Goal: Complete application form

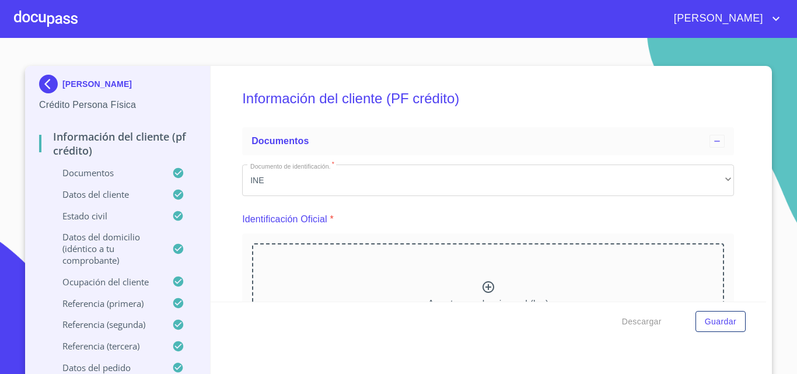
click at [24, 13] on div at bounding box center [46, 18] width 64 height 37
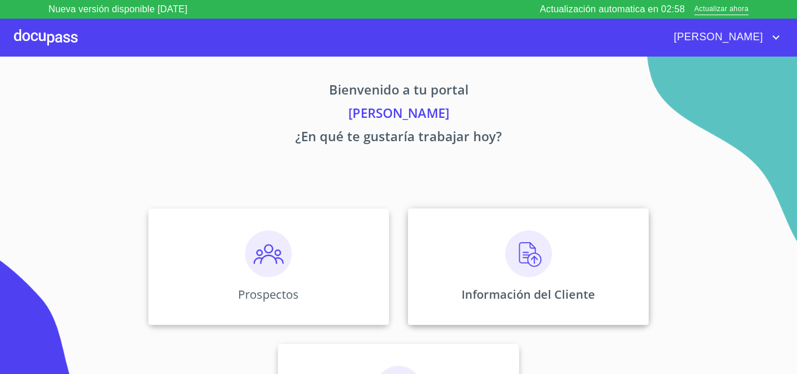
scroll to position [77, 0]
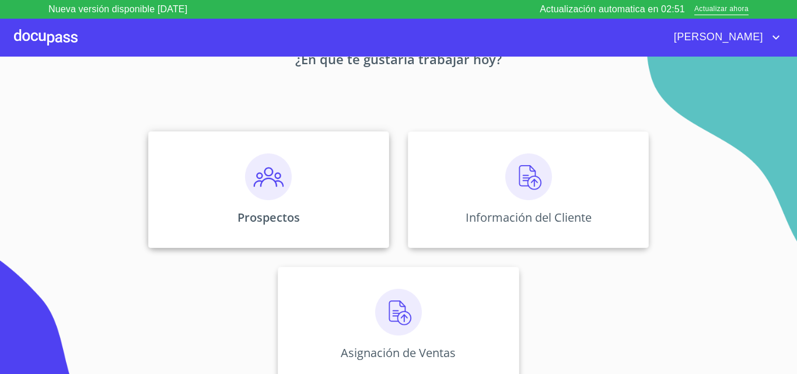
click at [317, 205] on div "Prospectos" at bounding box center [268, 189] width 241 height 117
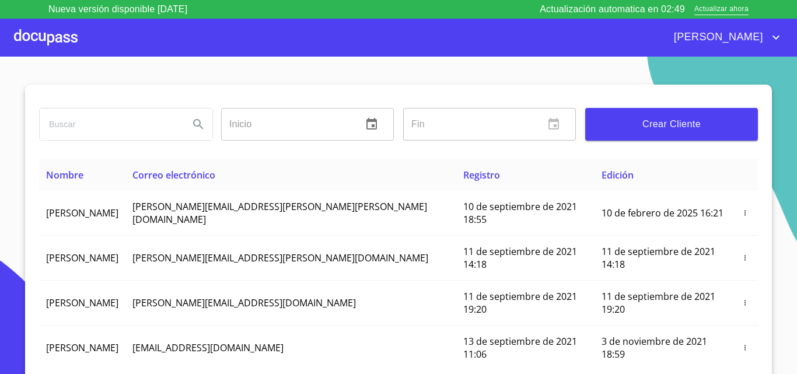
click at [661, 131] on span "Crear Cliente" at bounding box center [671, 124] width 154 height 16
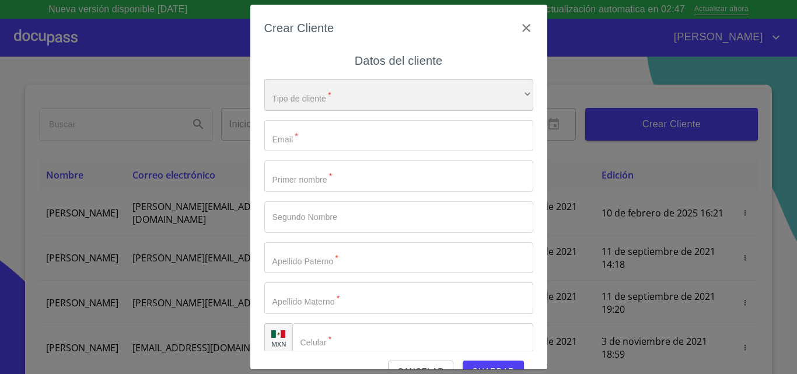
click at [356, 96] on div "​" at bounding box center [398, 94] width 269 height 31
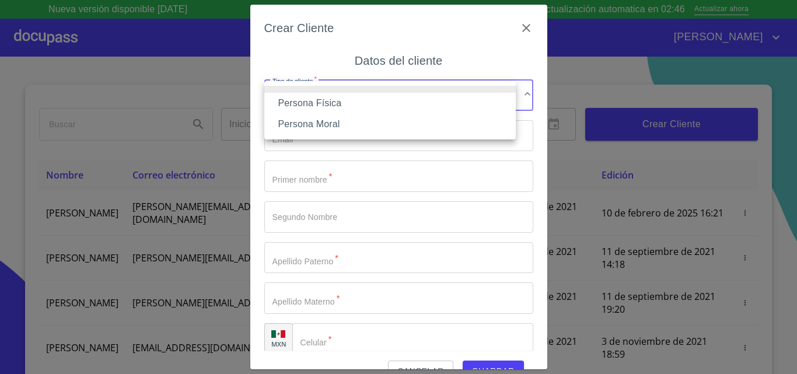
click at [342, 99] on li "Persona Física" at bounding box center [389, 103] width 251 height 21
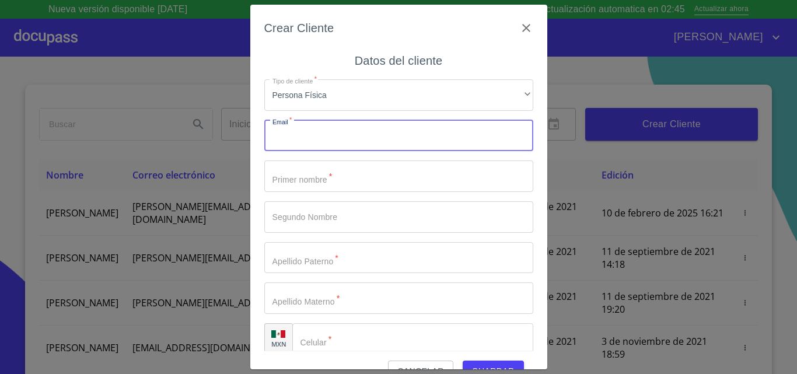
click at [306, 146] on input "Tipo de cliente   *" at bounding box center [398, 135] width 269 height 31
type input "guadaluperodriguez69759@gmail.com"
click at [346, 188] on input "Tipo de cliente   *" at bounding box center [398, 175] width 269 height 31
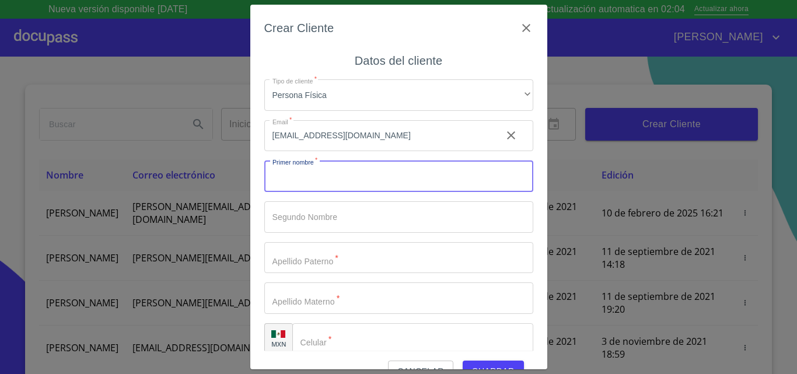
type input "j"
type input "J"
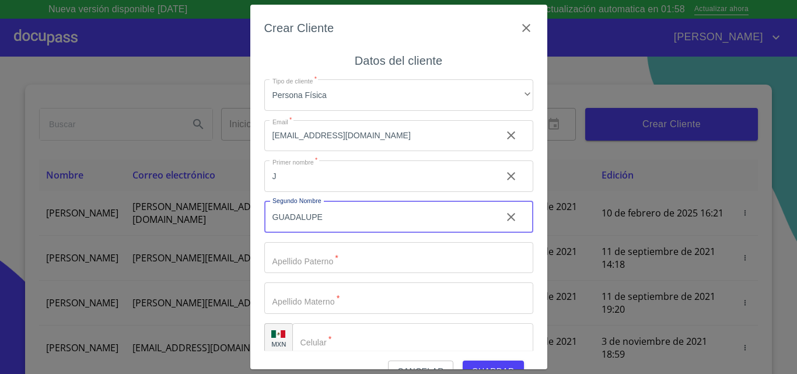
type input "GUADALUPE"
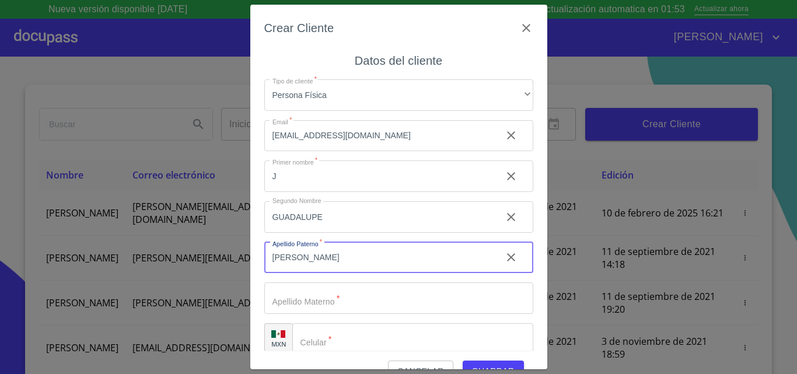
type input "[PERSON_NAME]"
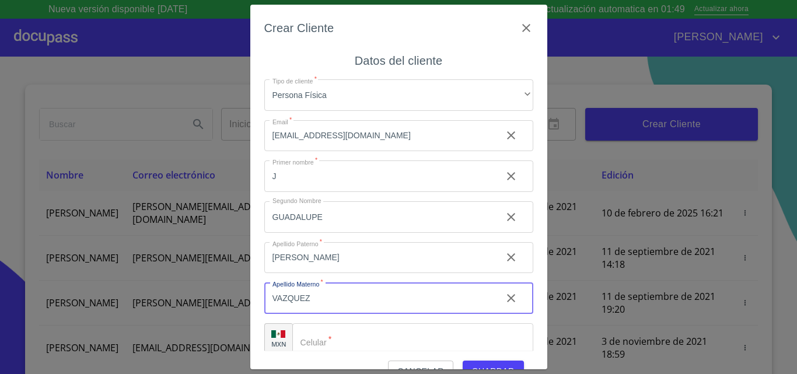
type input "VAZQUEZ"
click at [346, 346] on input "Tipo de cliente   *" at bounding box center [412, 338] width 241 height 31
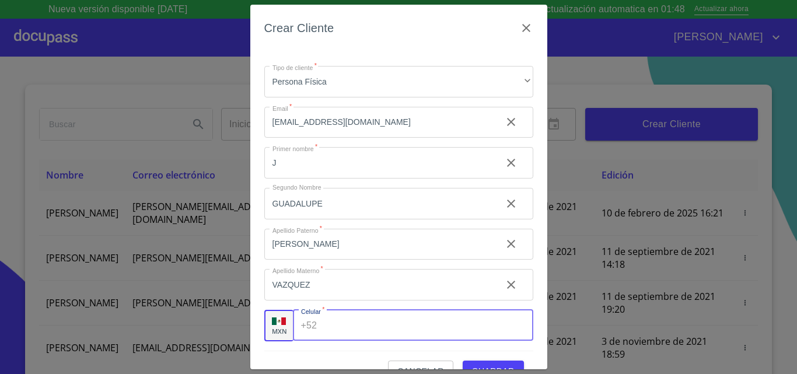
scroll to position [26, 0]
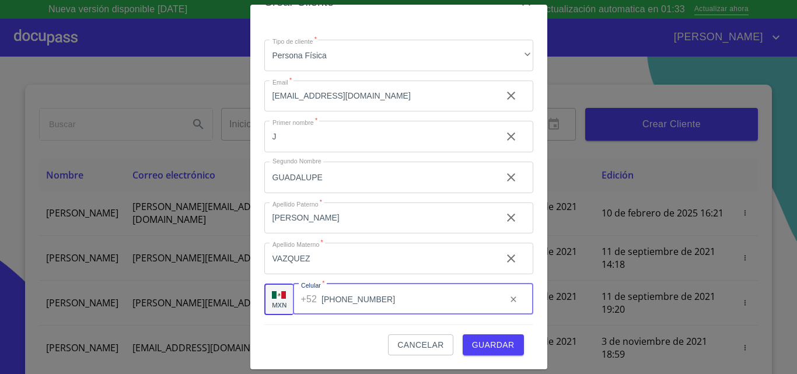
type input "[PHONE_NUMBER]"
click at [375, 324] on div "Cancelar Guardar" at bounding box center [398, 339] width 269 height 31
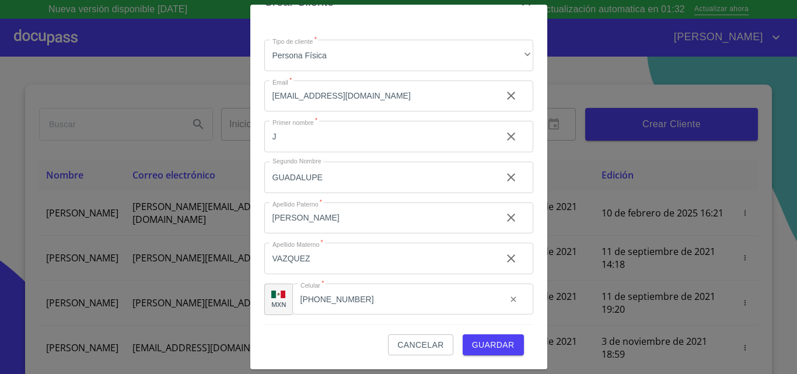
click at [472, 345] on span "Guardar" at bounding box center [493, 345] width 43 height 15
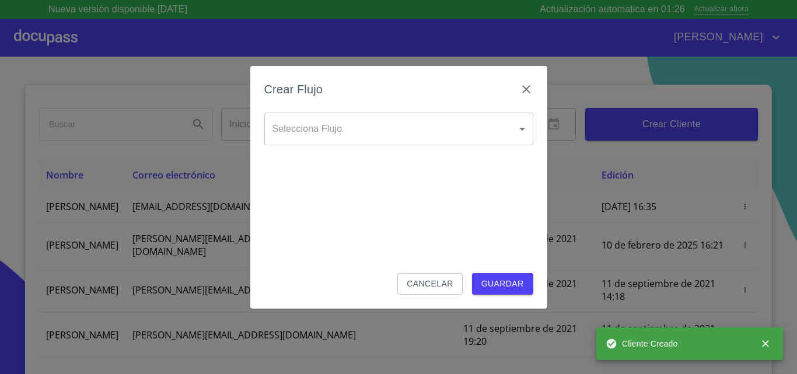
click at [395, 129] on body "Nueva versión disponible 4.02.01 Actualización automatica en 01:26 Actualizar a…" at bounding box center [398, 187] width 797 height 374
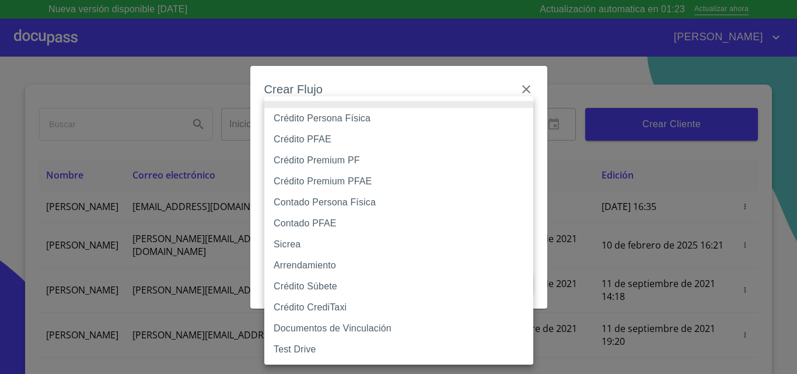
click at [348, 124] on li "Crédito Persona Física" at bounding box center [398, 118] width 269 height 21
type input "6009fb3c7d1714eb8809aa97"
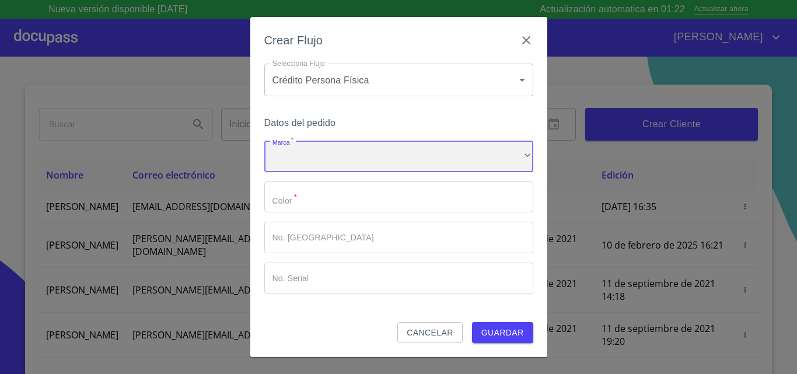
click at [316, 157] on div "​" at bounding box center [398, 156] width 269 height 31
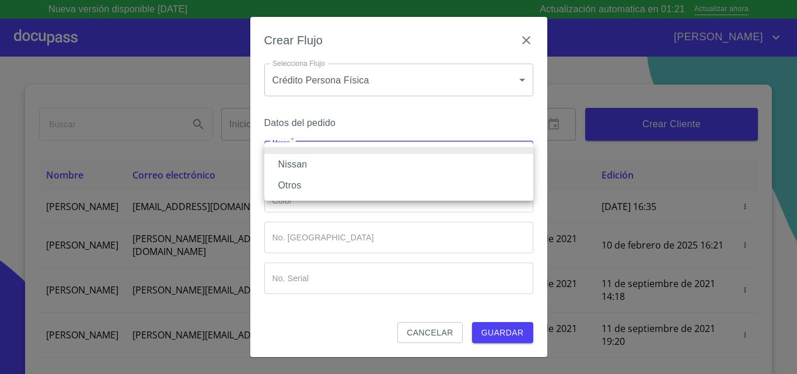
click at [322, 167] on li "Nissan" at bounding box center [398, 164] width 269 height 21
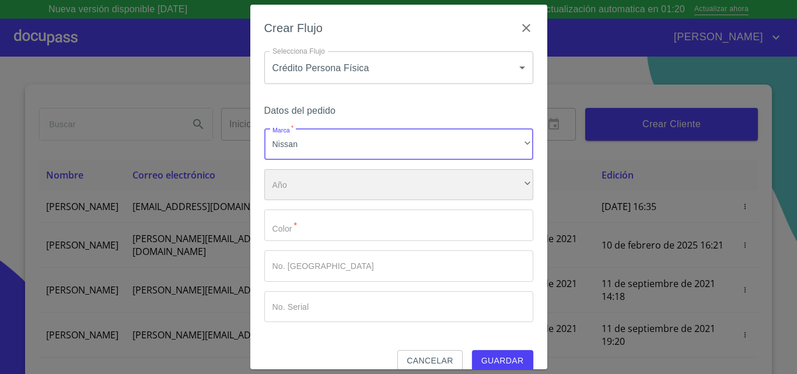
click at [335, 188] on div "​" at bounding box center [398, 184] width 269 height 31
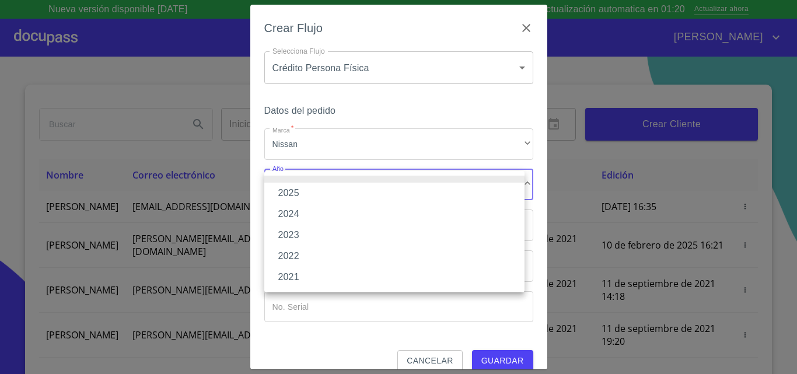
click at [333, 195] on li "2025" at bounding box center [394, 193] width 260 height 21
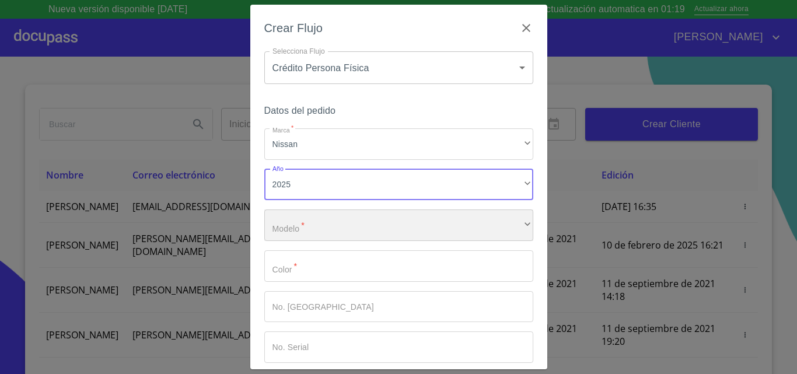
click at [339, 229] on div "​" at bounding box center [398, 224] width 269 height 31
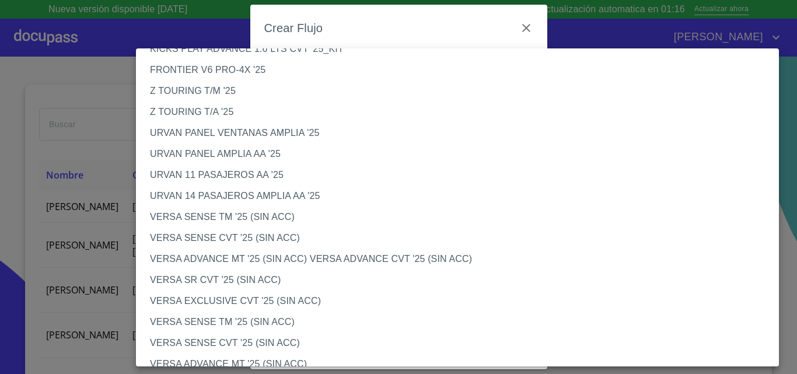
scroll to position [292, 0]
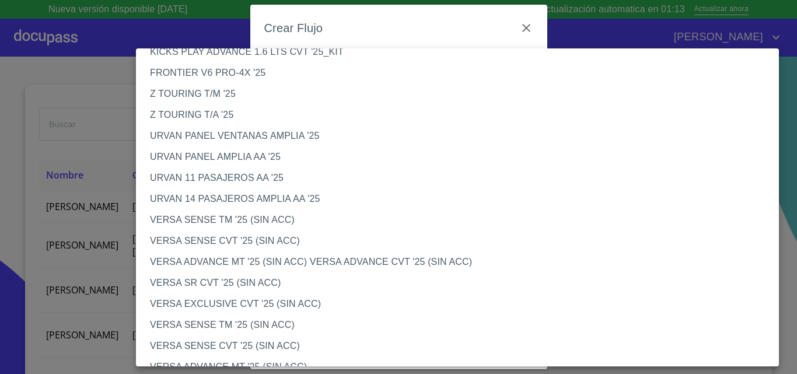
click at [215, 179] on li "URVAN 11 PASAJEROS AA '25" at bounding box center [462, 177] width 652 height 21
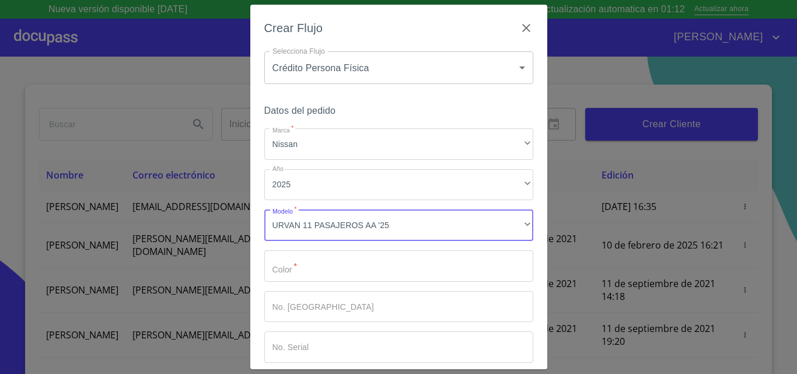
click at [386, 280] on input "Marca   *" at bounding box center [398, 265] width 269 height 31
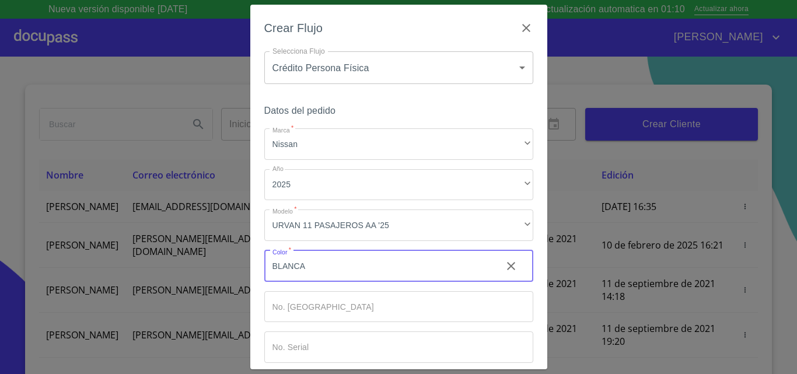
type input "BLANCA"
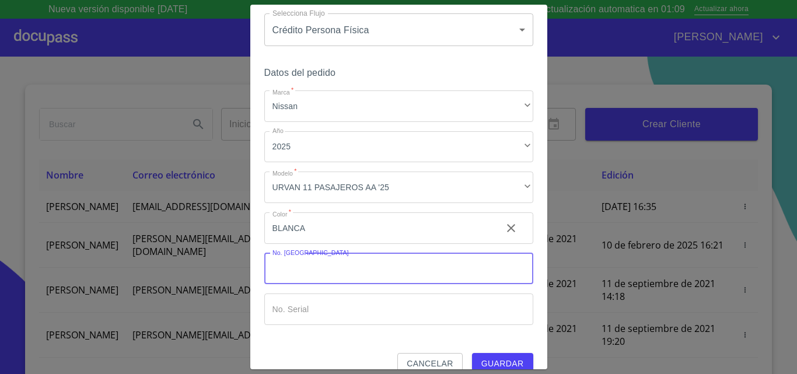
scroll to position [57, 0]
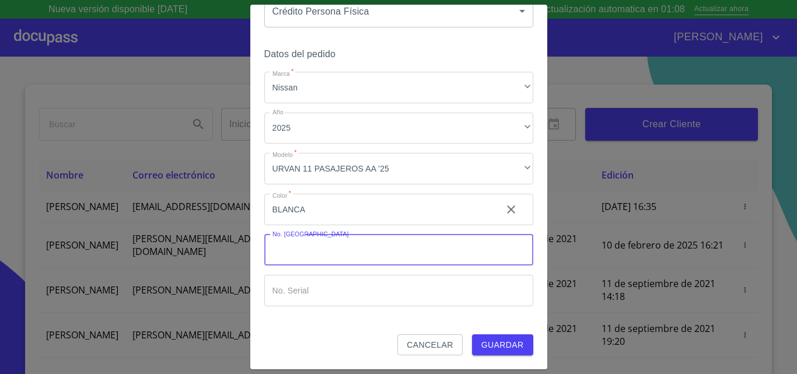
click at [484, 341] on span "Guardar" at bounding box center [502, 345] width 43 height 15
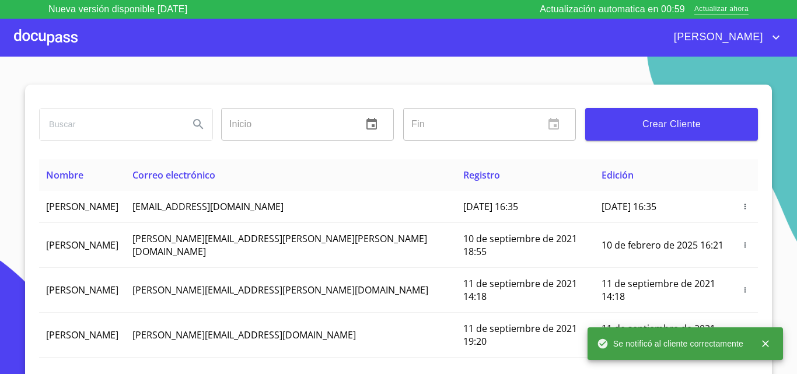
click at [82, 45] on div "[PERSON_NAME]" at bounding box center [430, 37] width 705 height 19
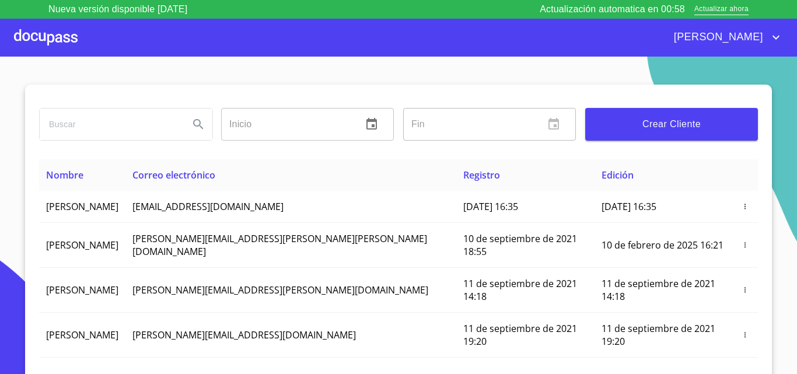
click at [69, 37] on div at bounding box center [46, 37] width 64 height 37
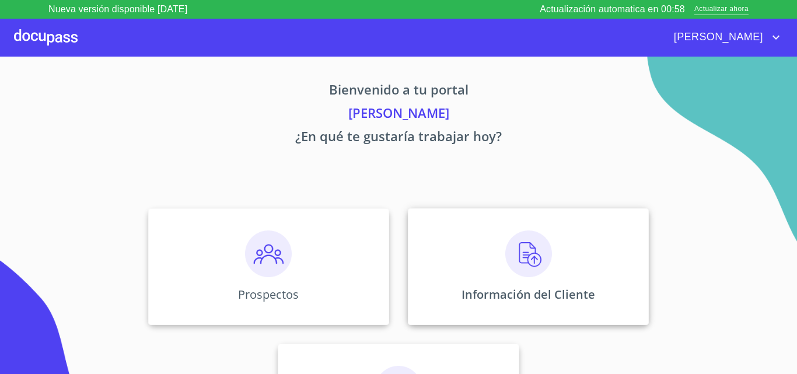
click at [566, 269] on div "Información del Cliente" at bounding box center [528, 266] width 241 height 117
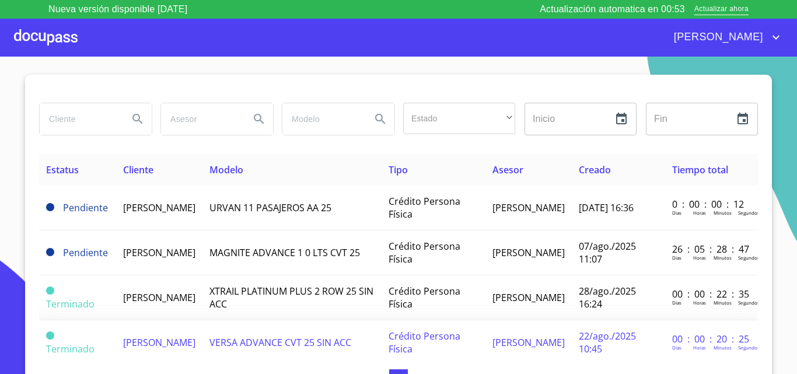
scroll to position [10, 0]
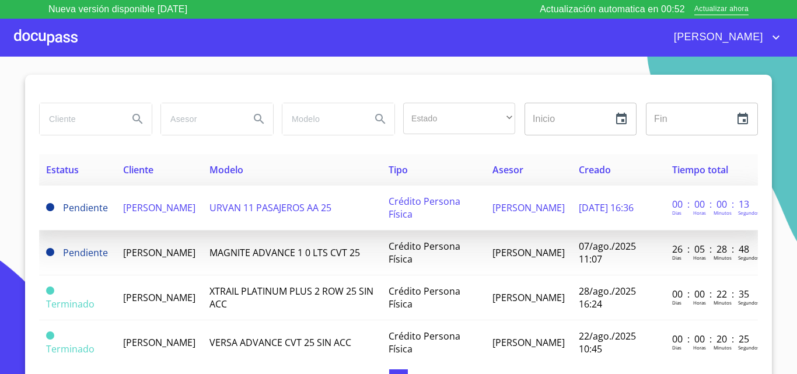
click at [140, 213] on span "[PERSON_NAME]" at bounding box center [159, 207] width 72 height 13
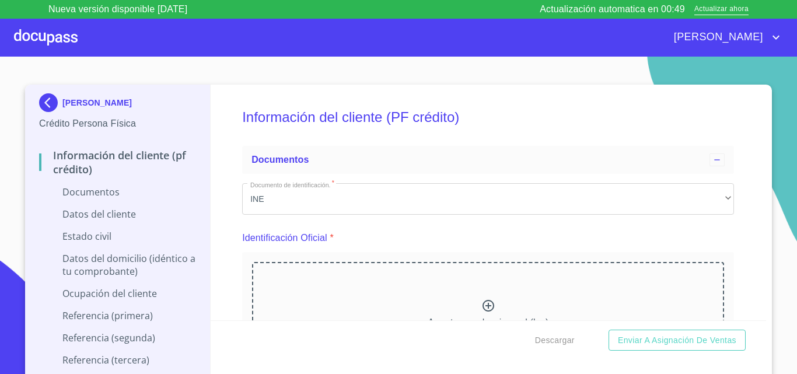
scroll to position [58, 0]
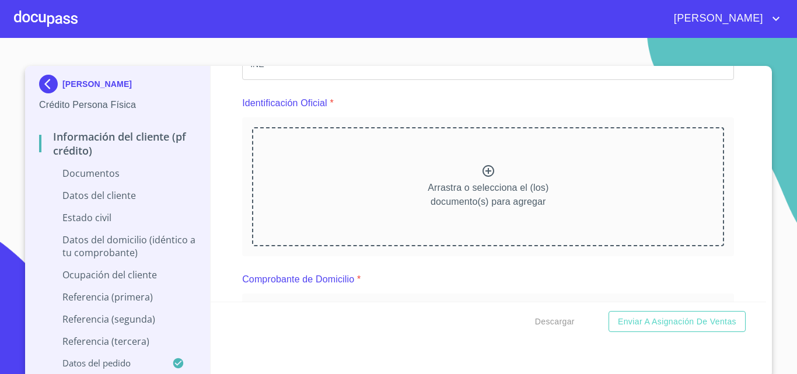
scroll to position [117, 0]
click at [481, 168] on icon at bounding box center [488, 170] width 14 height 14
click at [481, 167] on icon at bounding box center [488, 170] width 14 height 14
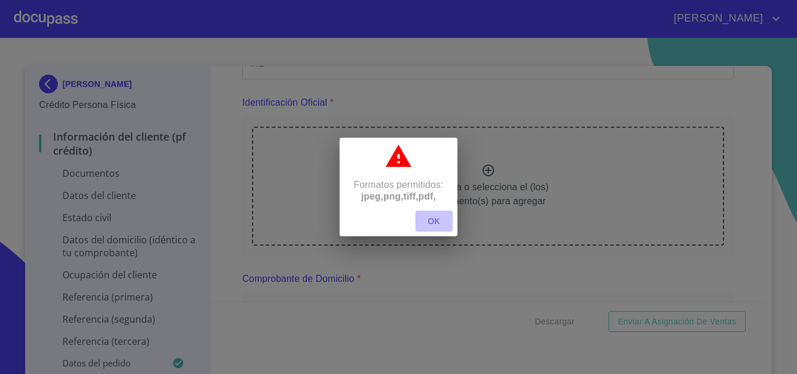
click at [428, 227] on span "OK" at bounding box center [434, 221] width 28 height 15
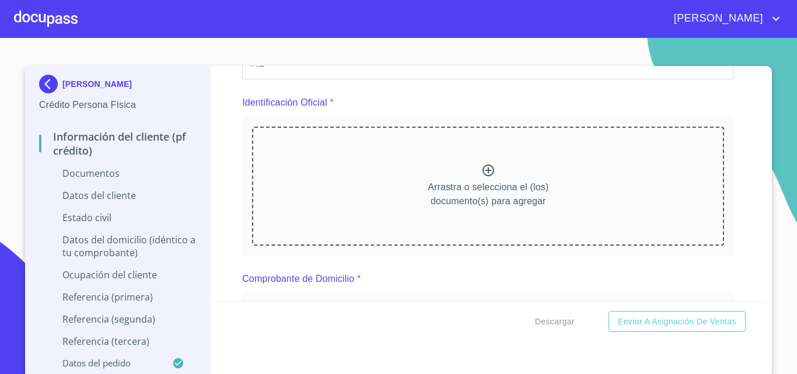
click at [482, 170] on icon at bounding box center [488, 170] width 12 height 12
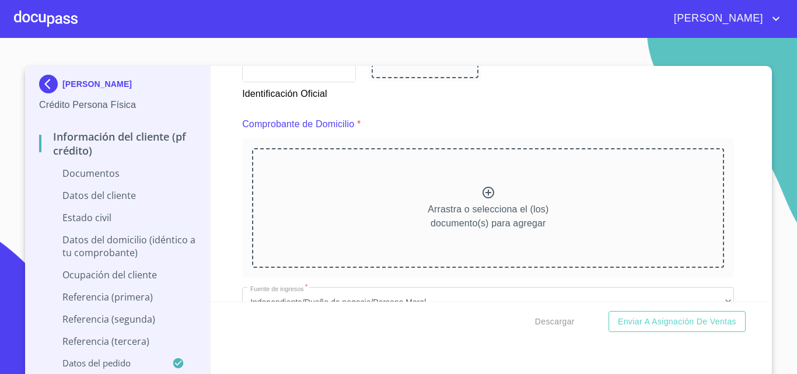
scroll to position [525, 0]
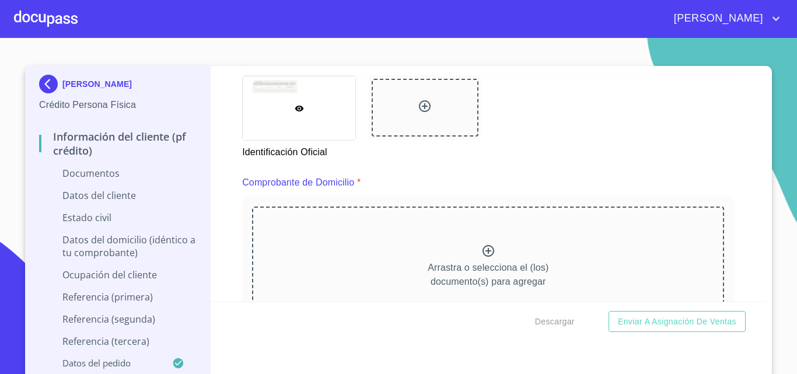
click at [419, 107] on icon at bounding box center [425, 106] width 12 height 12
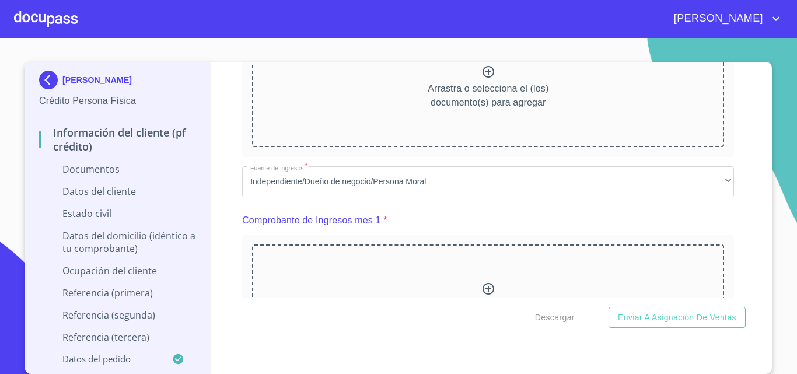
scroll to position [583, 0]
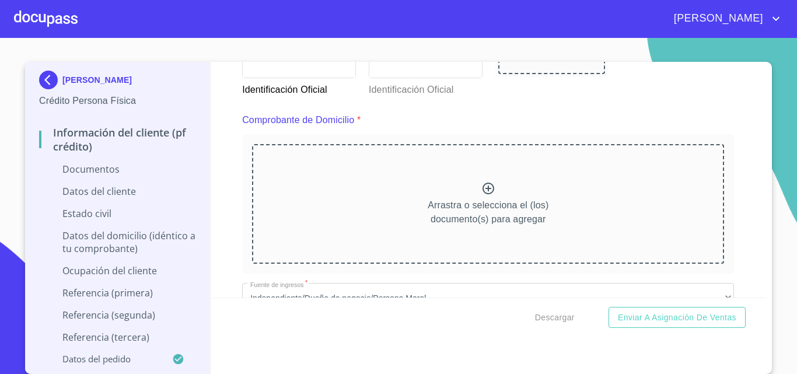
click at [174, 190] on p "Datos del cliente" at bounding box center [117, 191] width 157 height 13
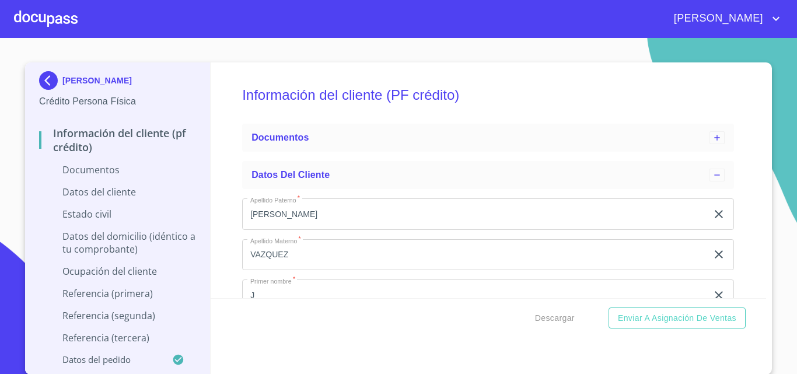
scroll to position [4, 0]
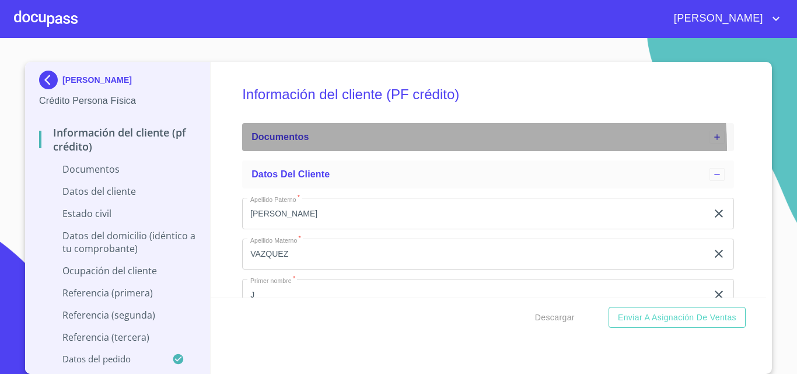
click at [442, 147] on div "Documentos" at bounding box center [488, 137] width 492 height 28
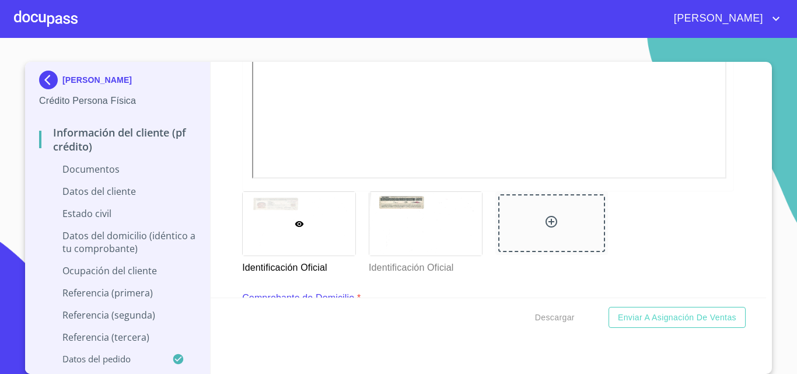
scroll to position [583, 0]
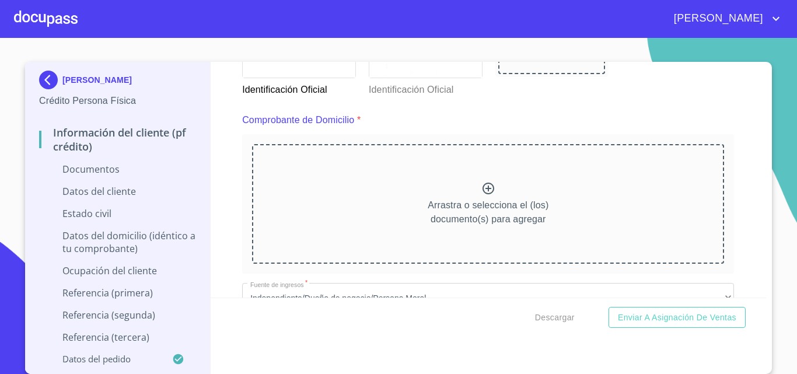
click at [482, 188] on icon at bounding box center [488, 188] width 14 height 14
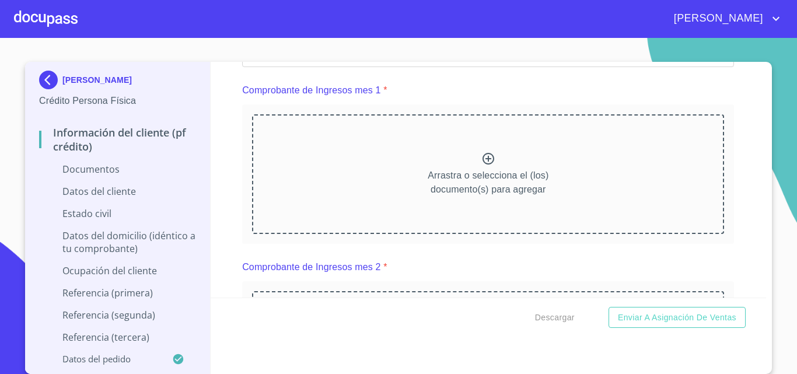
scroll to position [1167, 0]
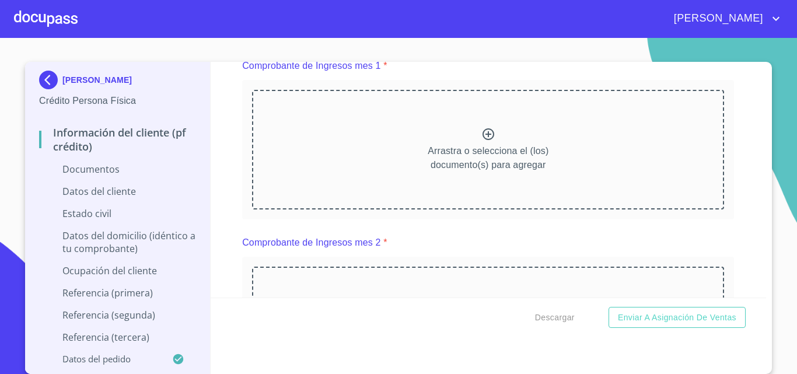
click at [481, 141] on icon at bounding box center [488, 134] width 14 height 14
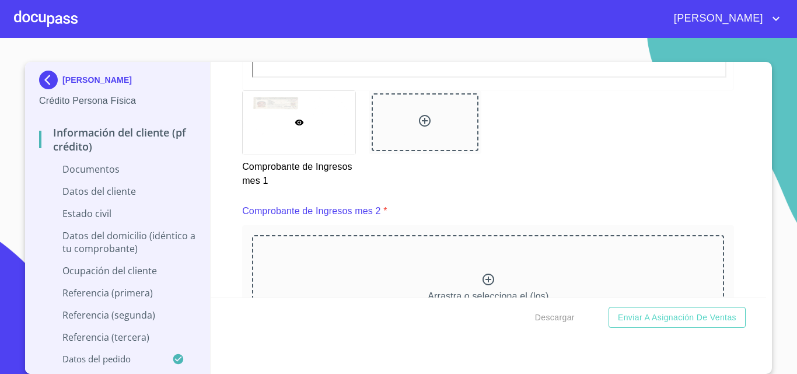
scroll to position [1575, 0]
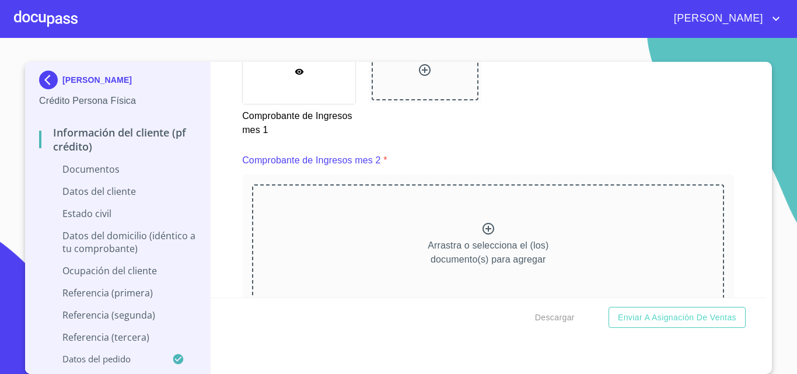
click at [481, 236] on icon at bounding box center [488, 229] width 14 height 14
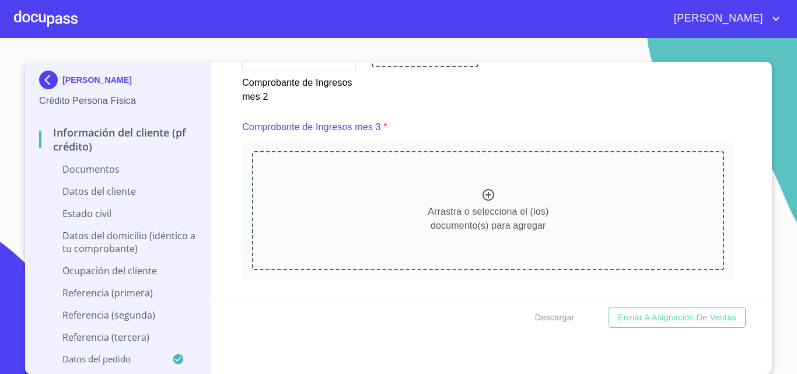
scroll to position [2100, 0]
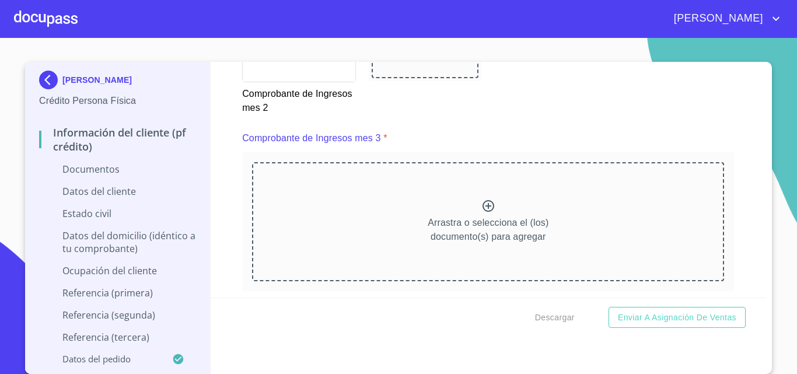
click at [481, 213] on icon at bounding box center [488, 206] width 14 height 14
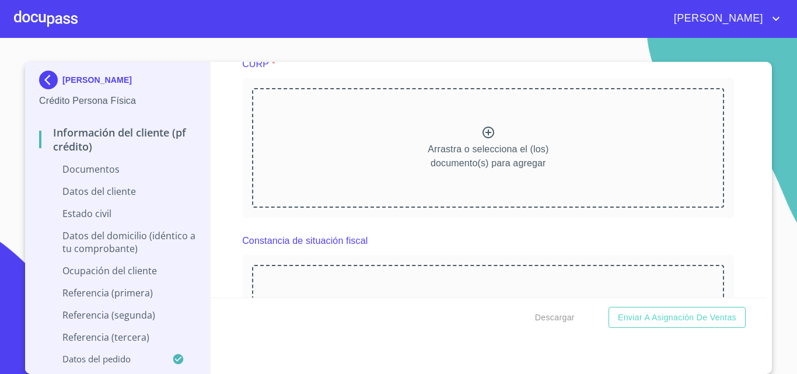
scroll to position [2683, 0]
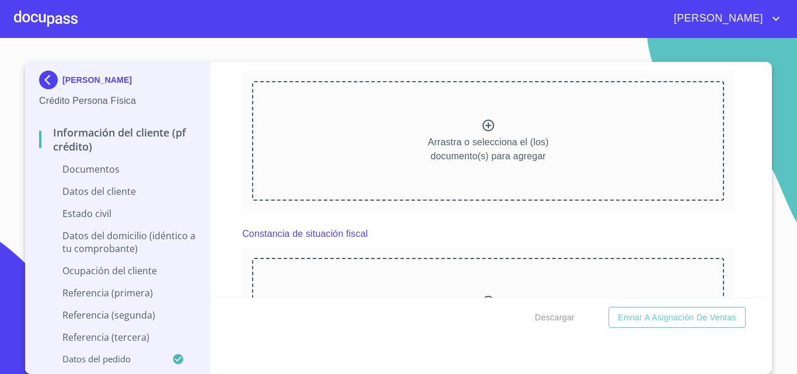
click at [481, 132] on icon at bounding box center [488, 125] width 14 height 14
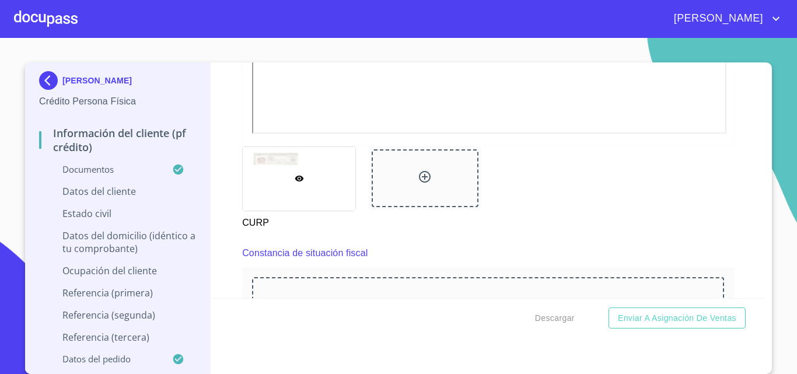
scroll to position [3092, 0]
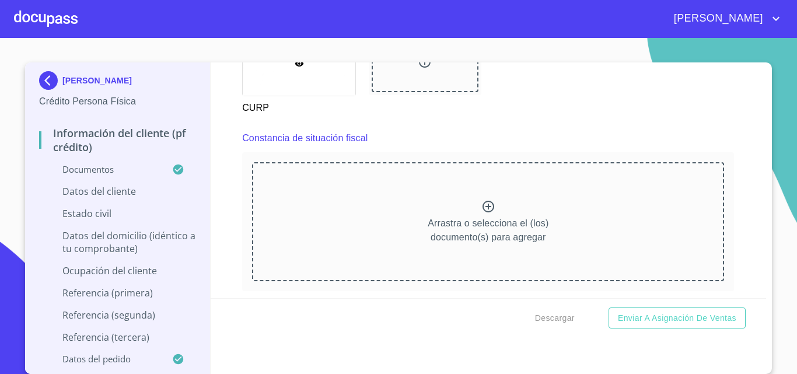
click at [481, 213] on icon at bounding box center [488, 206] width 14 height 14
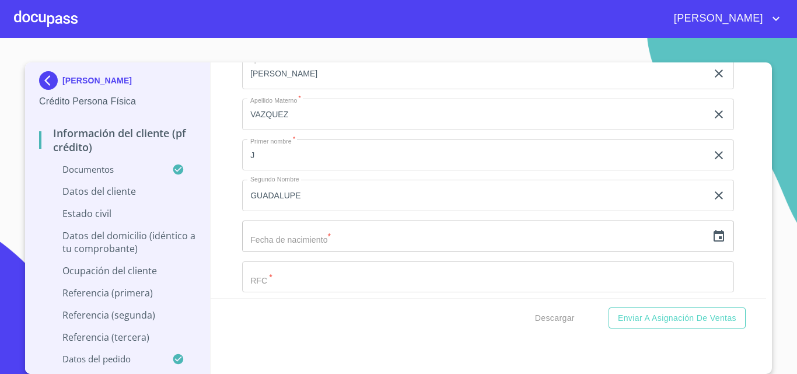
scroll to position [3792, 0]
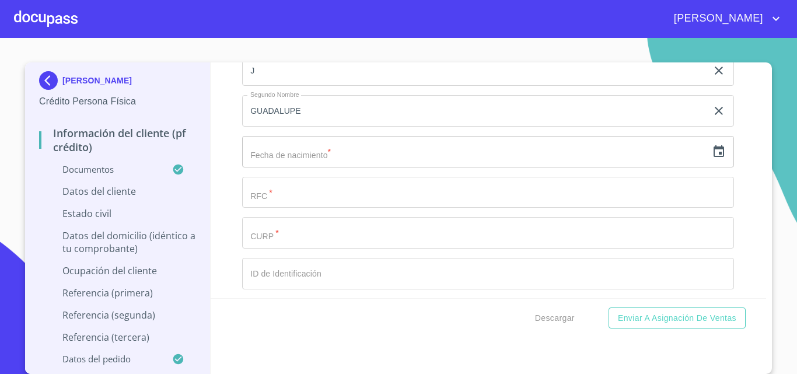
click at [324, 167] on input "text" at bounding box center [474, 151] width 465 height 31
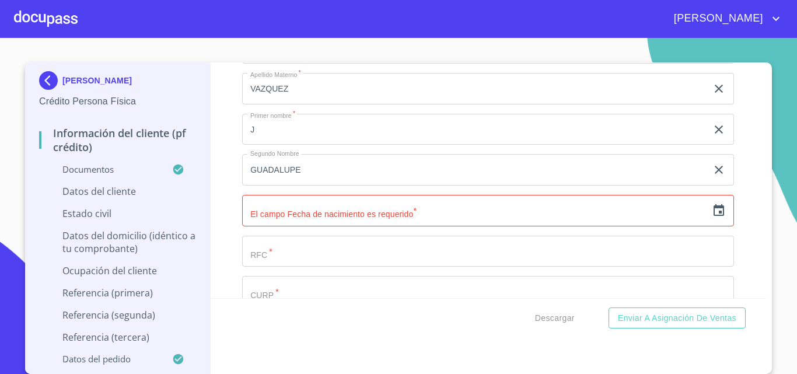
scroll to position [3733, 0]
click at [297, 225] on input "text" at bounding box center [474, 209] width 465 height 31
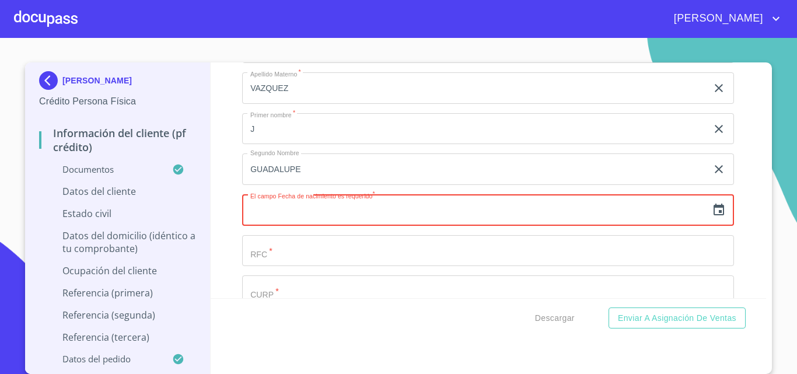
click at [712, 217] on icon "button" at bounding box center [719, 210] width 14 height 14
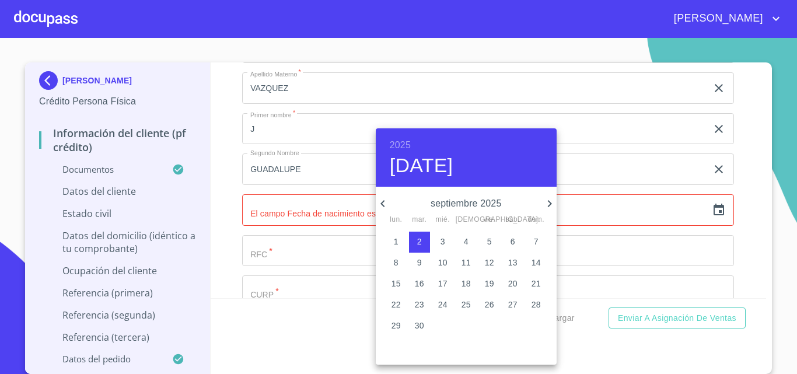
click at [394, 142] on h6 "2025" at bounding box center [400, 145] width 21 height 16
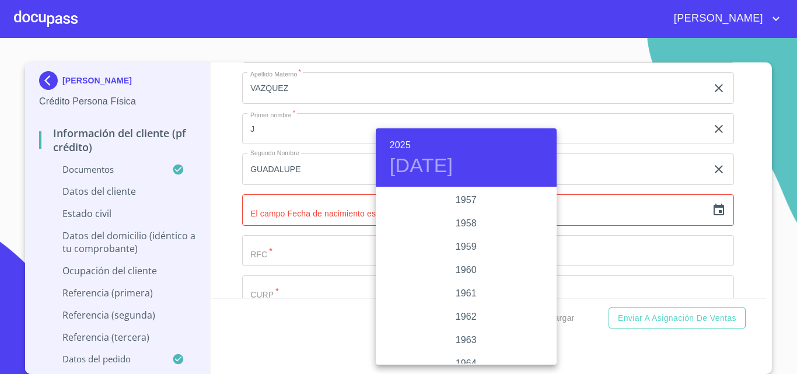
scroll to position [805, 0]
click at [466, 308] on div "1964" at bounding box center [466, 304] width 181 height 23
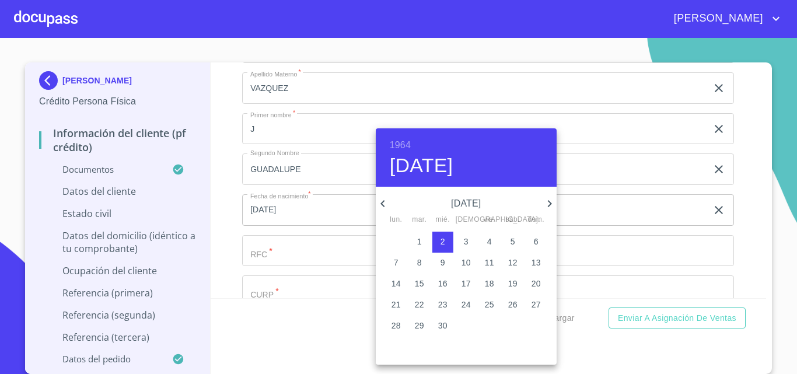
click at [548, 202] on icon "button" at bounding box center [549, 204] width 14 height 14
click at [509, 262] on p "12" at bounding box center [512, 263] width 9 height 12
type input "12 de dic. de 1964"
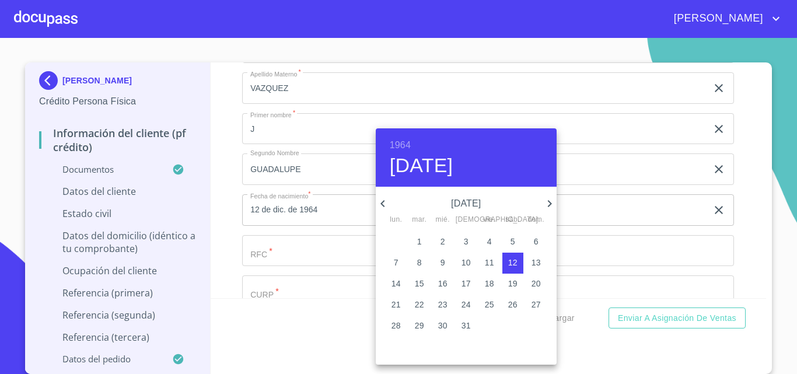
click at [319, 256] on div at bounding box center [398, 187] width 797 height 374
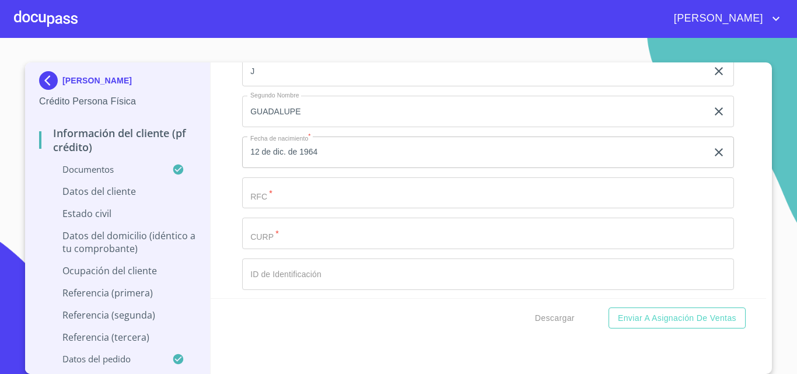
scroll to position [3792, 0]
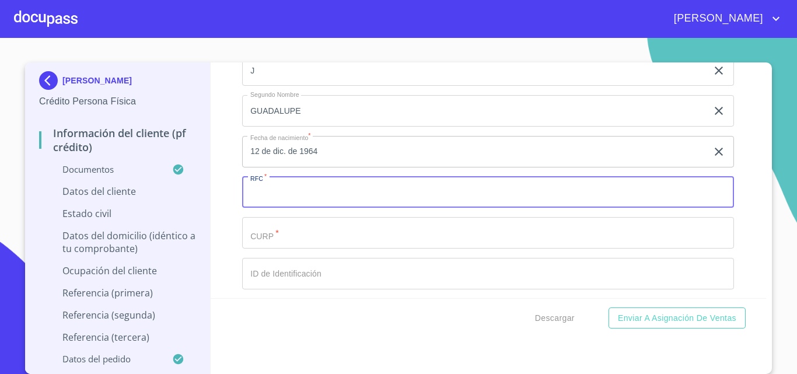
drag, startPoint x: 289, startPoint y: 216, endPoint x: 297, endPoint y: 205, distance: 14.6
click at [289, 208] on input "Documento de identificación.   *" at bounding box center [488, 192] width 492 height 31
type input "ROVJ641212V85"
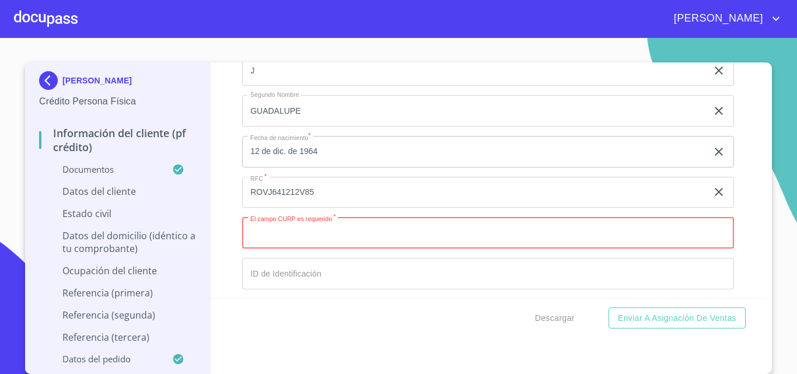
click at [347, 246] on input "Documento de identificación.   *" at bounding box center [488, 232] width 492 height 31
paste input "ROVG641212HJCDZD10"
type input "ROVG641212HJCDZD10"
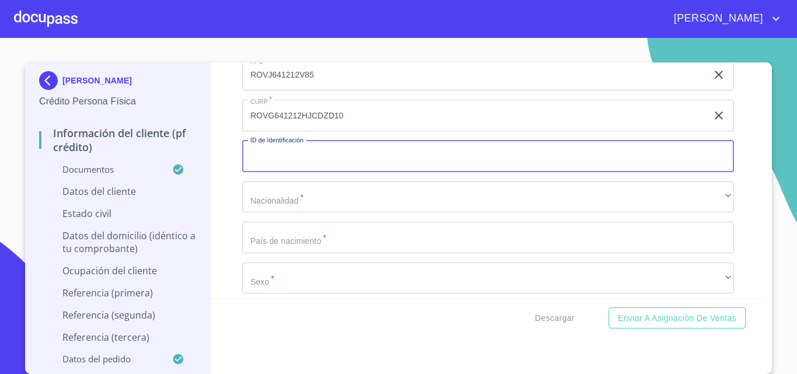
scroll to position [3913, 0]
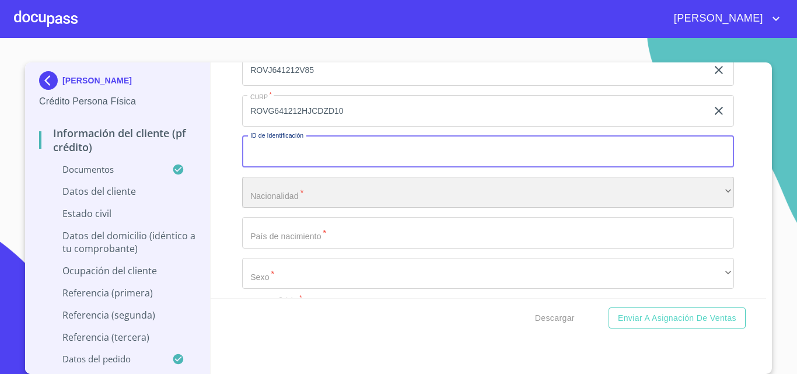
click at [270, 206] on div "​" at bounding box center [488, 192] width 492 height 31
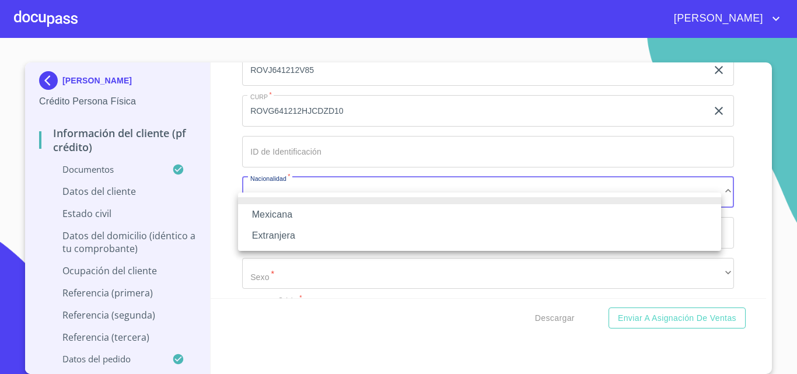
click at [275, 213] on li "Mexicana" at bounding box center [479, 214] width 483 height 21
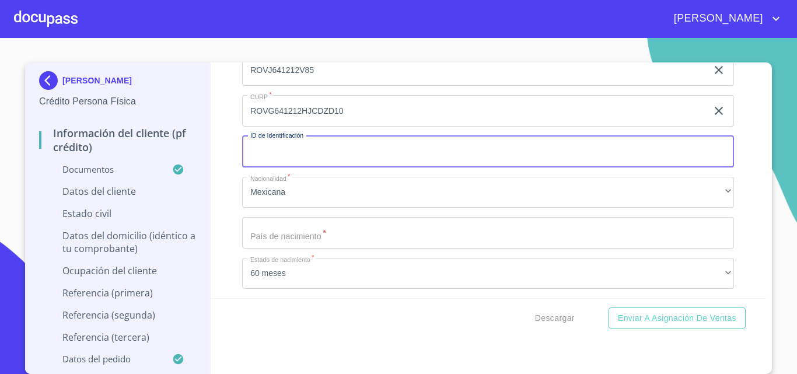
paste input "X1613084003"
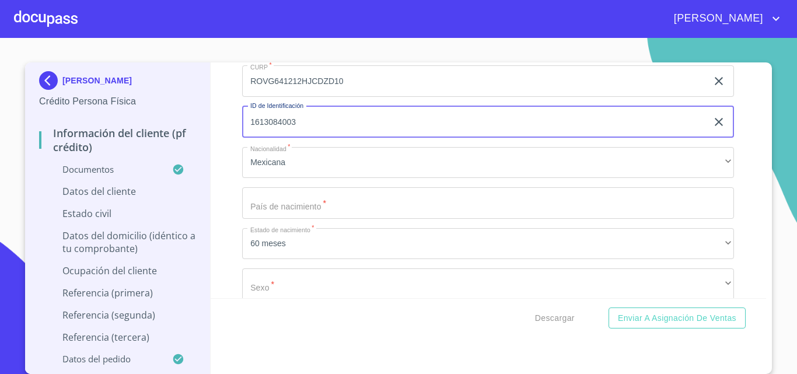
scroll to position [3972, 0]
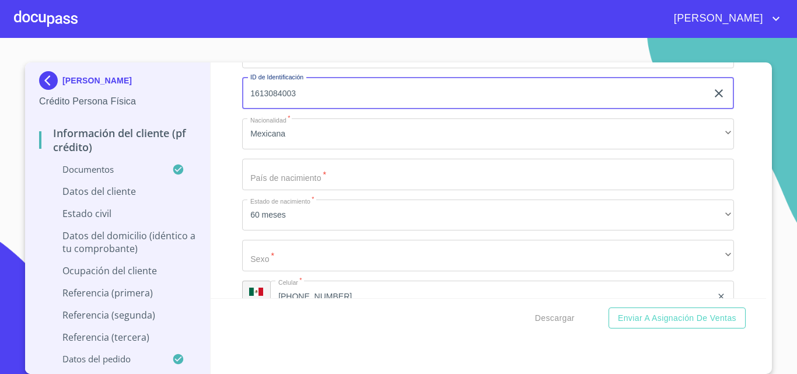
type input "1613084003"
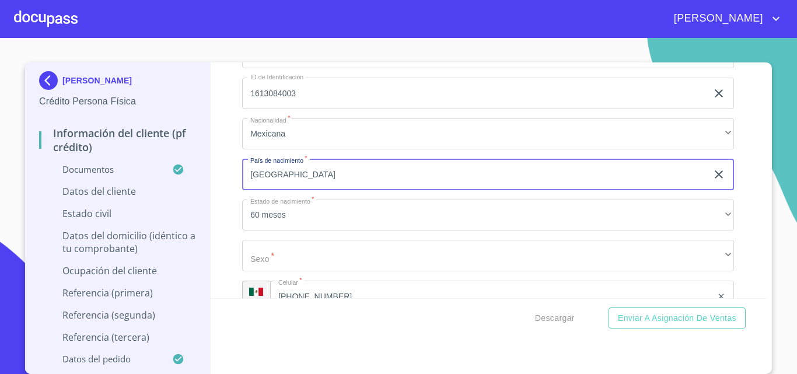
scroll to position [4030, 0]
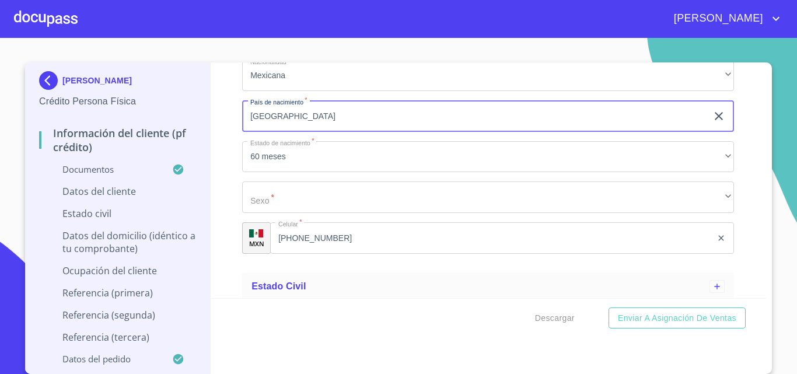
type input "[GEOGRAPHIC_DATA]"
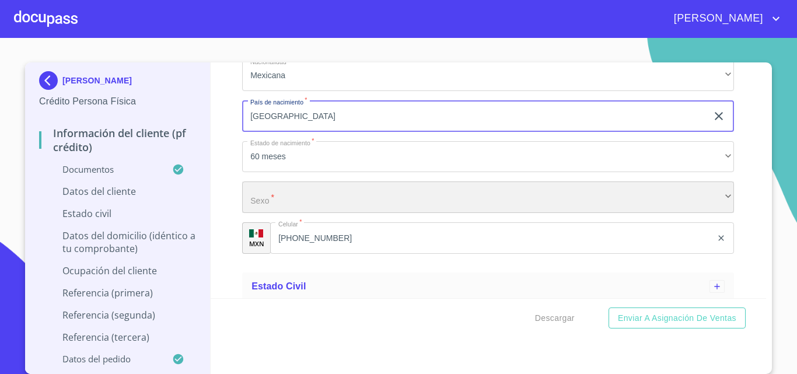
click at [291, 207] on div "​" at bounding box center [488, 196] width 492 height 31
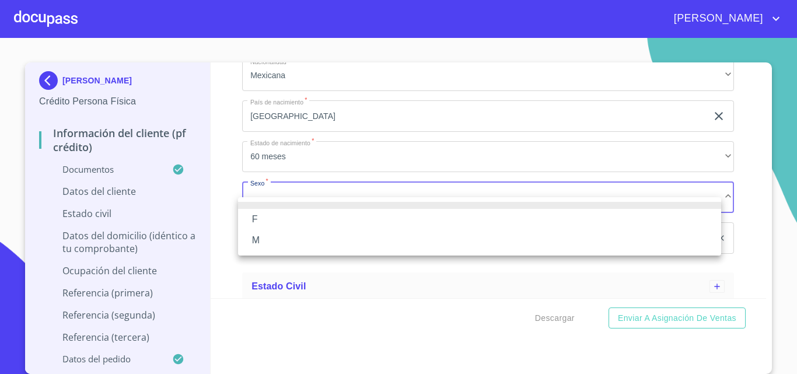
click at [279, 234] on li "M" at bounding box center [479, 240] width 483 height 21
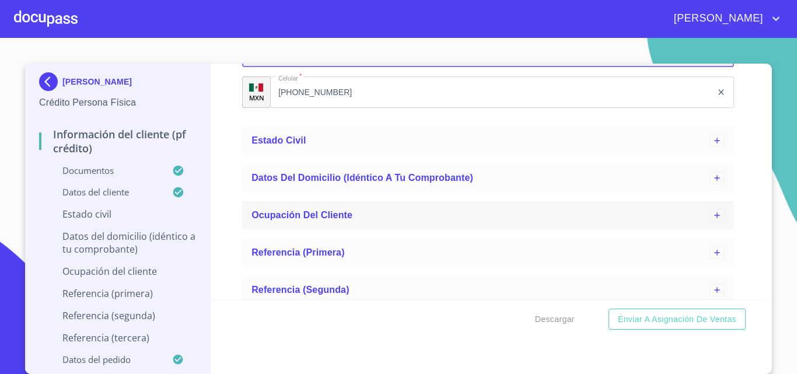
scroll to position [4205, 0]
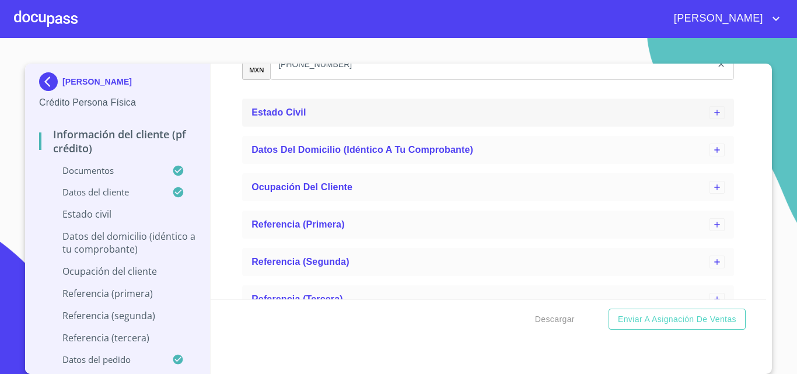
click at [321, 113] on div "Estado Civil" at bounding box center [488, 113] width 492 height 28
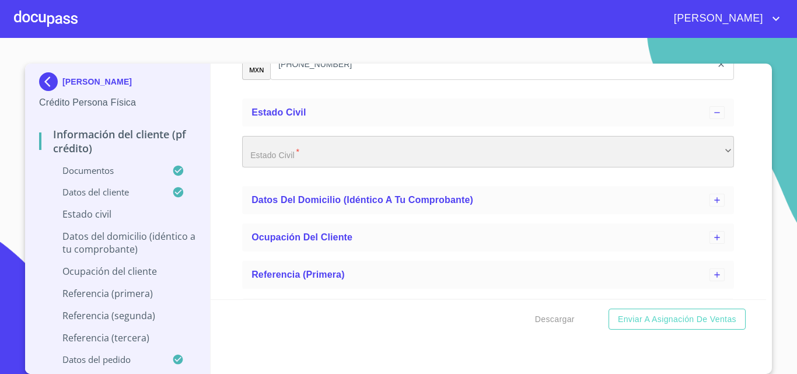
click at [300, 162] on div "​" at bounding box center [488, 151] width 492 height 31
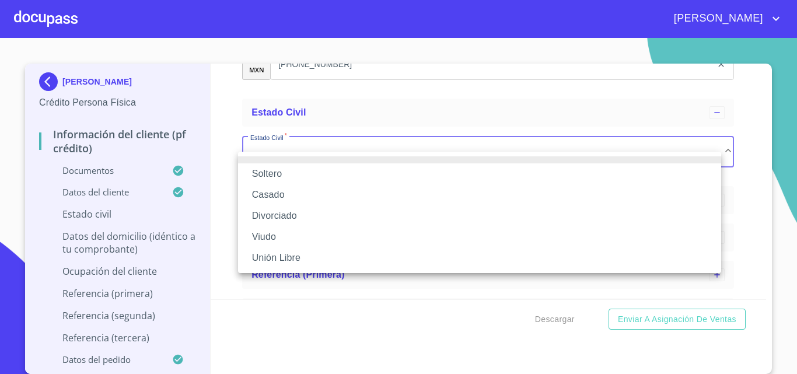
click at [298, 186] on li "Casado" at bounding box center [479, 194] width 483 height 21
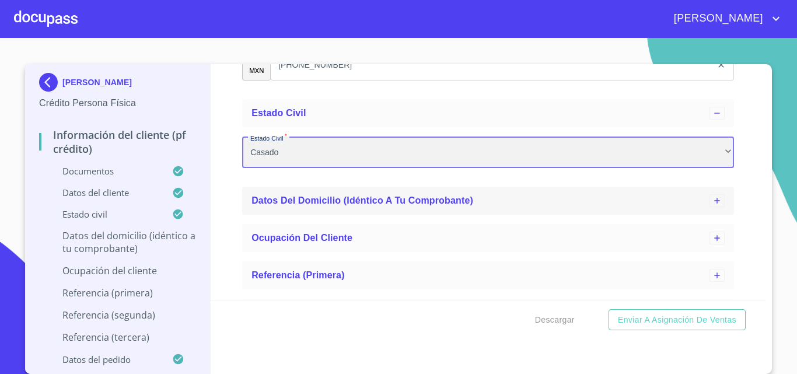
scroll to position [2, 0]
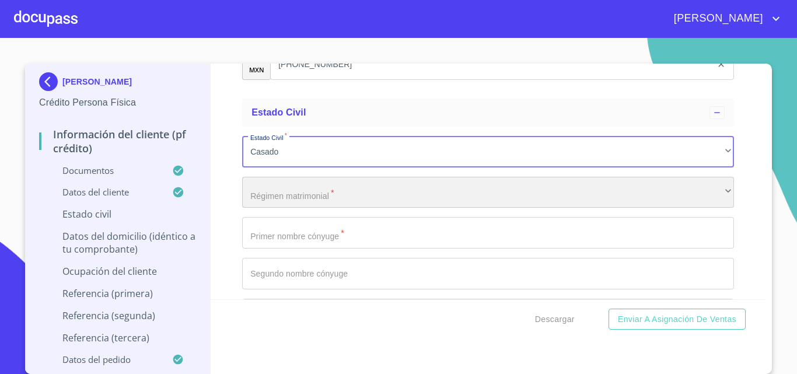
click at [299, 208] on div "​" at bounding box center [488, 192] width 492 height 31
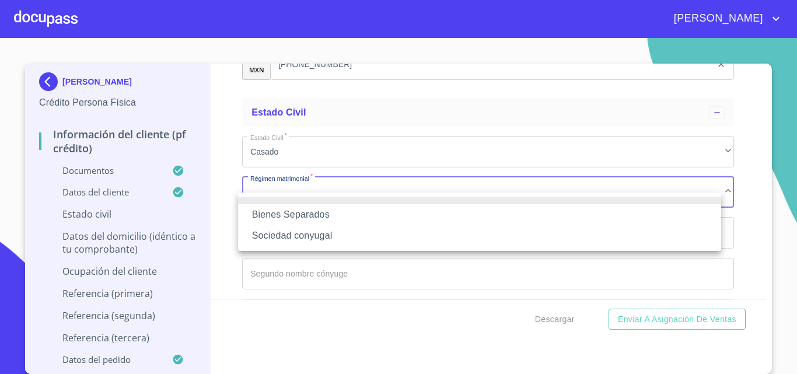
click at [338, 220] on li "Bienes Separados" at bounding box center [479, 214] width 483 height 21
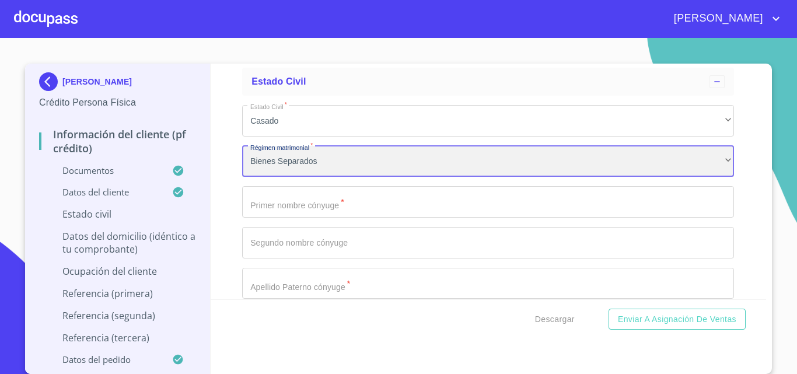
scroll to position [4263, 0]
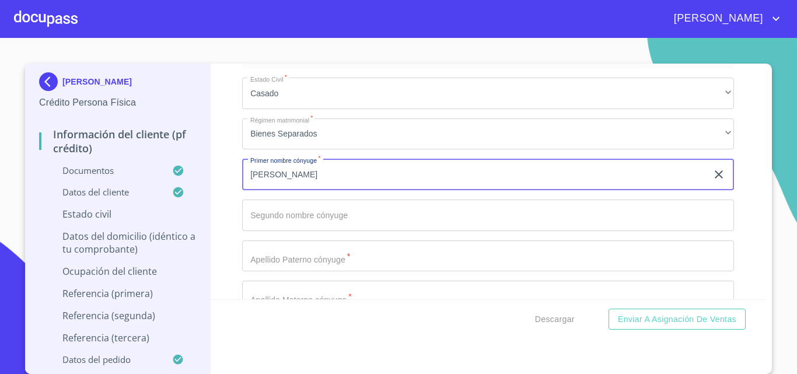
type input "[PERSON_NAME]"
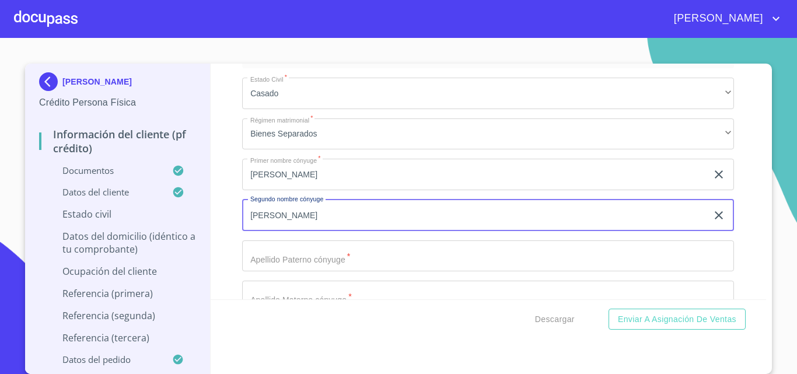
type input "[PERSON_NAME]"
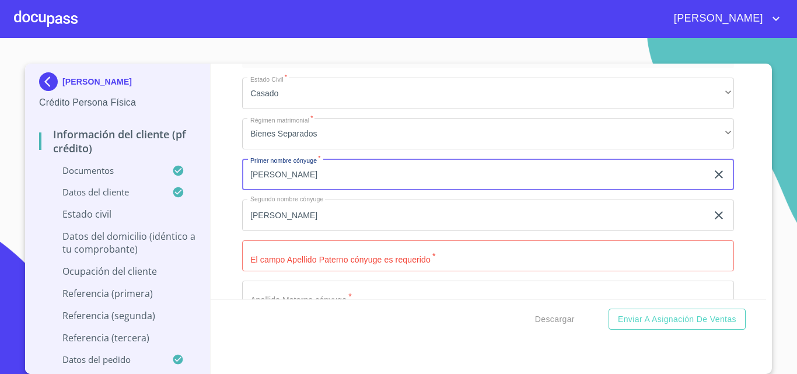
click at [290, 190] on input "[PERSON_NAME]" at bounding box center [474, 174] width 465 height 31
type input "M"
type input "[PERSON_NAME]"
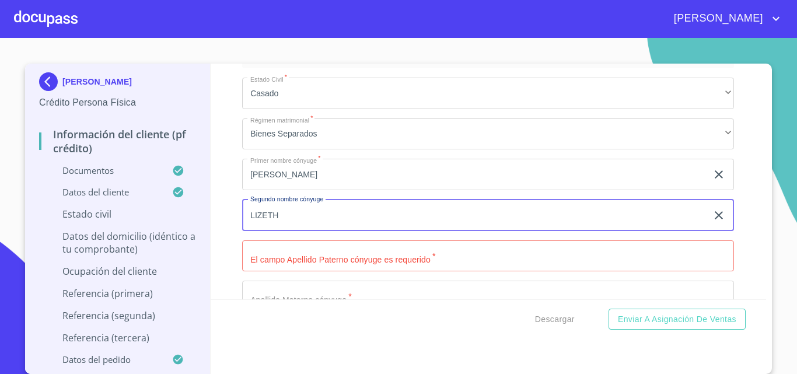
type input "LIZETH"
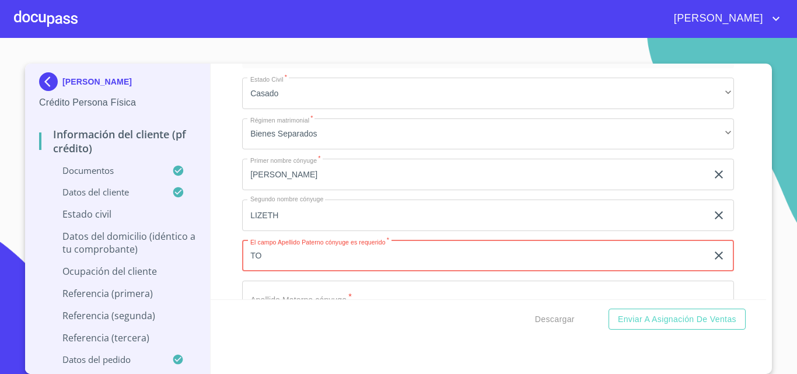
type input "T"
type input "[PERSON_NAME]"
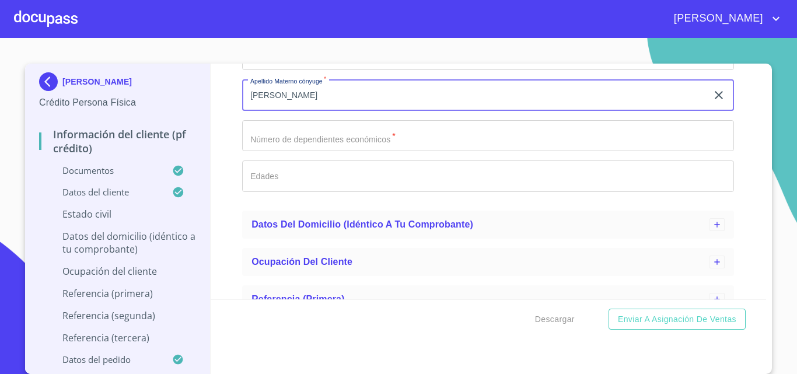
scroll to position [4465, 0]
type input "[PERSON_NAME]"
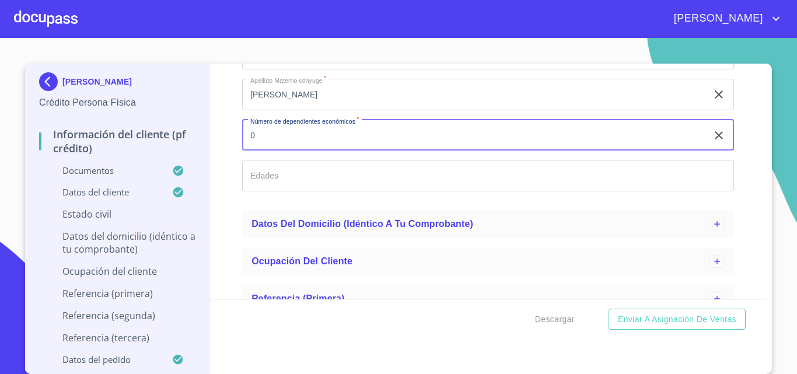
type input "0"
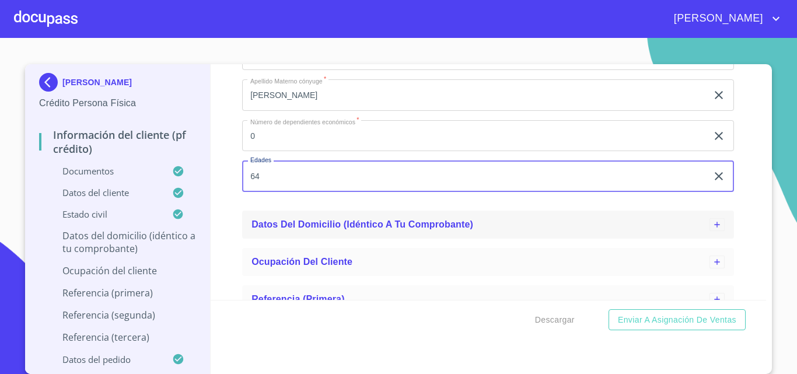
scroll to position [4524, 0]
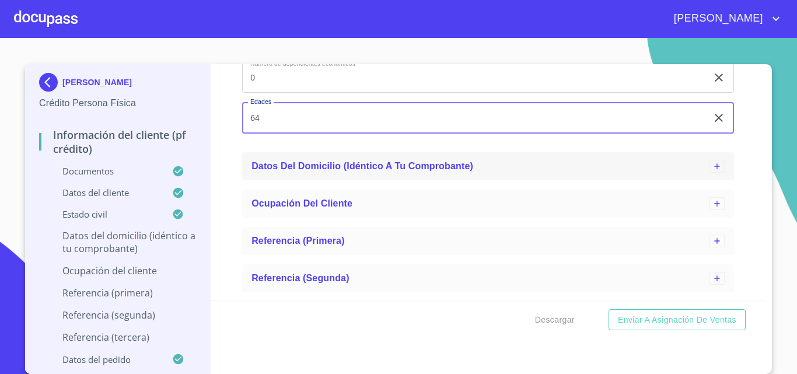
type input "64"
click at [376, 171] on span "Datos del domicilio (idéntico a tu comprobante)" at bounding box center [362, 166] width 222 height 10
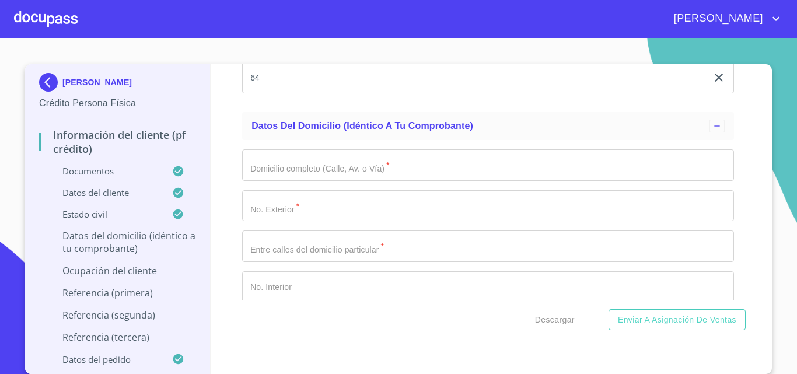
scroll to position [4582, 0]
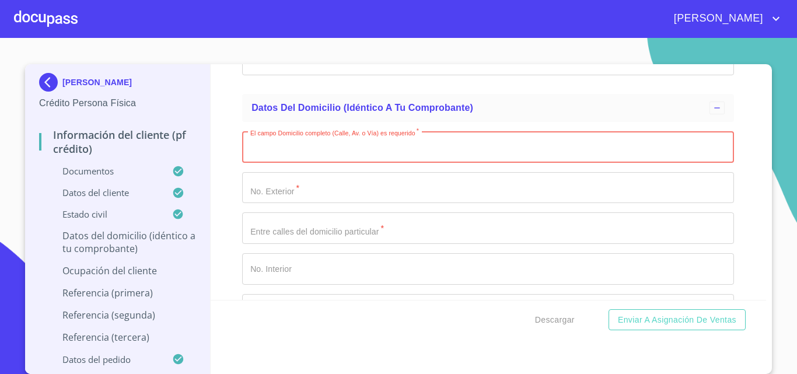
paste input "C EBANO 47"
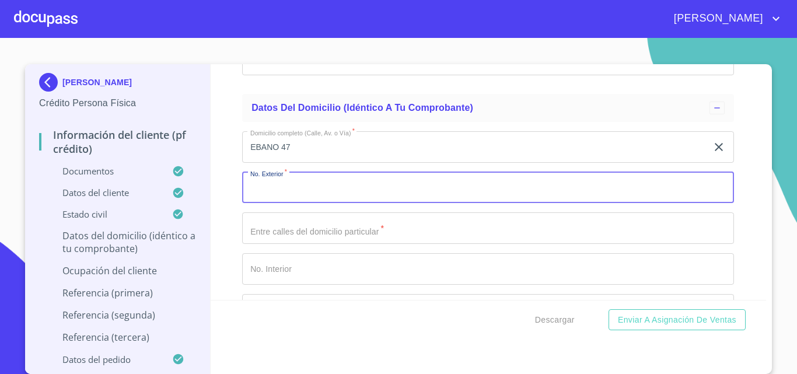
drag, startPoint x: 294, startPoint y: 156, endPoint x: 305, endPoint y: 156, distance: 11.1
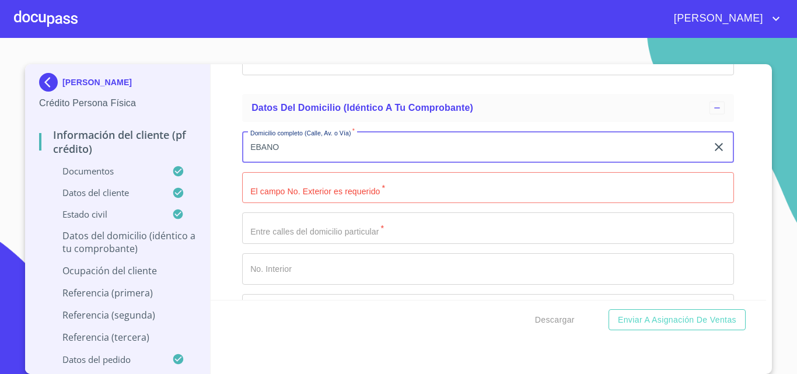
type input "EBANO"
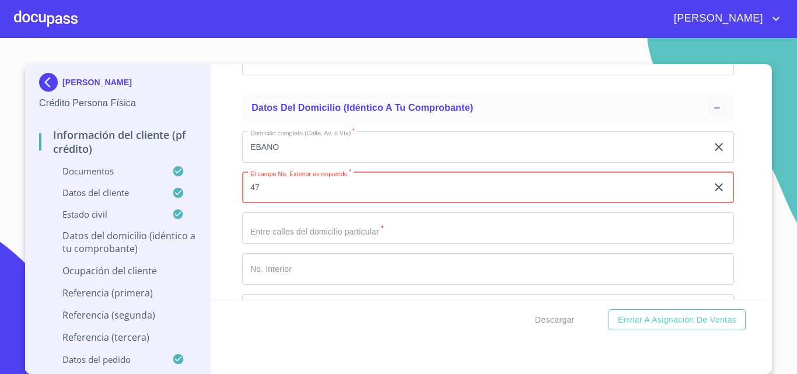
type input "47"
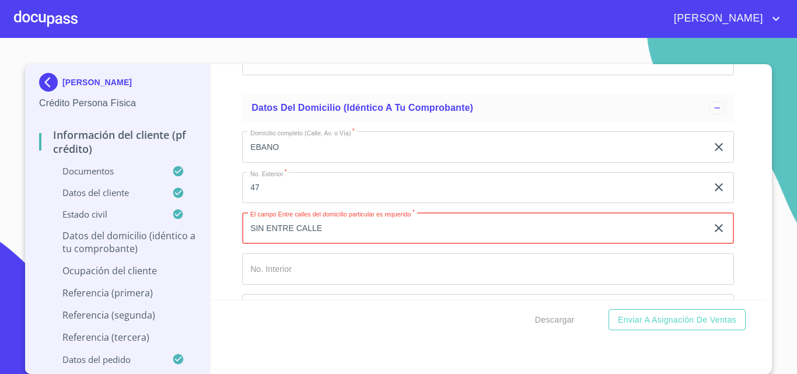
type input "SIN ENTRE CALLE"
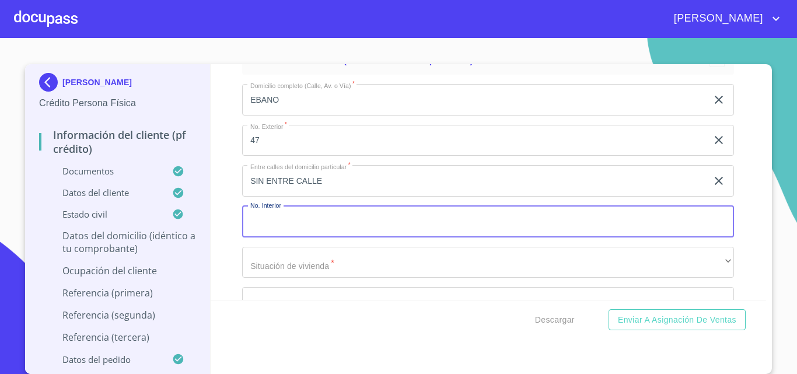
scroll to position [4699, 0]
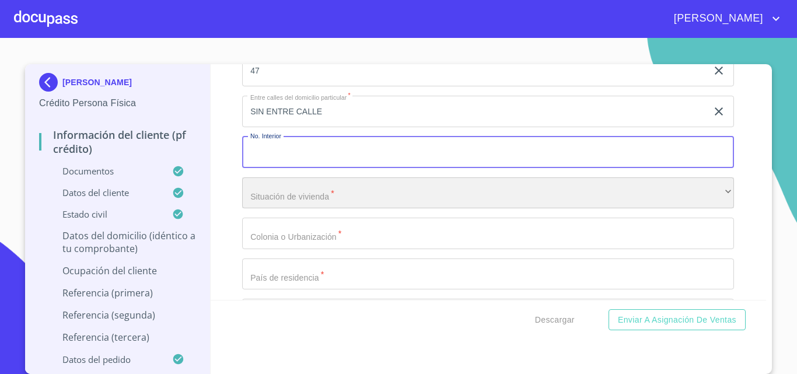
click at [295, 209] on div "​" at bounding box center [488, 192] width 492 height 31
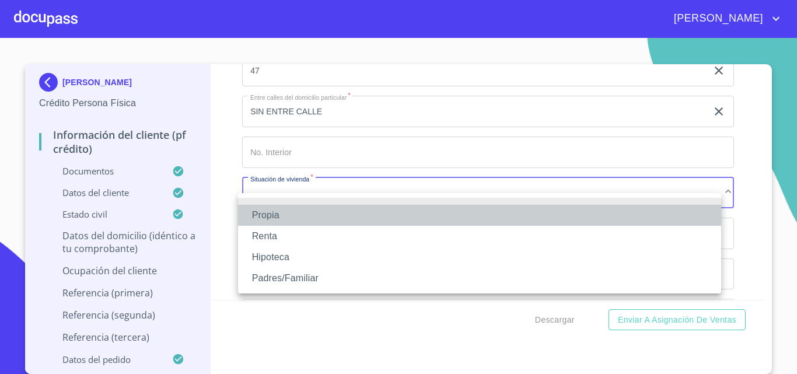
click at [296, 216] on li "Propia" at bounding box center [479, 215] width 483 height 21
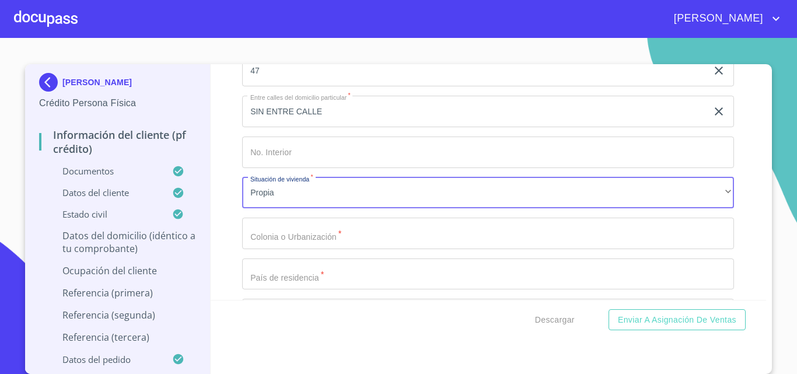
drag, startPoint x: 321, startPoint y: 248, endPoint x: 398, endPoint y: 327, distance: 110.1
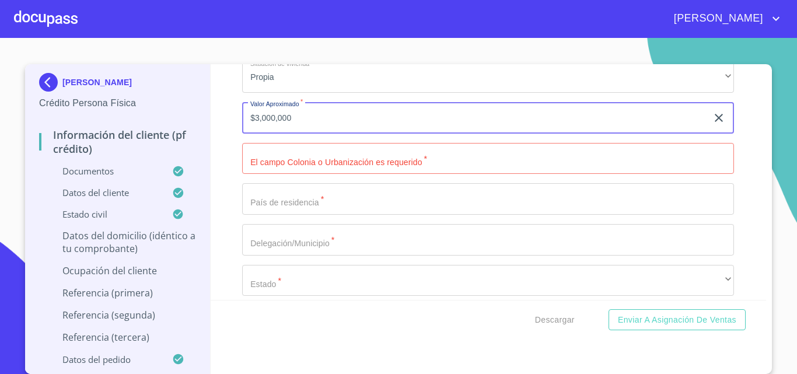
scroll to position [4815, 0]
type input "$3,000,000"
click at [312, 171] on input "Documento de identificación.   *" at bounding box center [488, 157] width 492 height 31
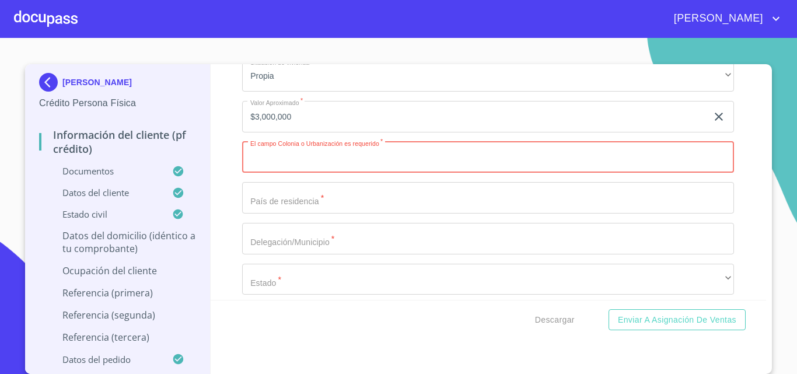
paste input "ARBOLEDAS INFONAVIT 4"
type input "ARBOLEDAS INFONAVIT 4"
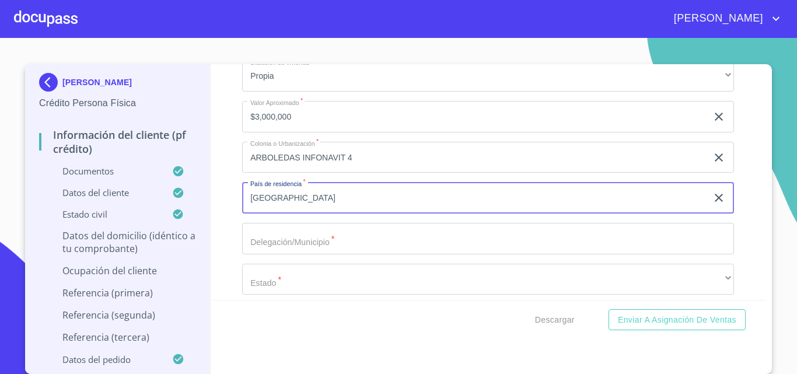
type input "[GEOGRAPHIC_DATA]"
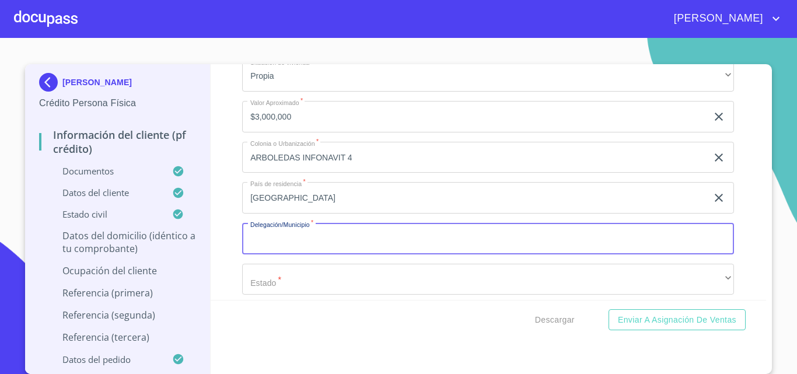
click at [314, 253] on input "Documento de identificación.   *" at bounding box center [488, 238] width 492 height 31
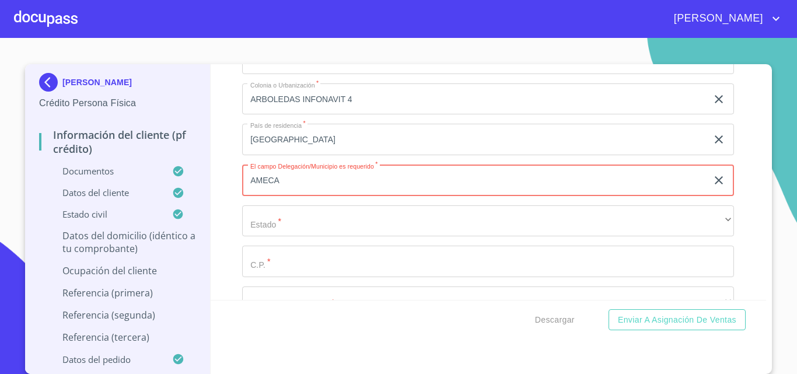
type input "AMECA"
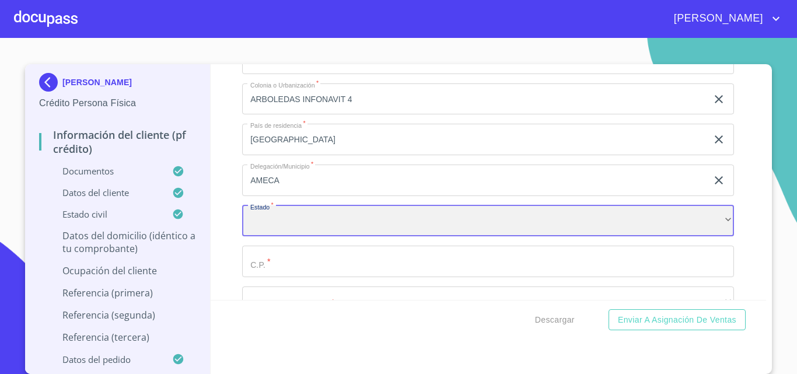
click at [355, 228] on div "​" at bounding box center [488, 220] width 492 height 31
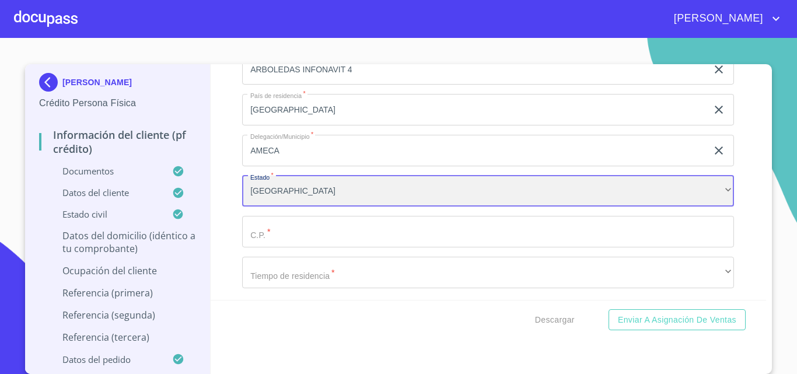
scroll to position [4932, 0]
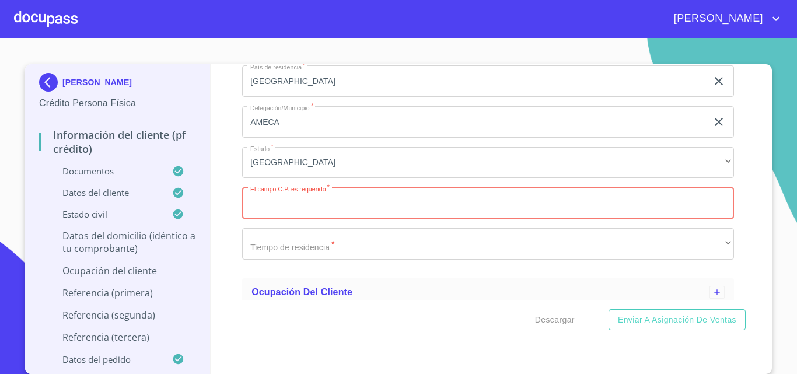
paste input "46600"
type input "46600"
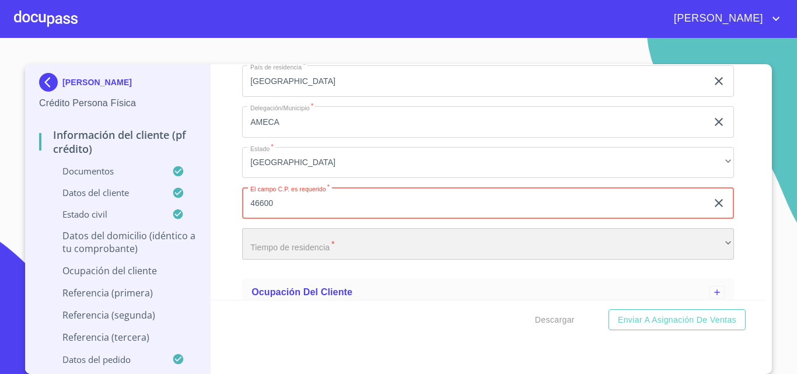
click at [324, 250] on div "​" at bounding box center [488, 243] width 492 height 31
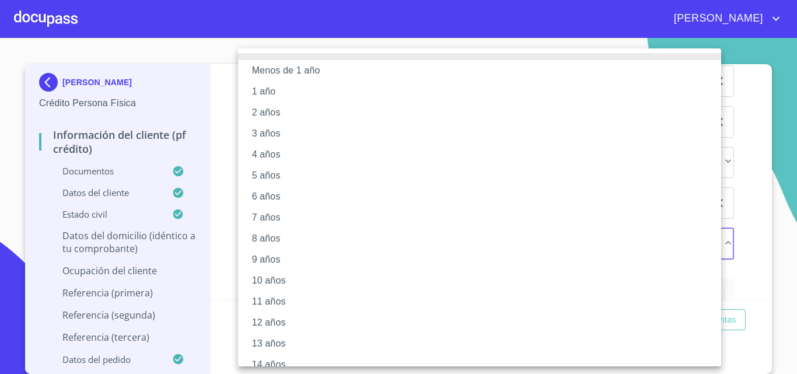
scroll to position [58, 0]
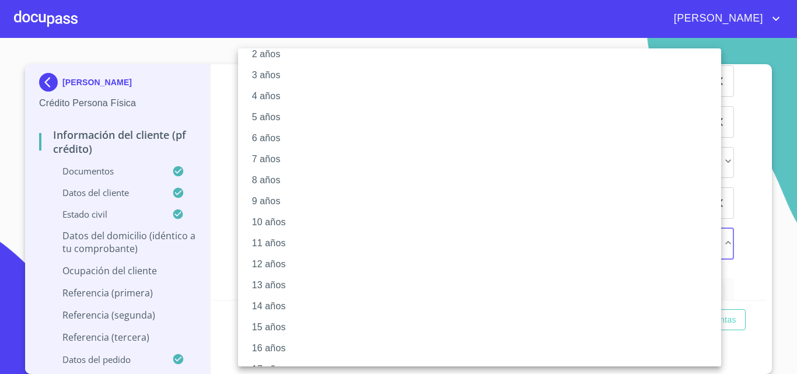
click at [298, 328] on li "15 años" at bounding box center [484, 327] width 492 height 21
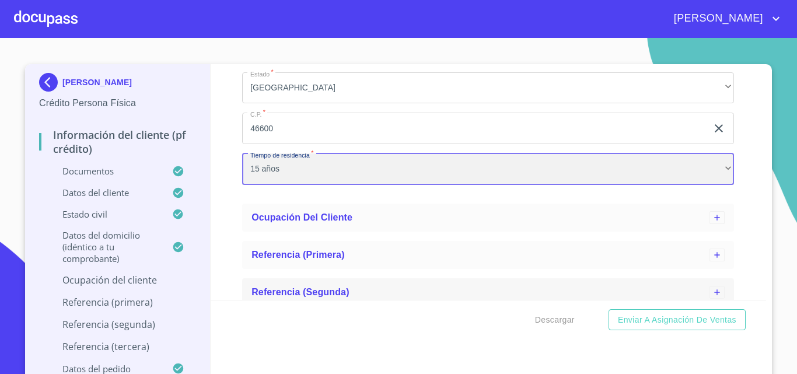
scroll to position [5049, 0]
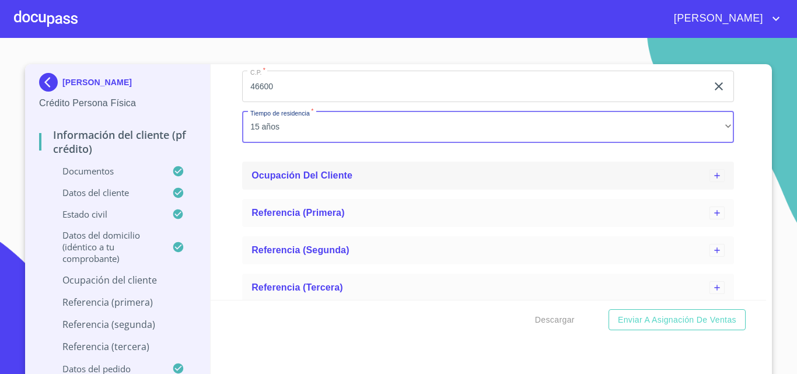
click at [336, 180] on span "Ocupación del Cliente" at bounding box center [301, 175] width 101 height 10
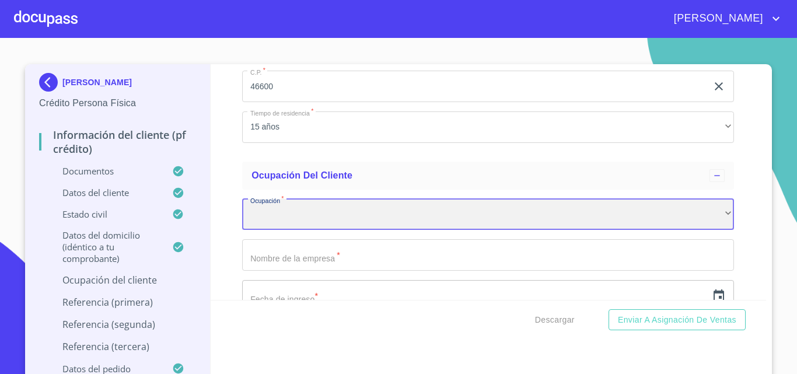
click at [316, 226] on div "​" at bounding box center [488, 214] width 492 height 31
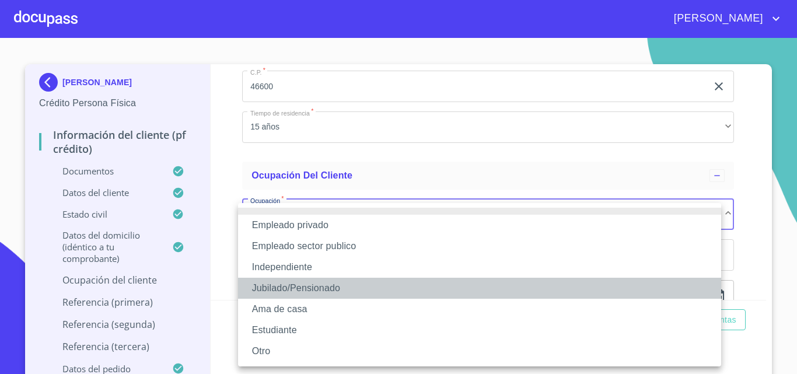
click at [332, 289] on li "Jubilado/Pensionado" at bounding box center [479, 288] width 483 height 21
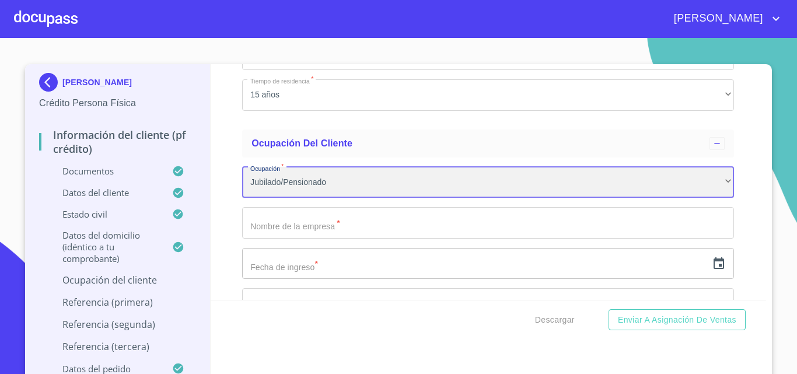
scroll to position [5107, 0]
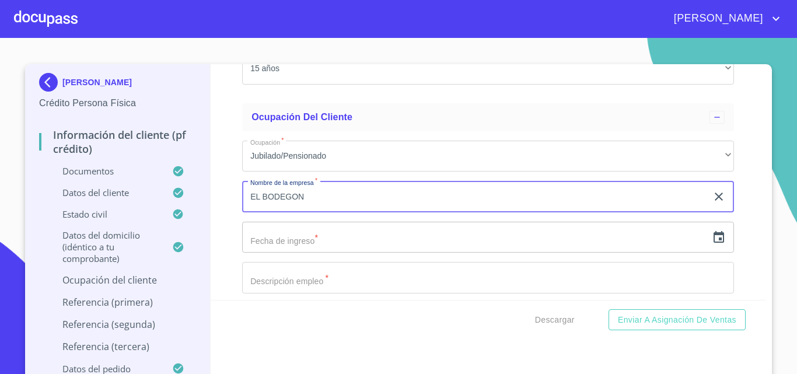
type input "EL BODEGON"
click at [712, 244] on icon "button" at bounding box center [719, 237] width 14 height 14
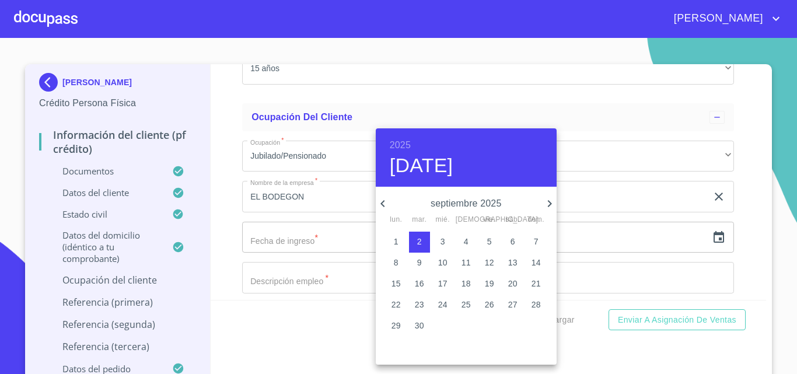
click at [397, 139] on h6 "2025" at bounding box center [400, 145] width 21 height 16
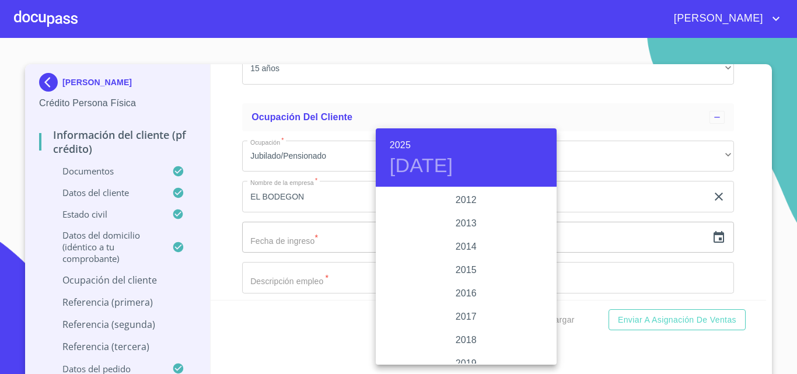
scroll to position [1972, 0]
click at [467, 216] on div "2010" at bounding box center [466, 211] width 181 height 23
type input "2 de sep. de 2010"
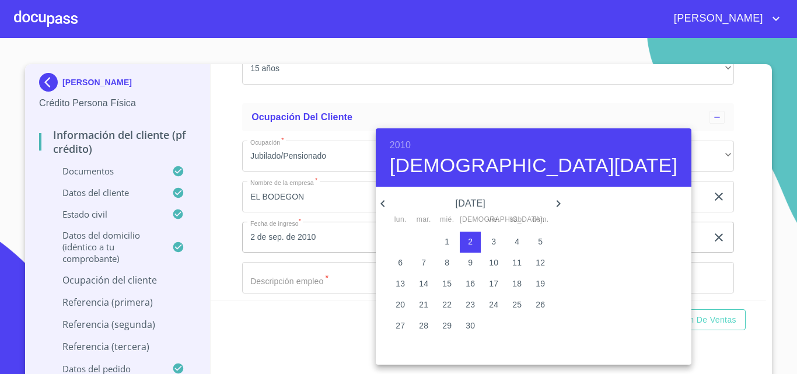
click at [463, 242] on span "2" at bounding box center [470, 242] width 21 height 12
click at [349, 292] on div at bounding box center [398, 187] width 797 height 374
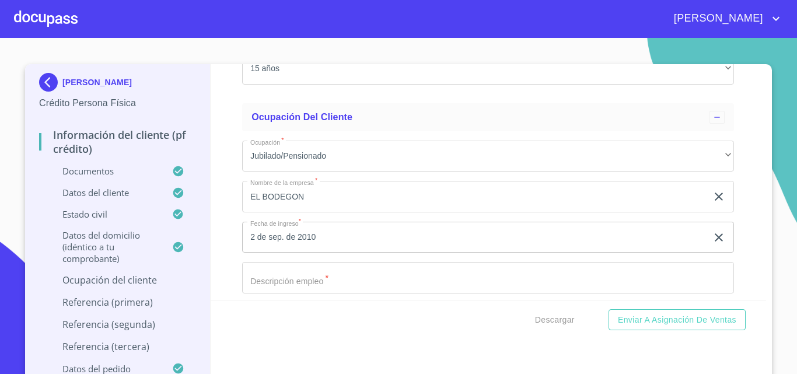
scroll to position [5165, 0]
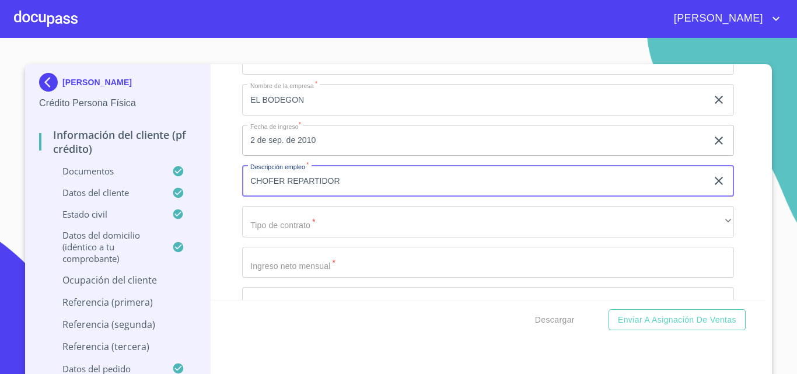
scroll to position [5224, 0]
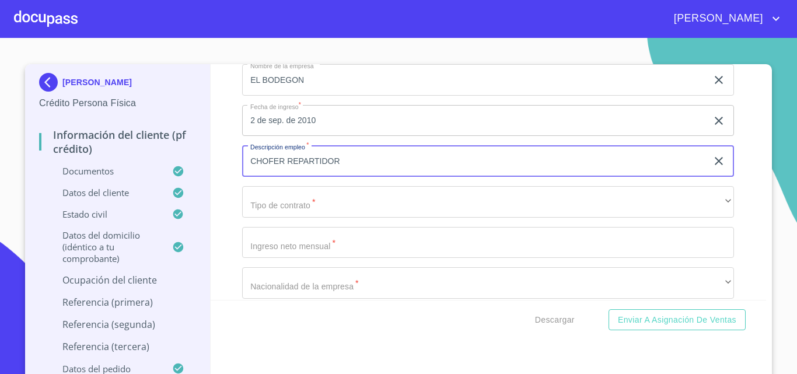
type input "CHOFER REPARTIDOR"
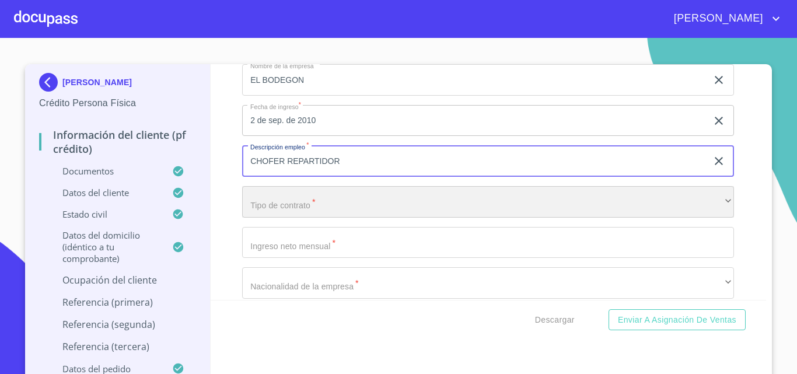
click at [341, 209] on div "​" at bounding box center [488, 201] width 492 height 31
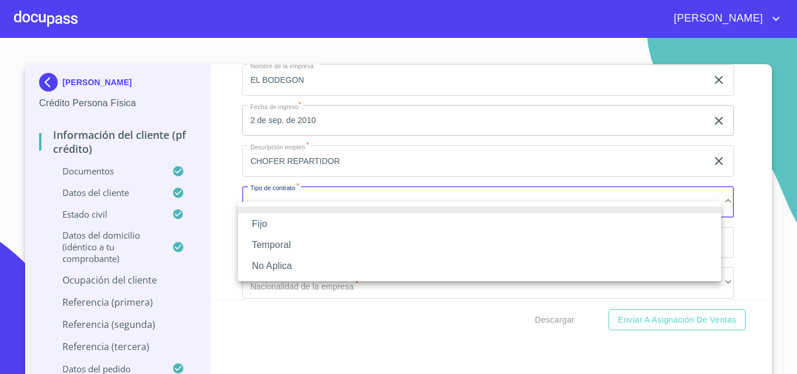
click at [306, 227] on li "Fijo" at bounding box center [479, 223] width 483 height 21
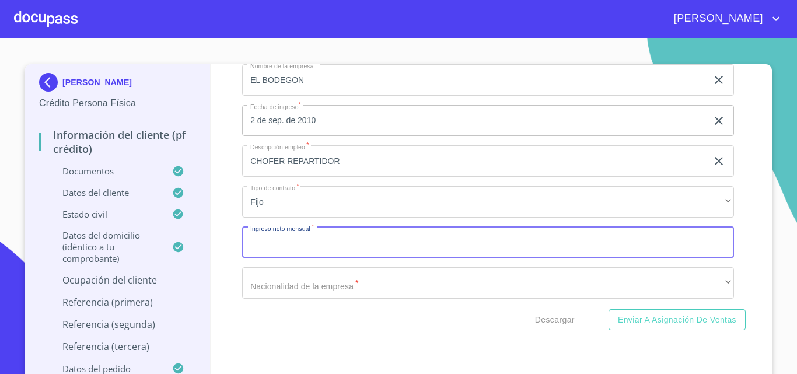
click at [300, 252] on input "Documento de identificación.   *" at bounding box center [488, 242] width 492 height 31
type input "2"
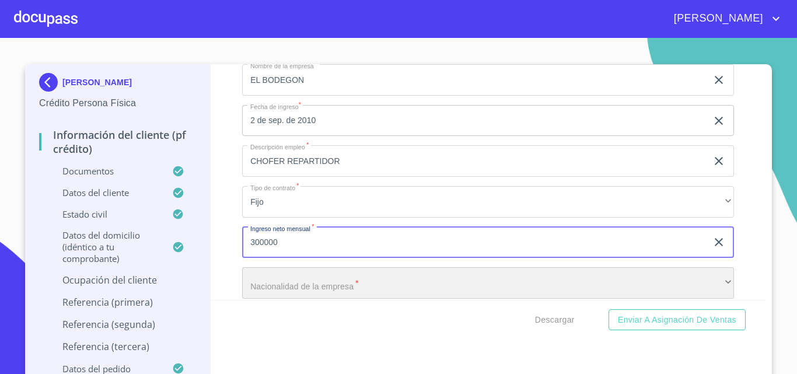
click at [314, 286] on div "​" at bounding box center [488, 282] width 492 height 31
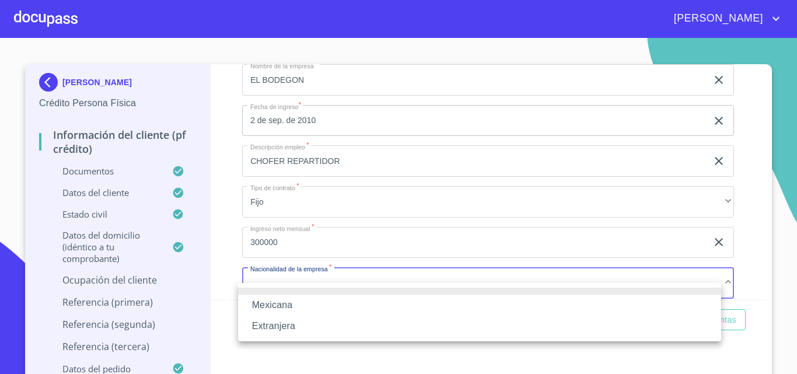
click at [278, 310] on li "Mexicana" at bounding box center [479, 305] width 483 height 21
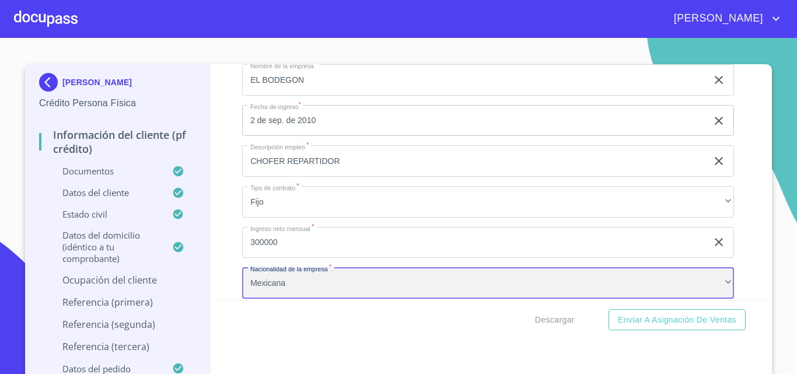
scroll to position [5236, 0]
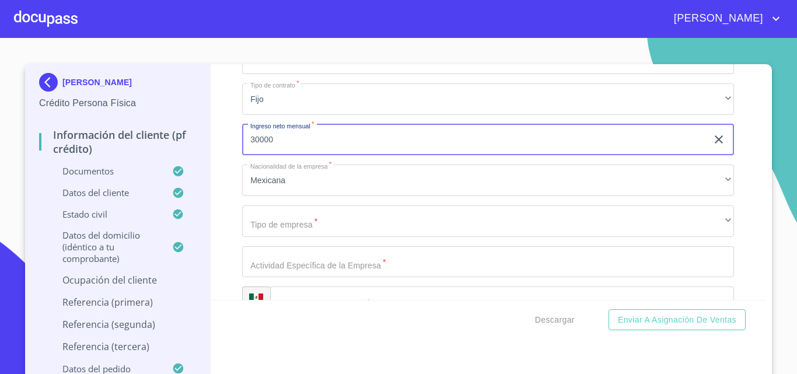
scroll to position [5353, 0]
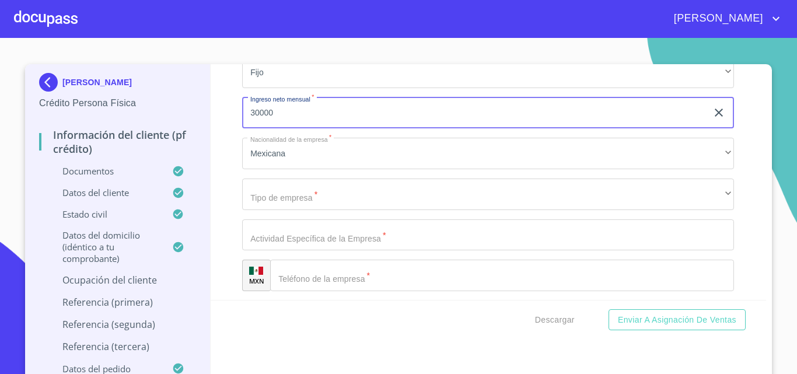
type input "30000"
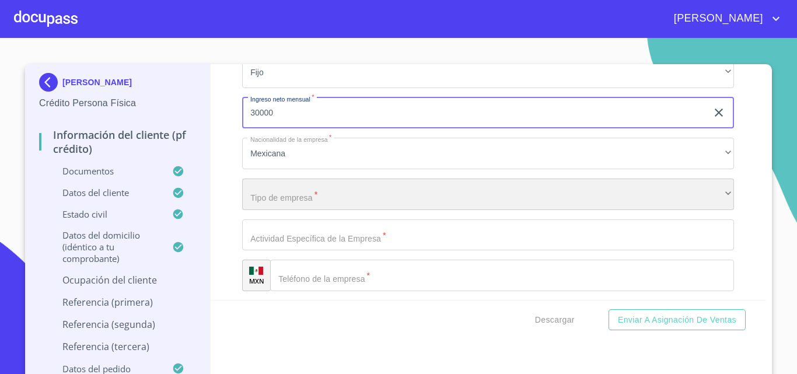
click at [288, 206] on div "​" at bounding box center [488, 193] width 492 height 31
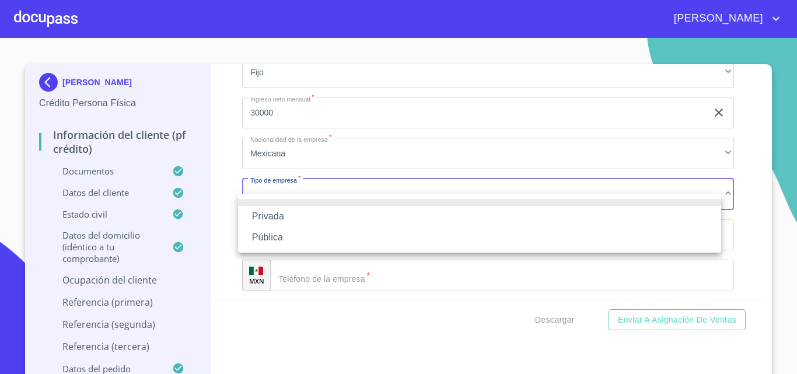
click at [294, 218] on li "Privada" at bounding box center [479, 216] width 483 height 21
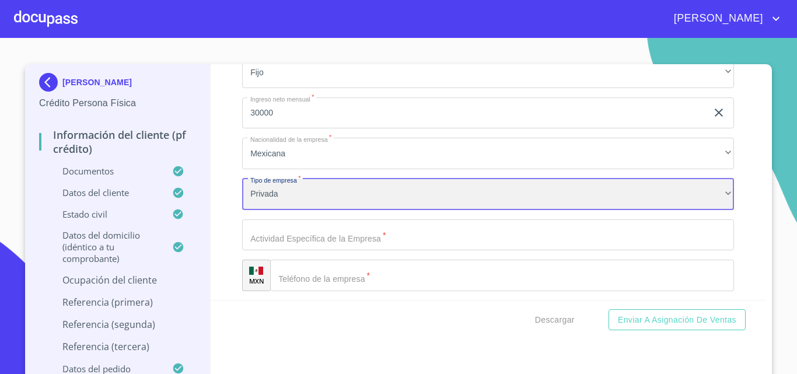
scroll to position [5411, 0]
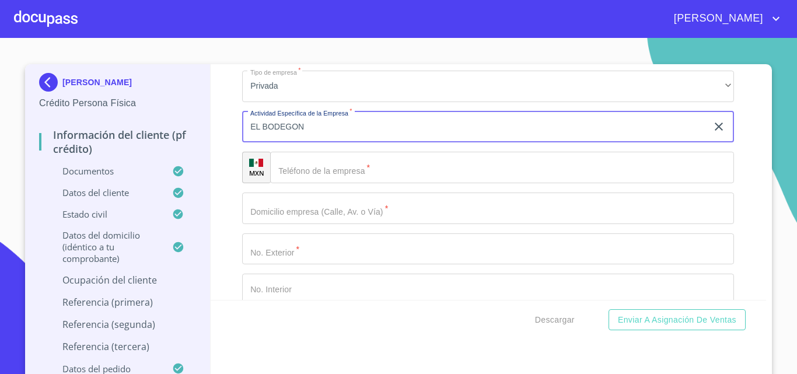
scroll to position [5528, 0]
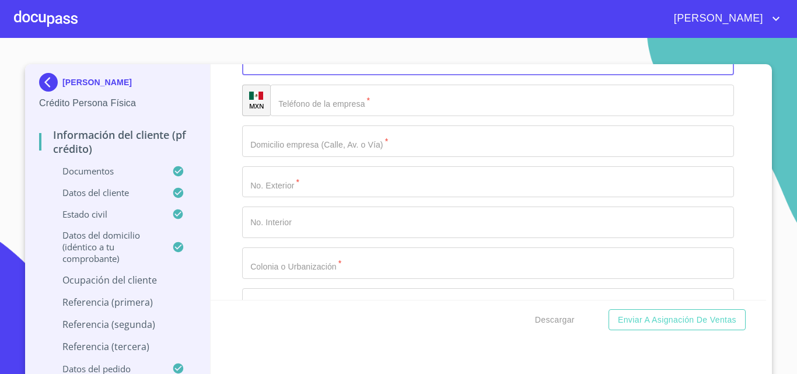
type input "EL BODEGON"
drag, startPoint x: 319, startPoint y: 119, endPoint x: 541, endPoint y: 12, distance: 246.0
click at [319, 116] on input "Documento de identificación.   *" at bounding box center [502, 100] width 464 height 31
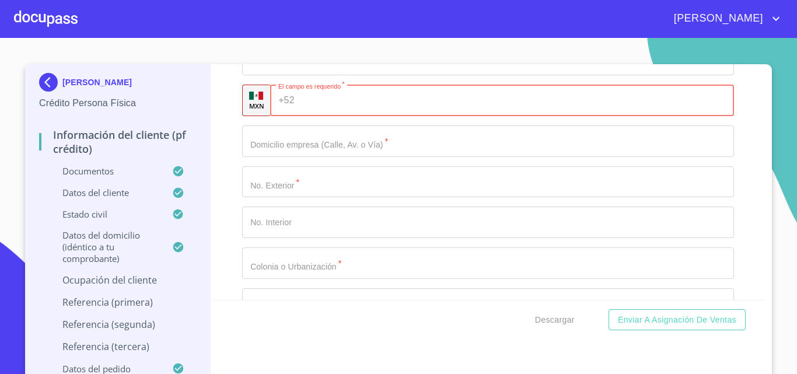
paste input "[PHONE_NUMBER]"
type input "[PHONE_NUMBER]"
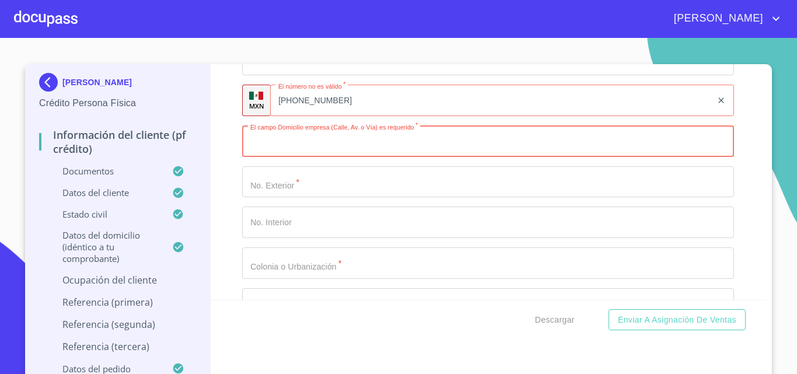
paste input "[STREET_ADDRESS]"
drag, startPoint x: 296, startPoint y: 159, endPoint x: 388, endPoint y: 171, distance: 92.9
click at [388, 171] on div "Ocupación   * Jubilado/Pensionado ​ Nombre de la empresa   * EL BODEGON ​ Fecha…" at bounding box center [488, 141] width 492 height 863
type input "Av. de la Paz"
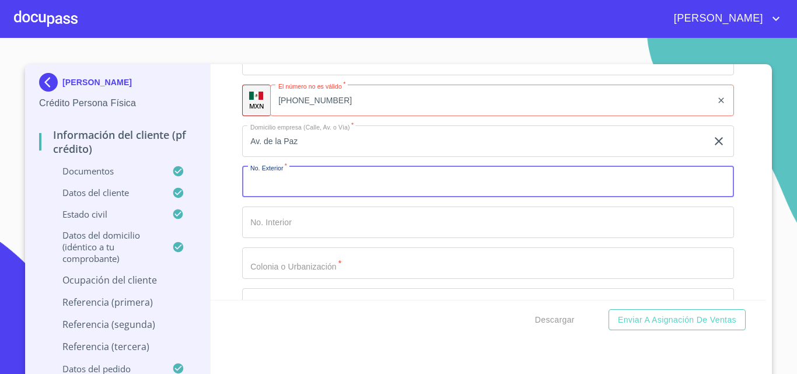
paste input "2336"
type input "2336"
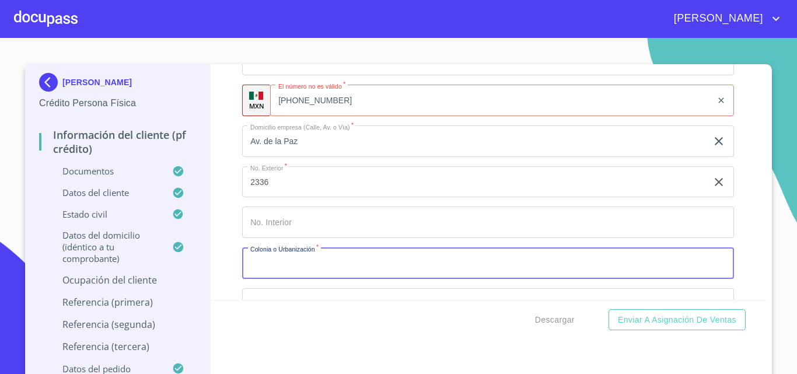
type input "C"
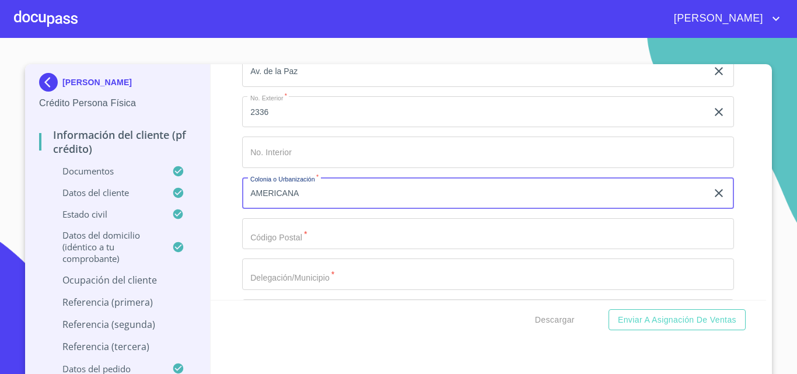
scroll to position [5703, 0]
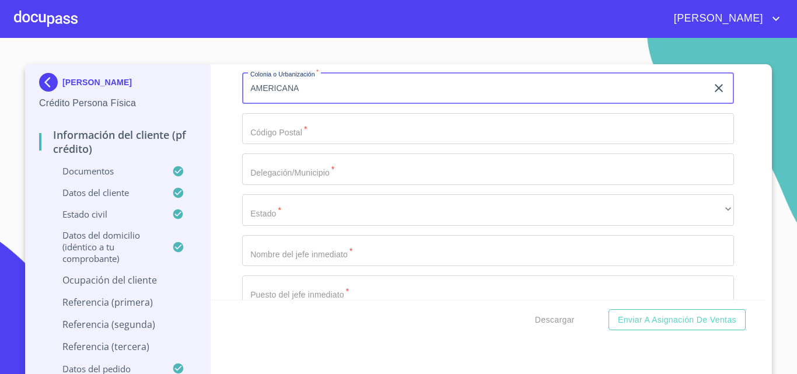
type input "AMERICANA"
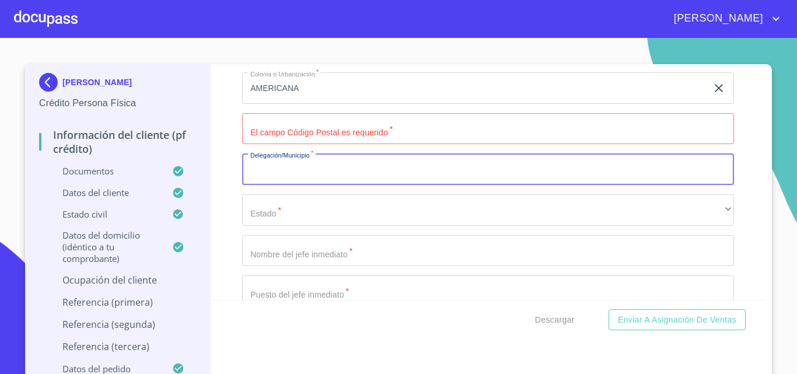
click at [299, 145] on input "Documento de identificación.   *" at bounding box center [488, 128] width 492 height 31
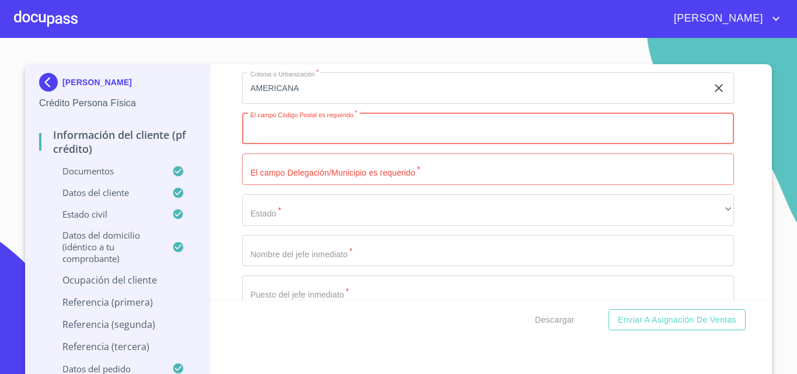
paste input "44130"
type input "44130"
click at [324, 145] on input "Documento de identificación.   *" at bounding box center [474, 128] width 465 height 31
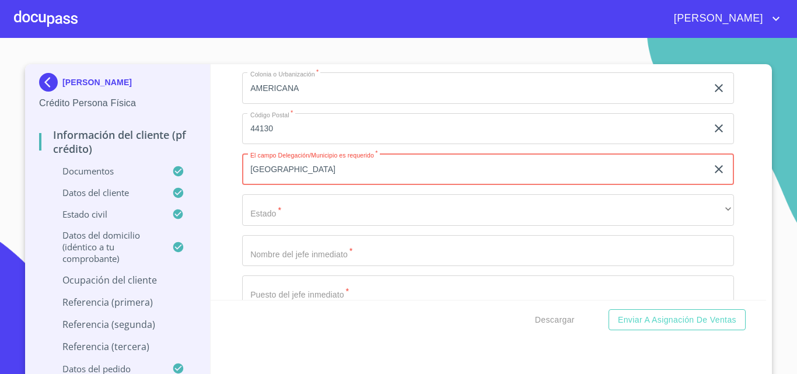
type input "[GEOGRAPHIC_DATA]"
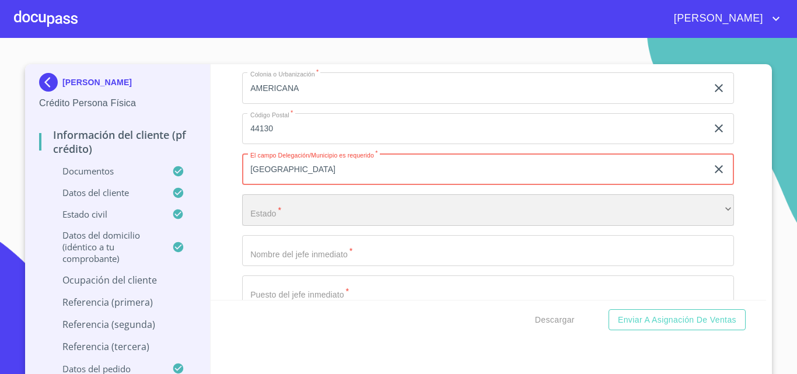
click at [311, 211] on div "​" at bounding box center [488, 209] width 492 height 31
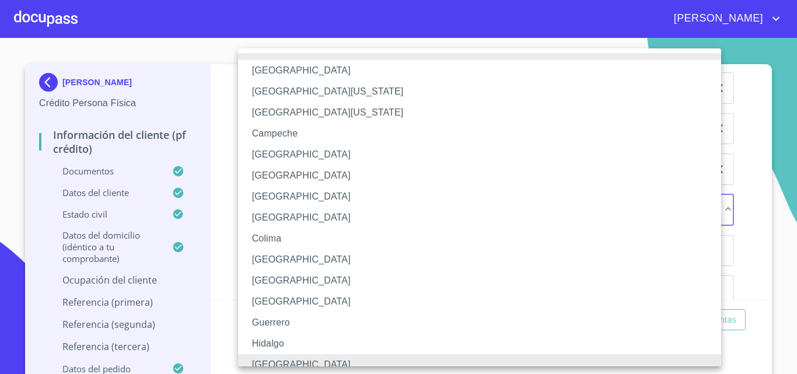
scroll to position [9, 0]
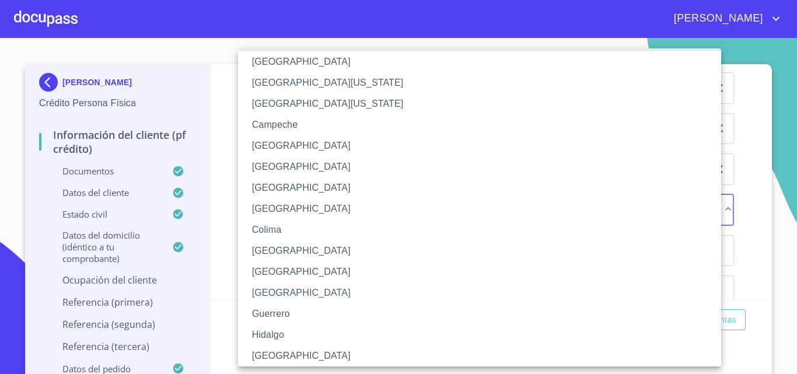
click at [286, 353] on li "[GEOGRAPHIC_DATA]" at bounding box center [484, 355] width 492 height 21
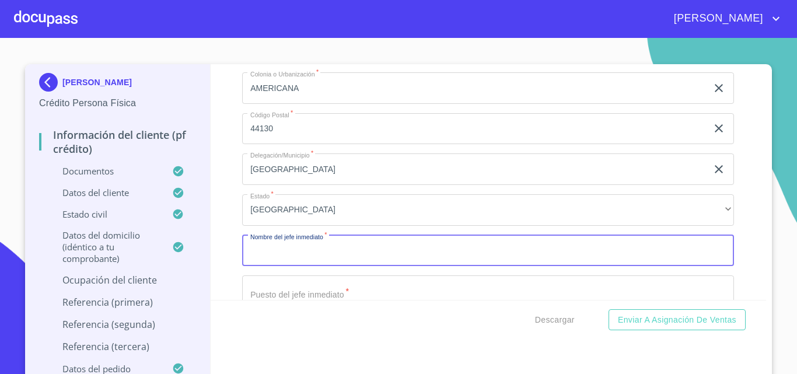
scroll to position [5820, 0]
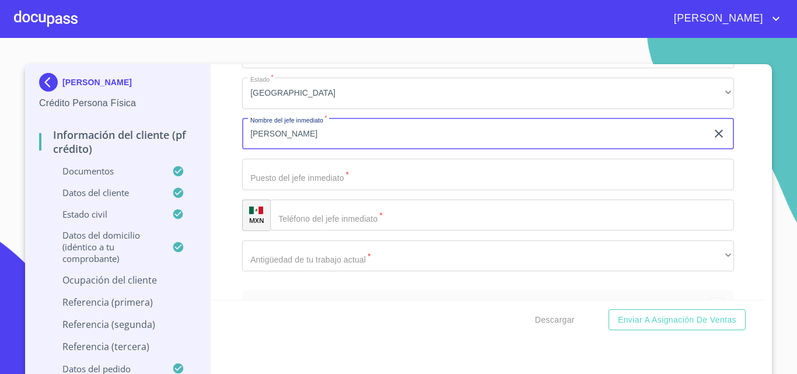
type input "[PERSON_NAME]"
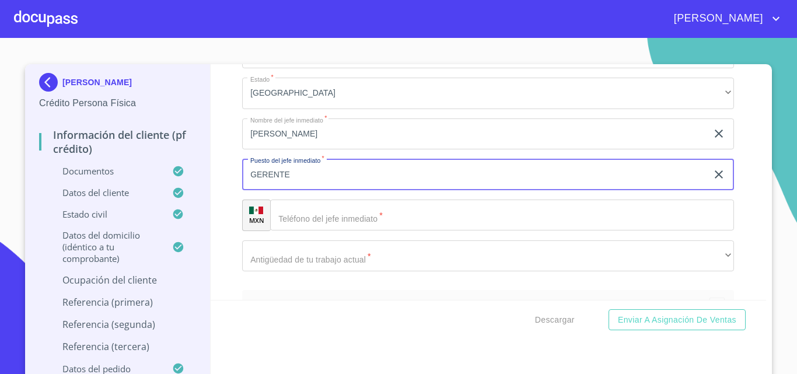
type input "GERENTE"
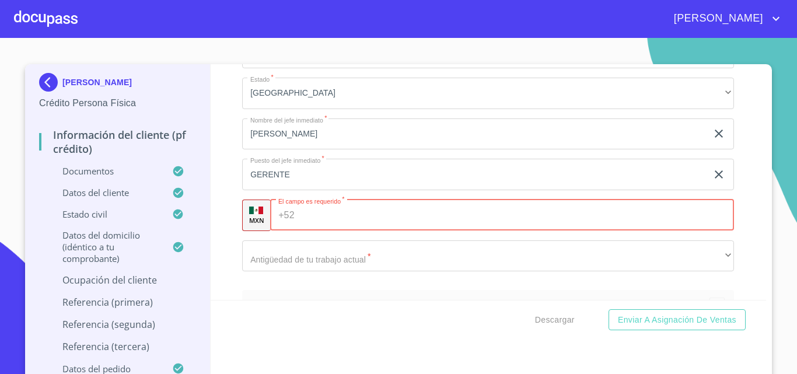
paste input "[PHONE_NUMBER]"
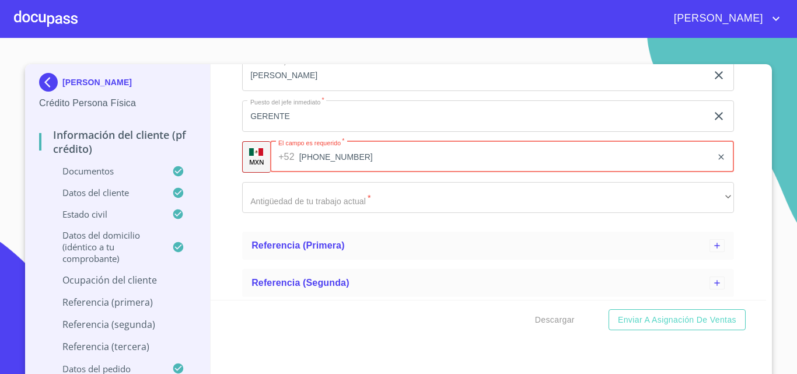
type input "[PHONE_NUMBER]"
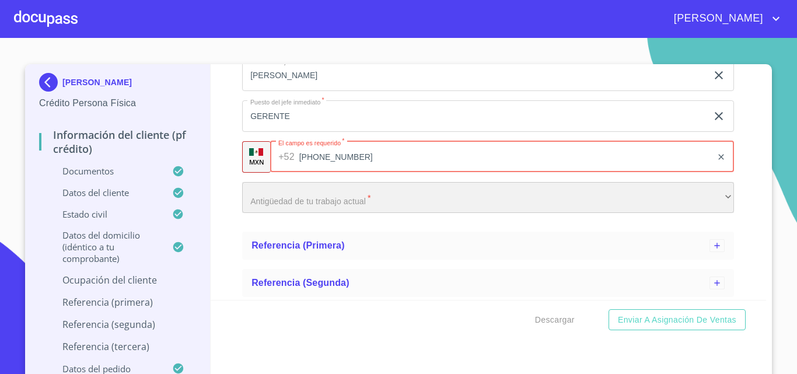
click at [313, 213] on div "​" at bounding box center [488, 197] width 492 height 31
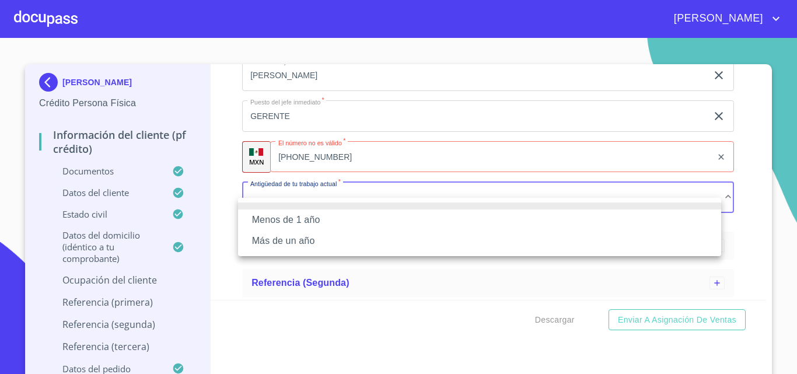
click at [317, 244] on li "Más de un año" at bounding box center [479, 240] width 483 height 21
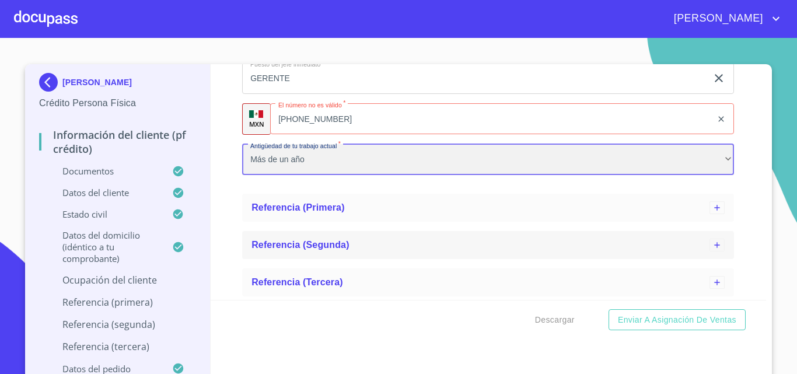
scroll to position [5968, 0]
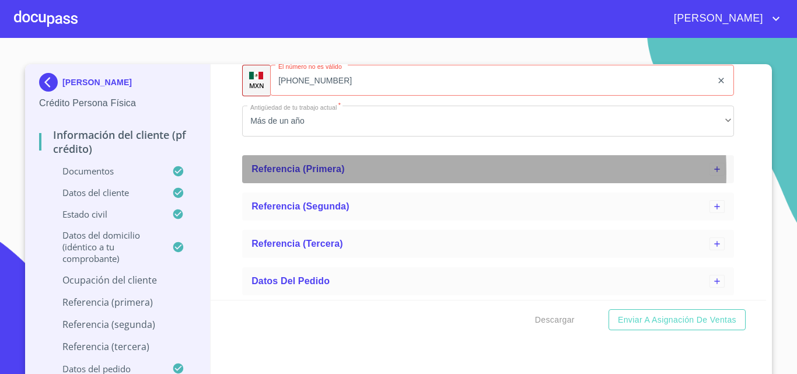
click at [344, 172] on div "Referencia (primera)" at bounding box center [480, 169] width 458 height 14
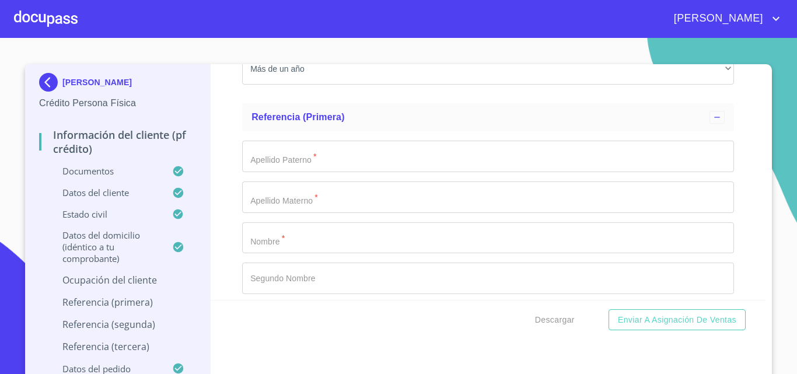
scroll to position [6027, 0]
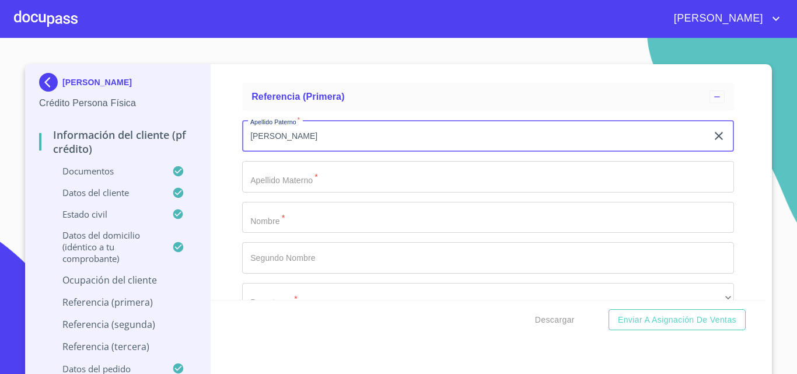
type input "[PERSON_NAME]"
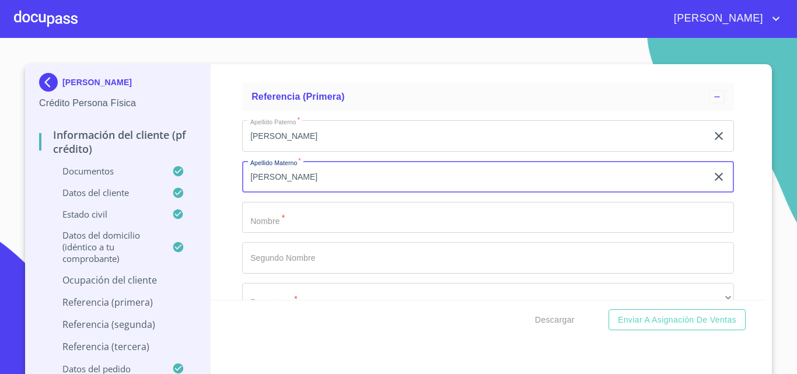
type input "[PERSON_NAME]"
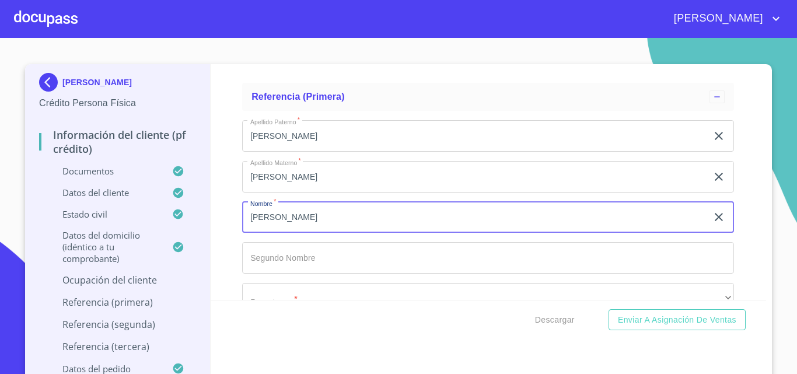
type input "[PERSON_NAME]"
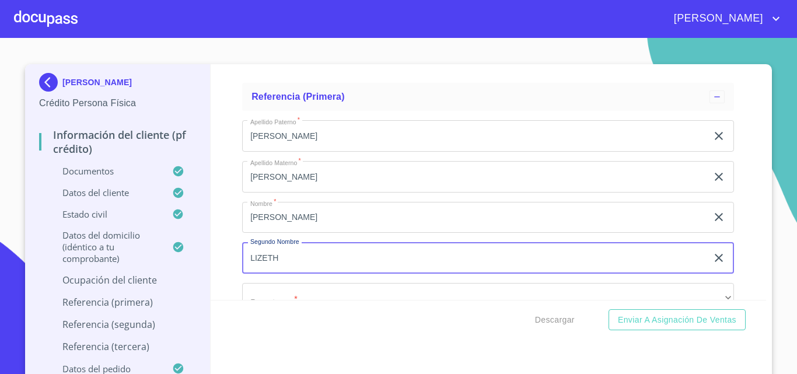
type input "LIZETH"
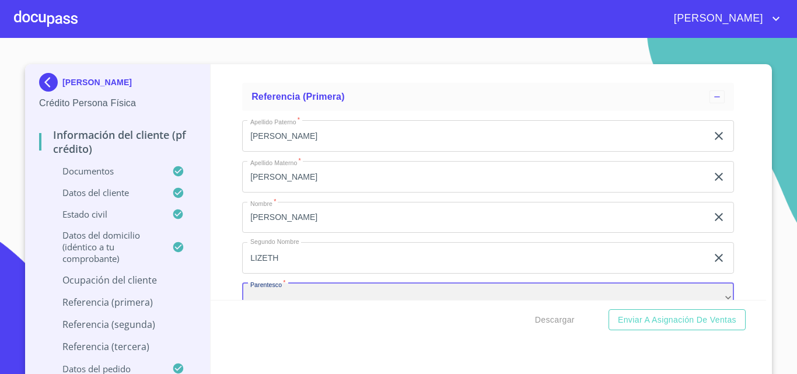
scroll to position [6055, 0]
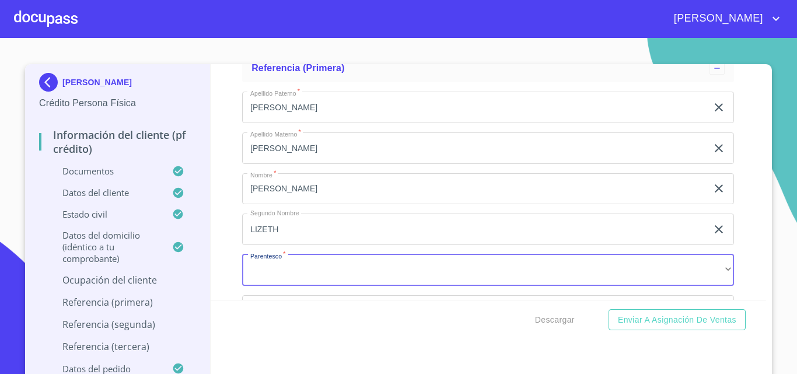
click at [386, 302] on div "Descargar Enviar a Asignación de Ventas" at bounding box center [489, 320] width 556 height 40
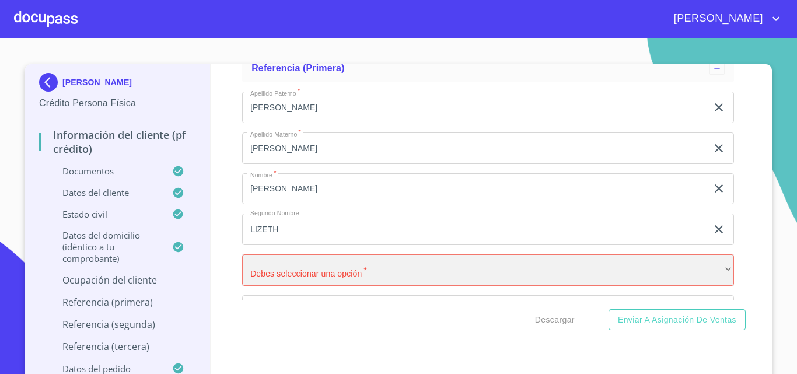
click at [392, 286] on div "​" at bounding box center [488, 269] width 492 height 31
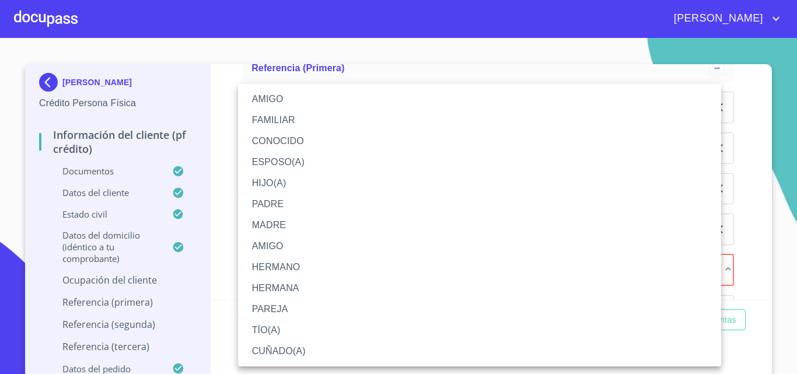
drag, startPoint x: 318, startPoint y: 162, endPoint x: 344, endPoint y: 201, distance: 46.6
click at [318, 163] on li "ESPOSO(A)" at bounding box center [479, 162] width 483 height 21
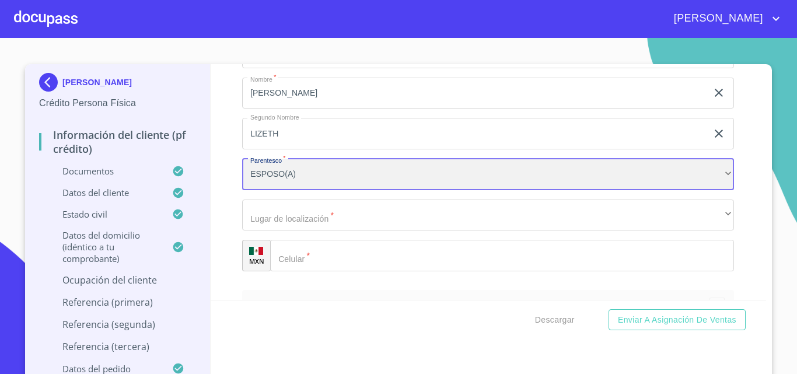
scroll to position [6172, 0]
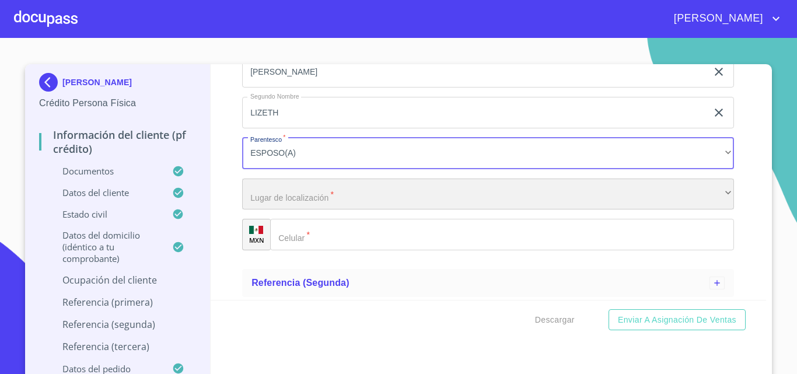
click at [317, 210] on div "​" at bounding box center [488, 193] width 492 height 31
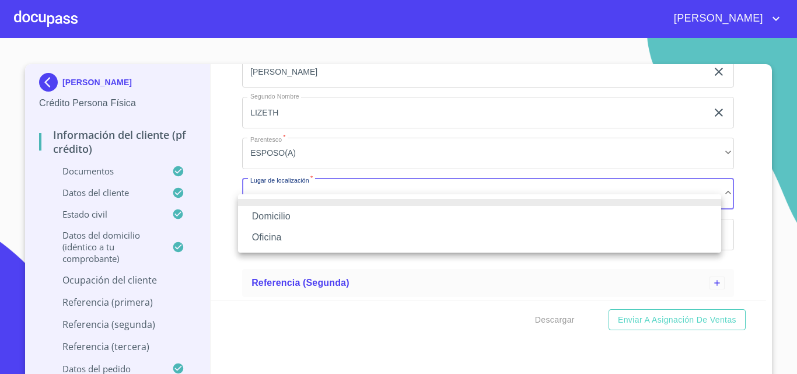
click at [313, 219] on li "Domicilio" at bounding box center [479, 216] width 483 height 21
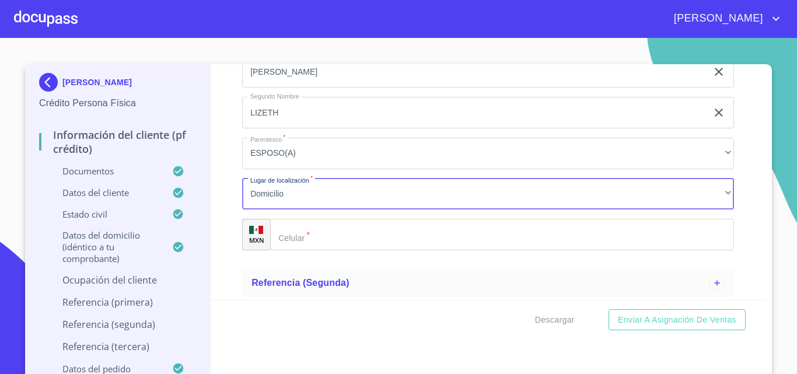
click at [315, 248] on input "Documento de identificación.   *" at bounding box center [502, 234] width 464 height 31
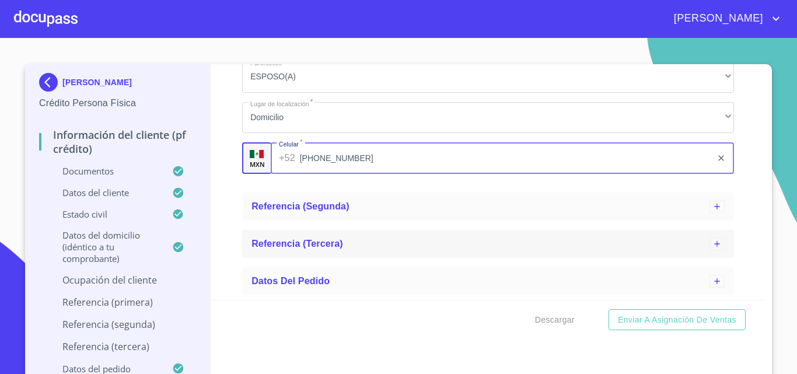
scroll to position [6262, 0]
type input "[PHONE_NUMBER]"
click at [337, 209] on span "Referencia (segunda)" at bounding box center [300, 206] width 98 height 10
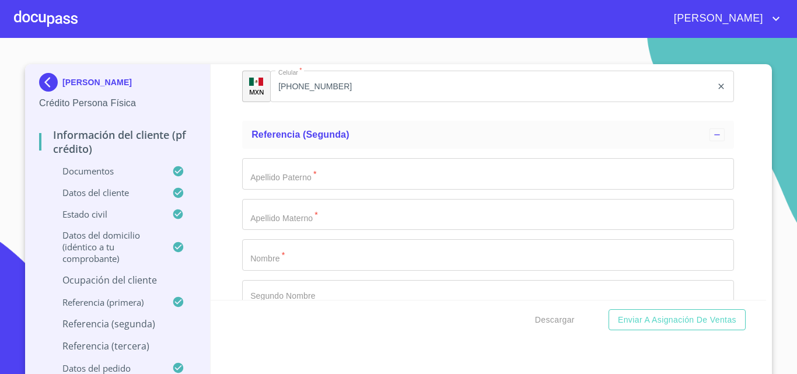
scroll to position [6321, 0]
click at [302, 203] on div "Apellido Paterno   * ​ Apellido Materno   * ​ Nombre   * ​ Segundo Nombre ​ Par…" at bounding box center [488, 295] width 492 height 294
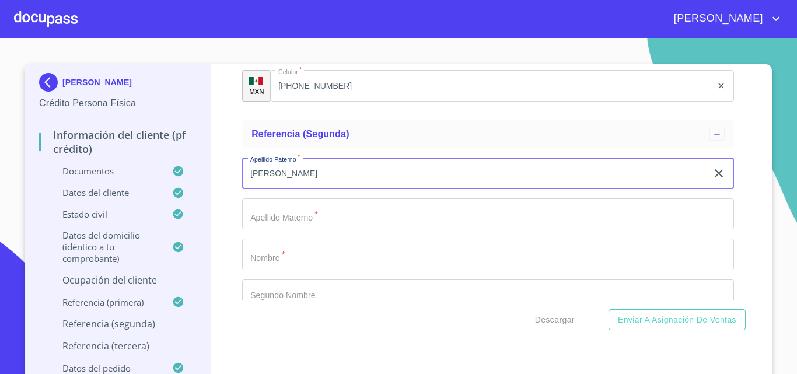
type input "[PERSON_NAME]"
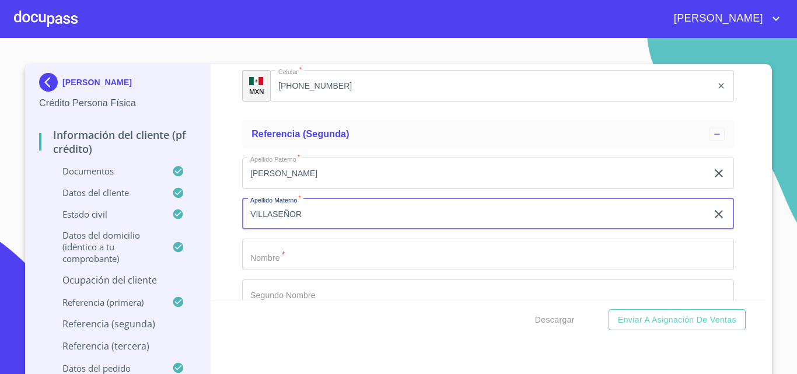
type input "VILLASEÑOR"
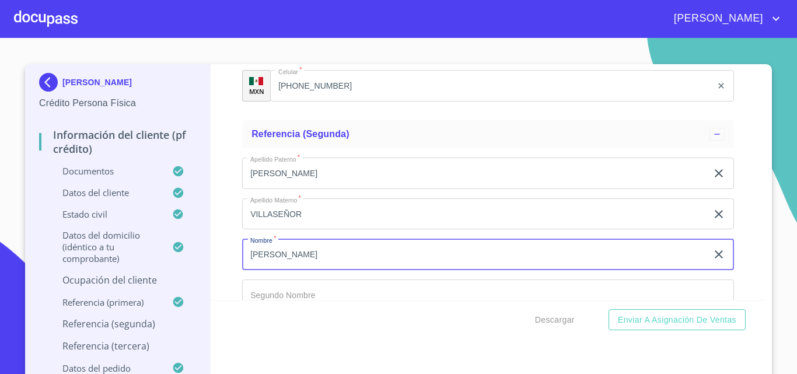
type input "[PERSON_NAME]"
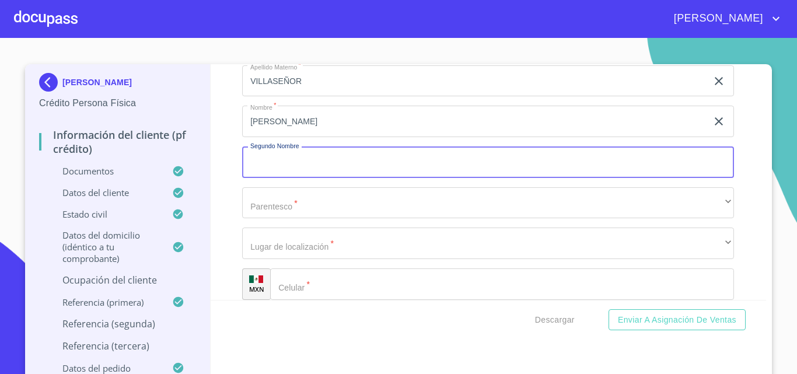
scroll to position [6462, 0]
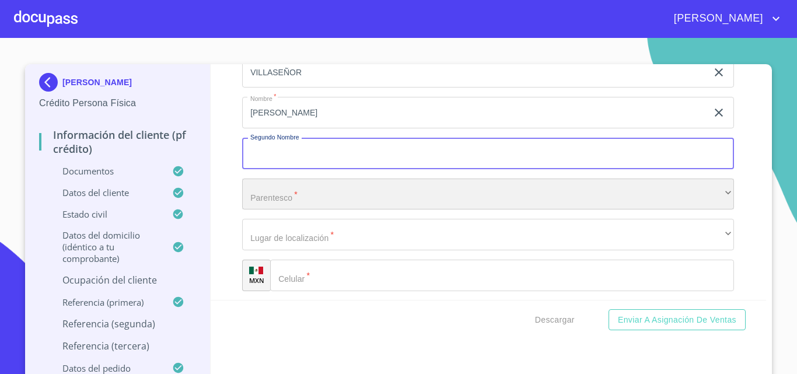
click at [315, 210] on div "​" at bounding box center [488, 193] width 492 height 31
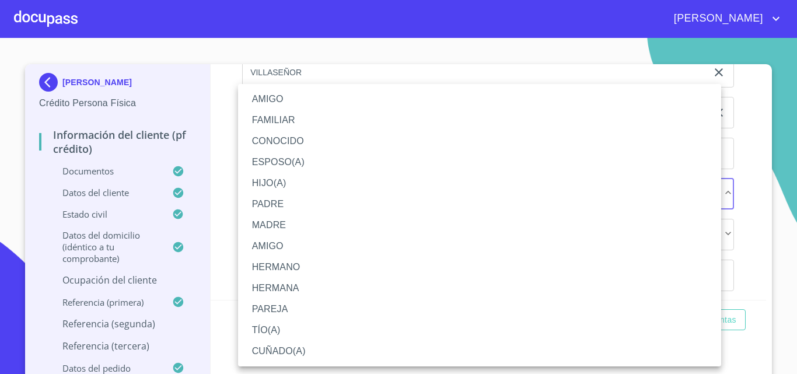
click at [300, 181] on li "HIJO(A)" at bounding box center [479, 183] width 483 height 21
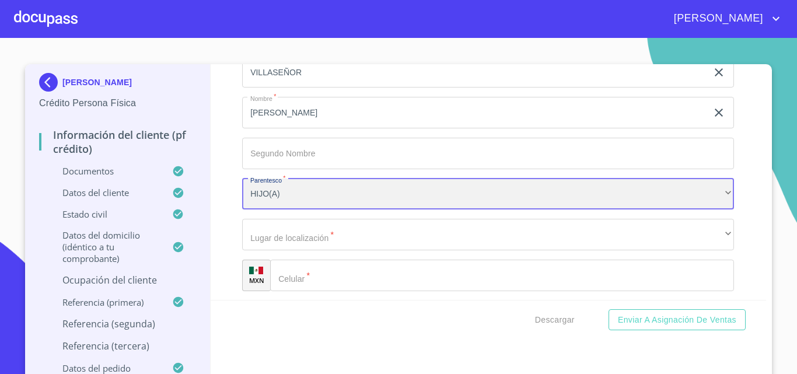
scroll to position [6521, 0]
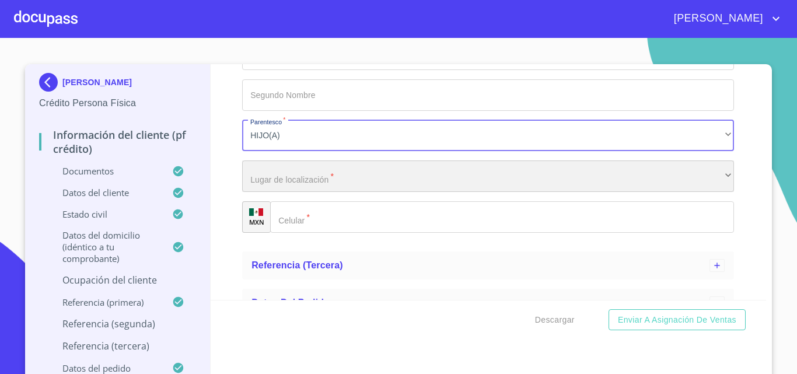
click at [313, 191] on div "​" at bounding box center [488, 175] width 492 height 31
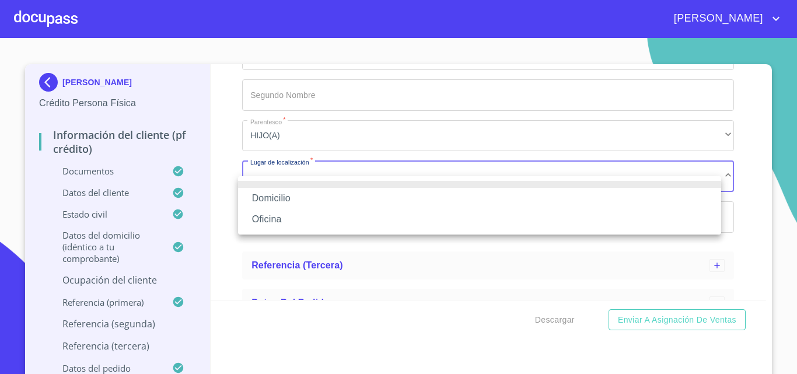
click at [313, 197] on li "Domicilio" at bounding box center [479, 198] width 483 height 21
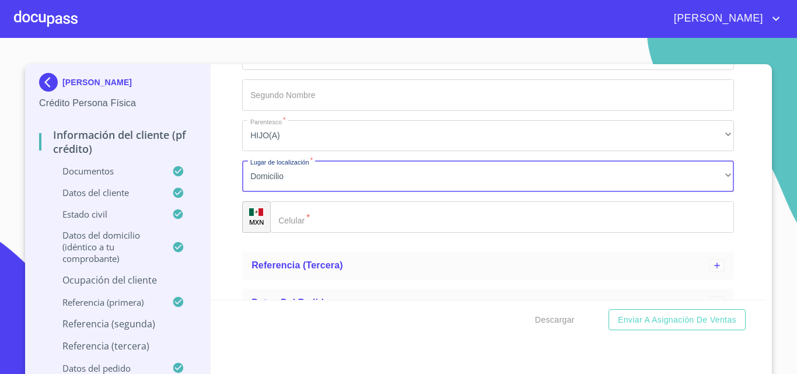
click at [318, 232] on input "Documento de identificación.   *" at bounding box center [502, 216] width 464 height 31
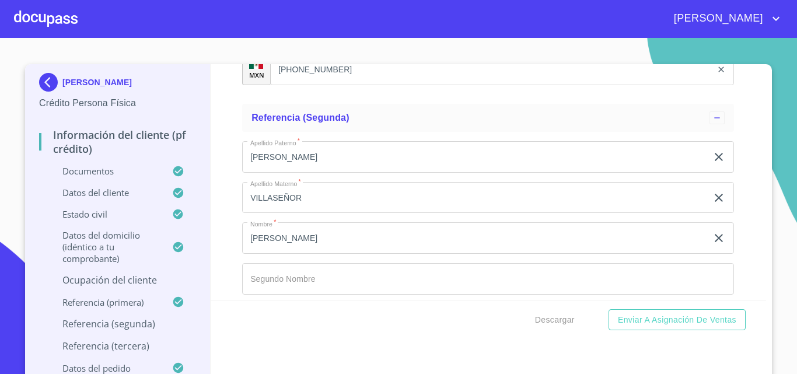
scroll to position [6556, 0]
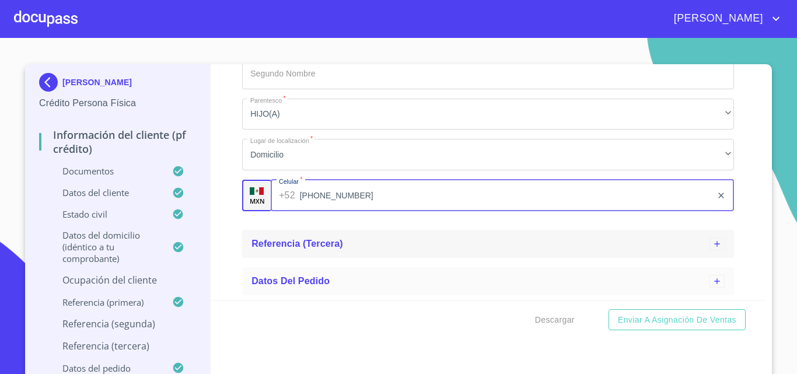
type input "[PHONE_NUMBER]"
click at [328, 248] on span "Referencia (tercera)" at bounding box center [297, 244] width 92 height 10
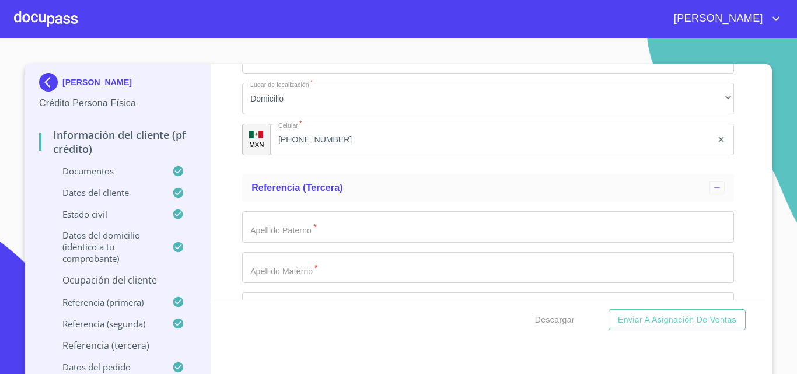
scroll to position [6673, 0]
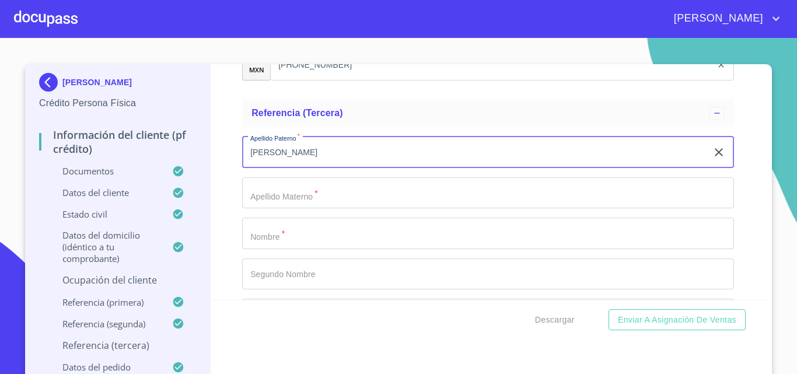
type input "[PERSON_NAME]"
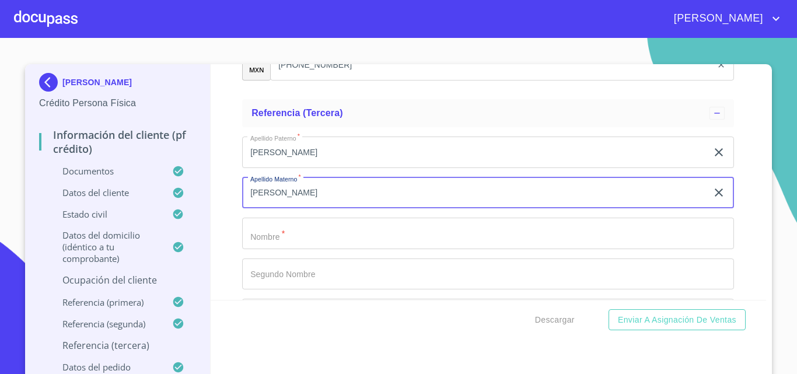
type input "[PERSON_NAME]"
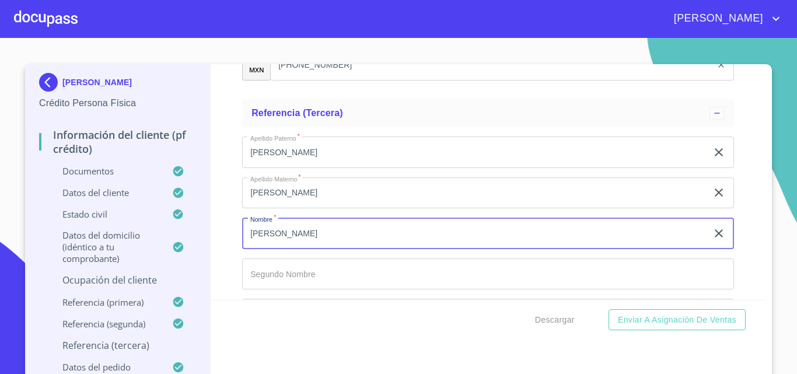
type input "[PERSON_NAME]"
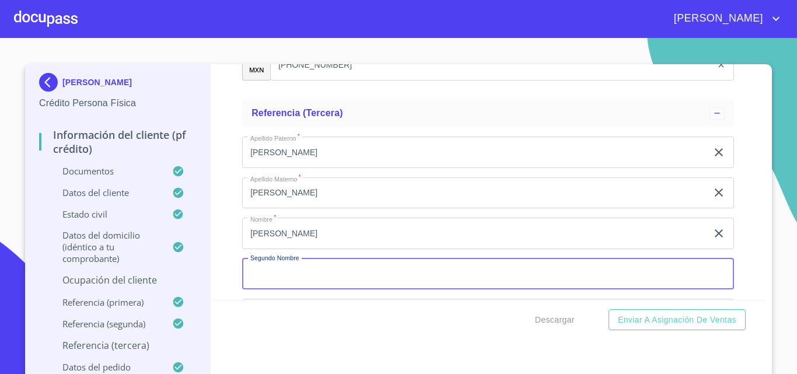
scroll to position [6677, 0]
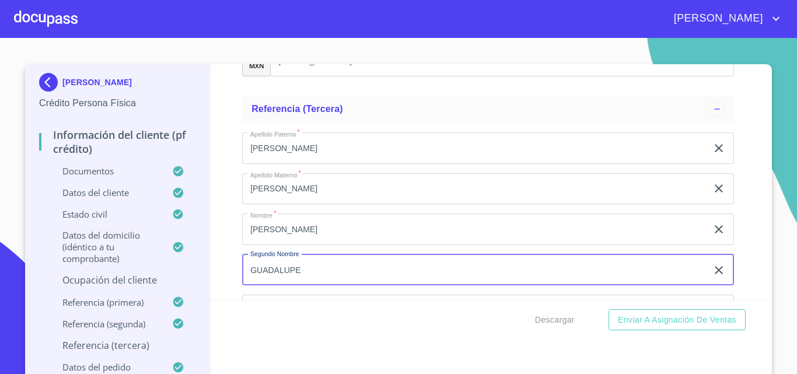
type input "GUADALUPE"
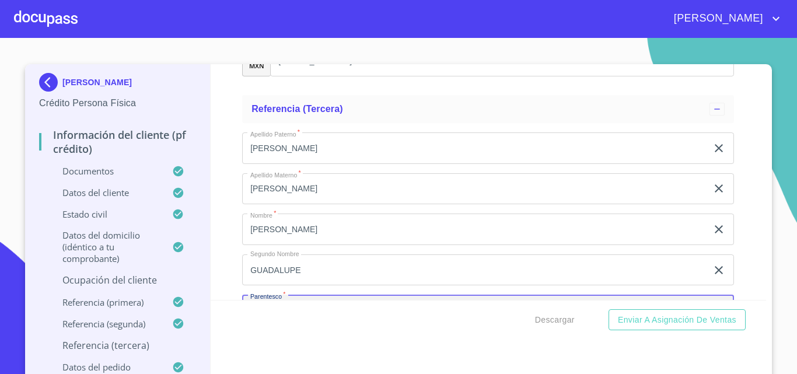
scroll to position [6819, 0]
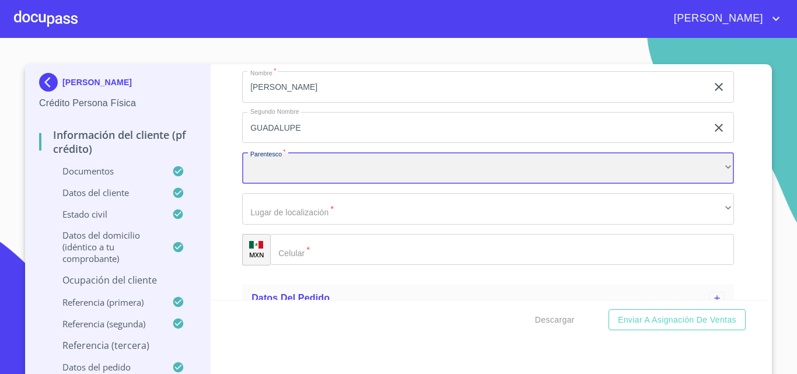
click at [302, 176] on div "​" at bounding box center [488, 167] width 492 height 31
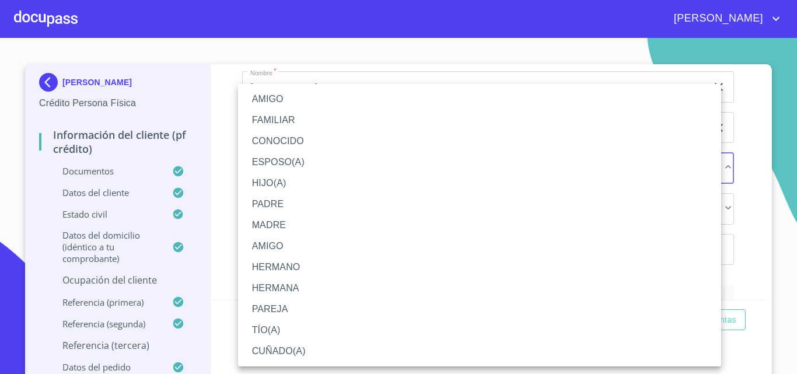
click at [284, 186] on li "HIJO(A)" at bounding box center [479, 183] width 483 height 21
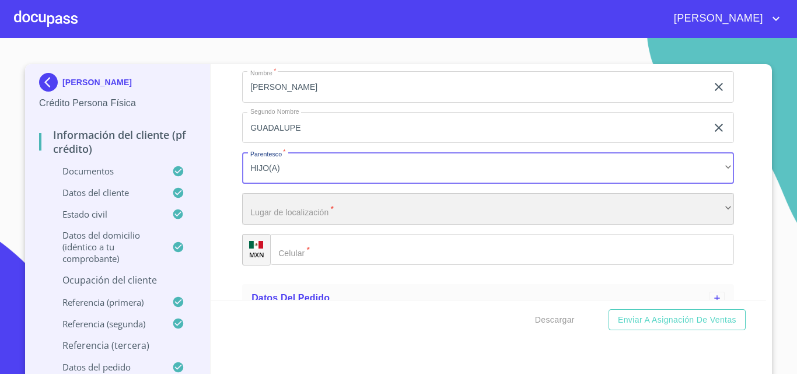
click at [299, 225] on div "​" at bounding box center [488, 208] width 492 height 31
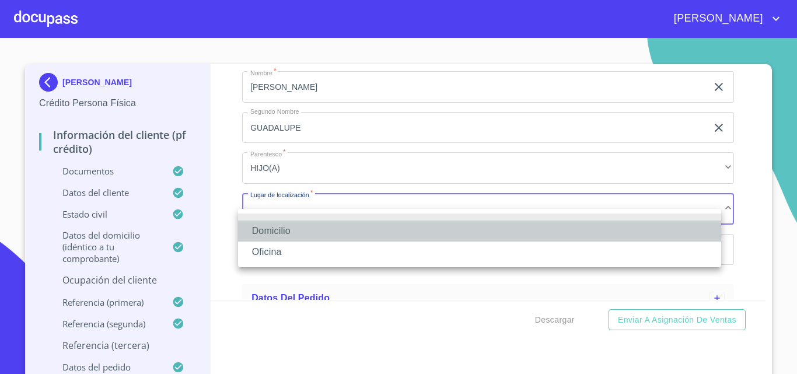
click at [299, 229] on li "Domicilio" at bounding box center [479, 230] width 483 height 21
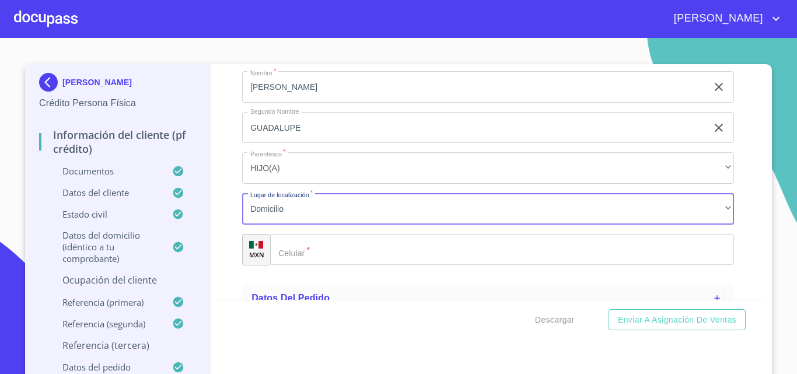
click at [312, 262] on input "Documento de identificación.   *" at bounding box center [502, 249] width 464 height 31
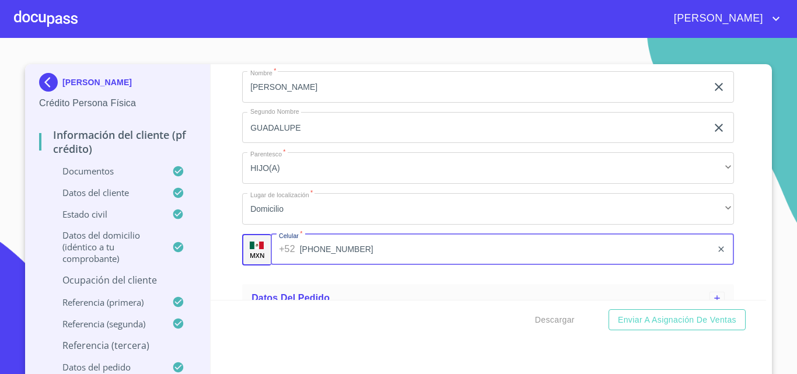
scroll to position [6850, 0]
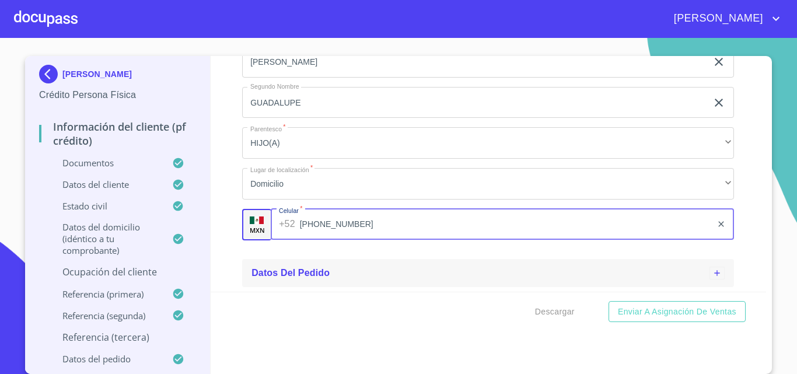
type input "[PHONE_NUMBER]"
click at [270, 276] on span "Datos del pedido" at bounding box center [290, 273] width 78 height 10
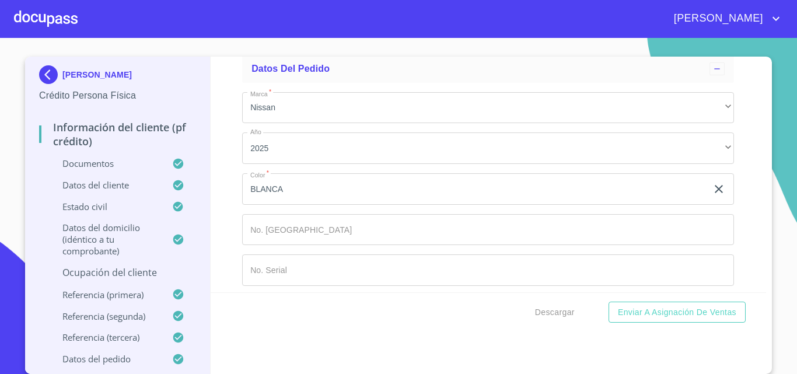
scroll to position [7063, 0]
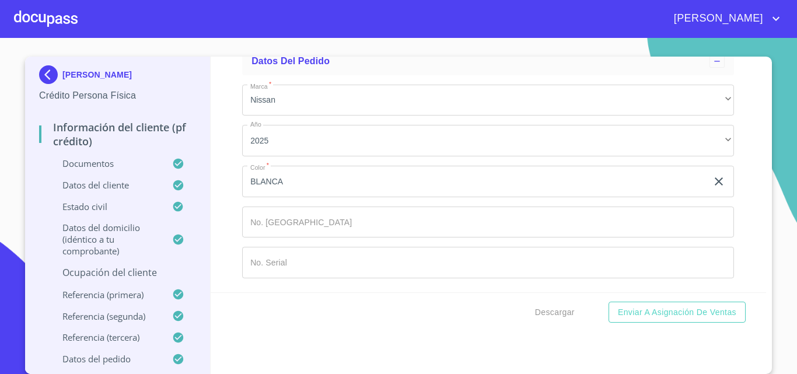
click at [106, 273] on p "Ocupación del Cliente" at bounding box center [117, 272] width 157 height 13
click at [558, 309] on span "Descargar" at bounding box center [555, 312] width 40 height 15
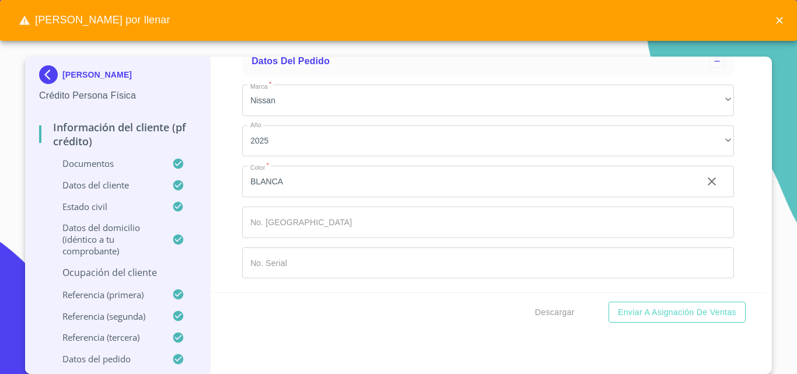
click at [114, 268] on p "Ocupación del Cliente" at bounding box center [117, 272] width 157 height 13
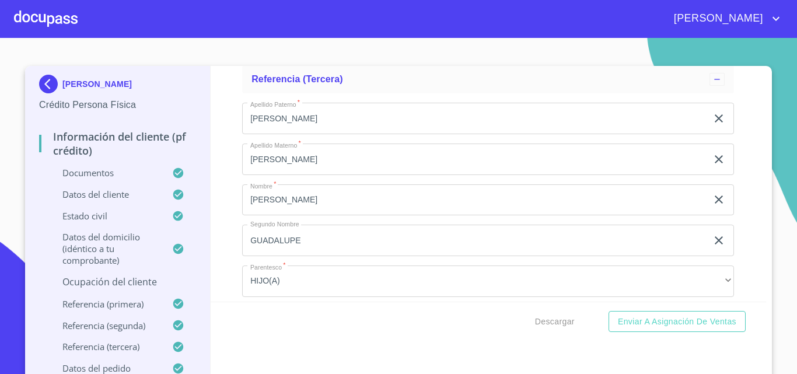
scroll to position [6117, 0]
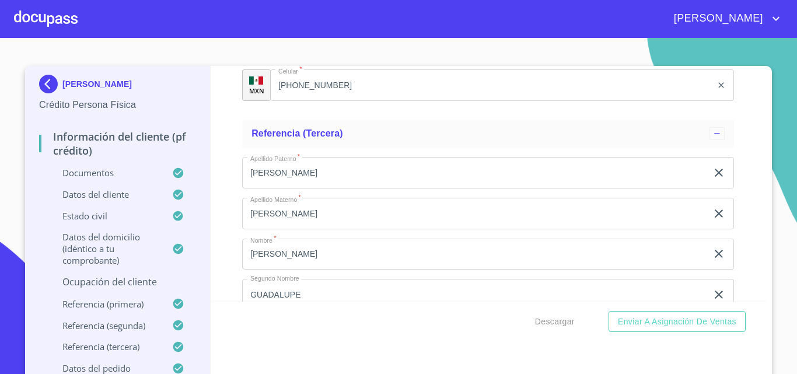
click at [124, 278] on p "Ocupación del Cliente" at bounding box center [117, 281] width 157 height 13
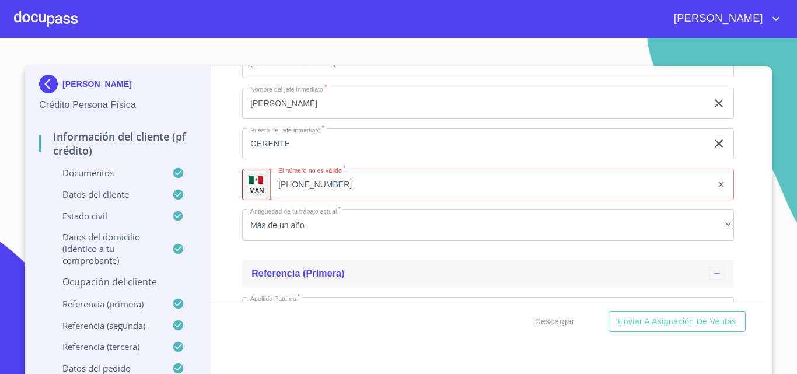
scroll to position [5300, 0]
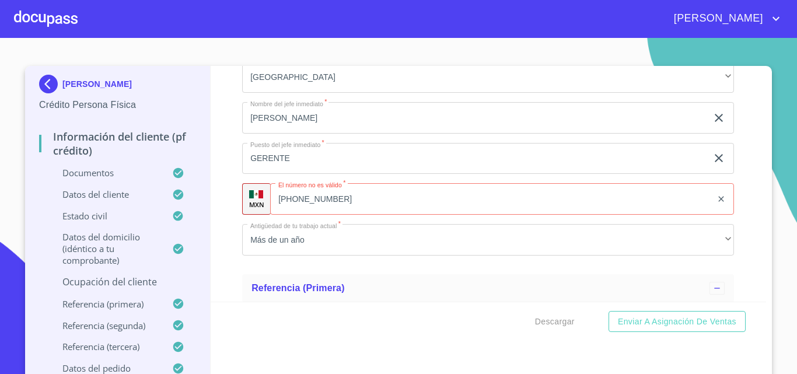
click at [379, 215] on input "[PHONE_NUMBER]" at bounding box center [491, 198] width 442 height 31
click at [313, 215] on input "[PHONE_NUMBER]" at bounding box center [505, 198] width 413 height 31
click at [328, 215] on input "[PHONE_NUMBER]" at bounding box center [505, 198] width 413 height 31
click at [299, 213] on input "[PHONE_NUMBER]" at bounding box center [505, 198] width 413 height 31
type input "[PHONE_NUMBER]"
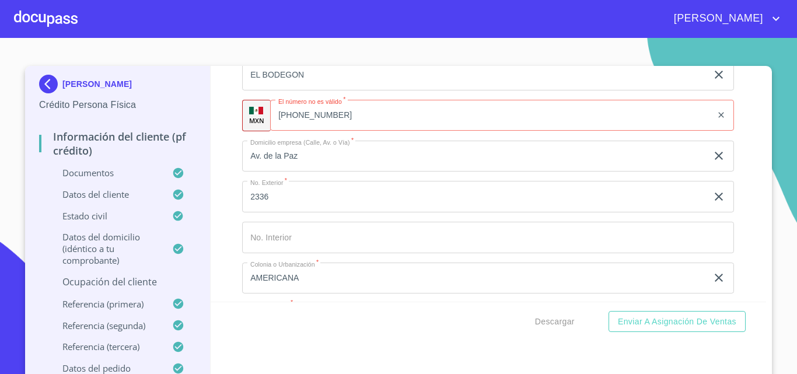
scroll to position [4950, 0]
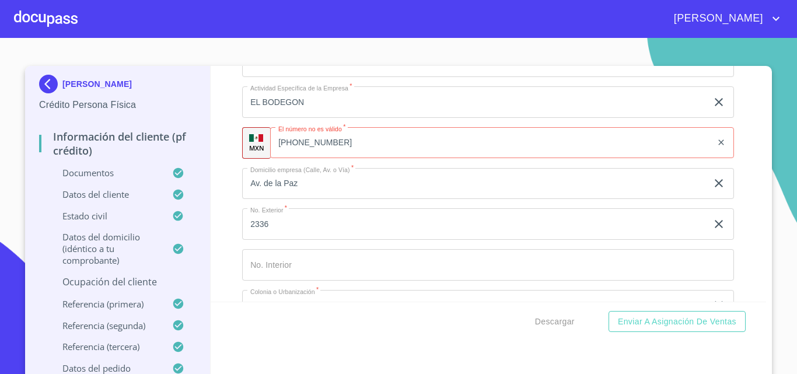
click at [309, 157] on input "[PHONE_NUMBER]" at bounding box center [491, 142] width 442 height 31
click at [332, 159] on input "[PHONE_NUMBER]" at bounding box center [505, 142] width 413 height 31
click at [311, 159] on input "[PHONE_NUMBER]" at bounding box center [505, 142] width 413 height 31
click at [299, 155] on input "[PHONE_NUMBER]" at bounding box center [505, 142] width 413 height 31
type input "[PHONE_NUMBER]"
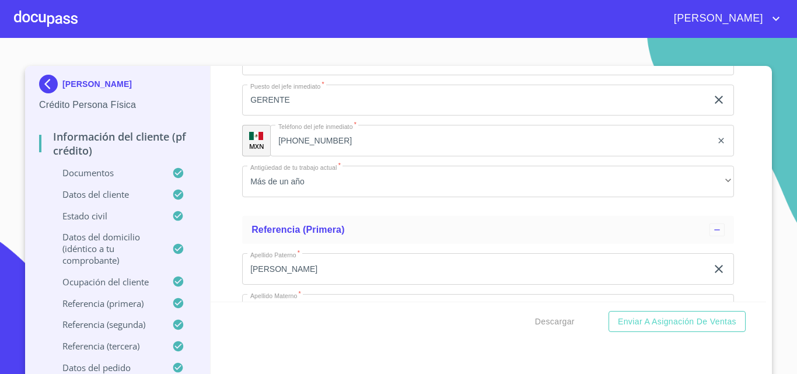
scroll to position [5825, 0]
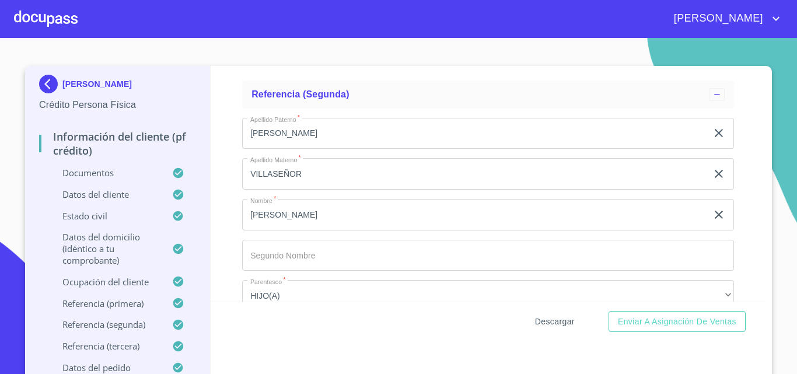
click at [555, 322] on span "Descargar" at bounding box center [555, 321] width 40 height 15
click at [547, 318] on span "Descargar" at bounding box center [555, 321] width 40 height 15
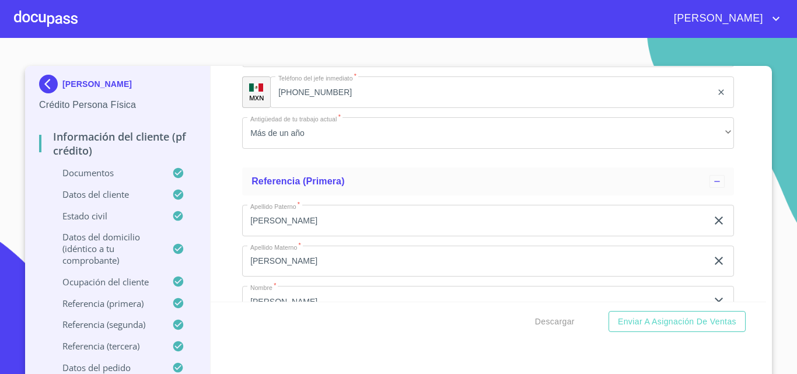
scroll to position [5300, 0]
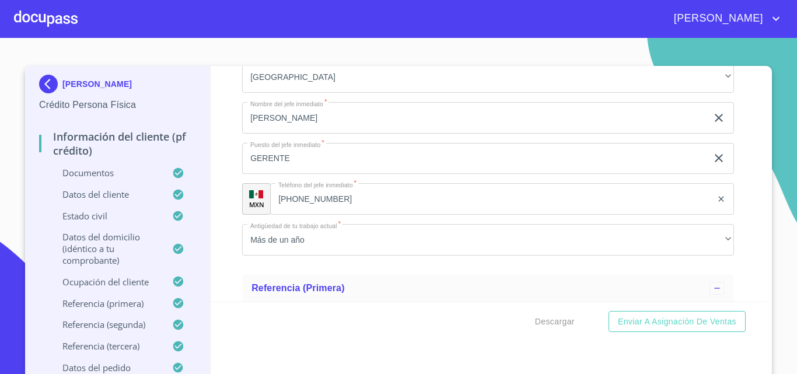
click at [104, 164] on div "Información del cliente (PF crédito)" at bounding box center [117, 147] width 157 height 37
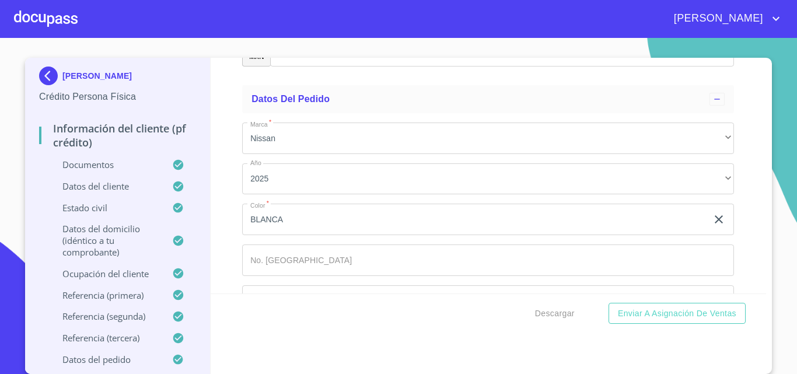
scroll to position [6525, 0]
